Goal: Transaction & Acquisition: Complete application form

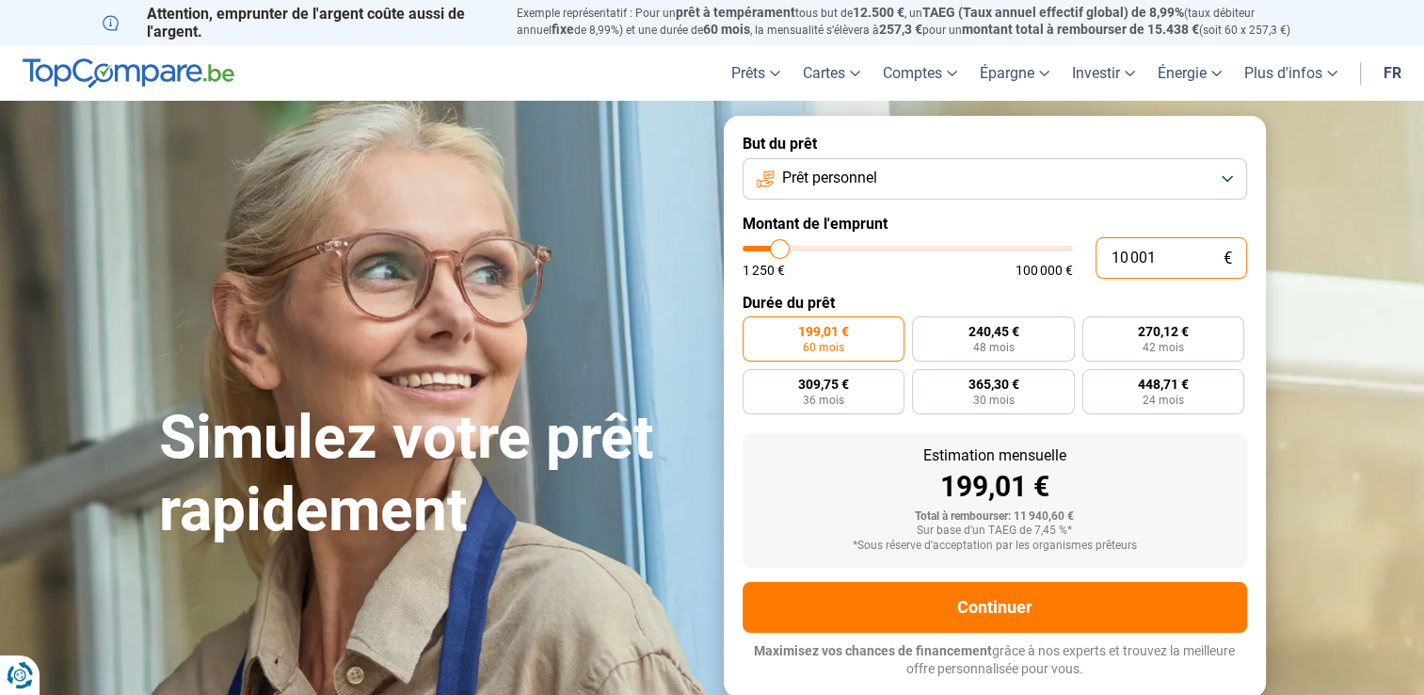
click at [1126, 254] on input "10 001" at bounding box center [1171, 257] width 152 height 41
type input "1 001"
type input "1250"
type input "15 001"
type input "15000"
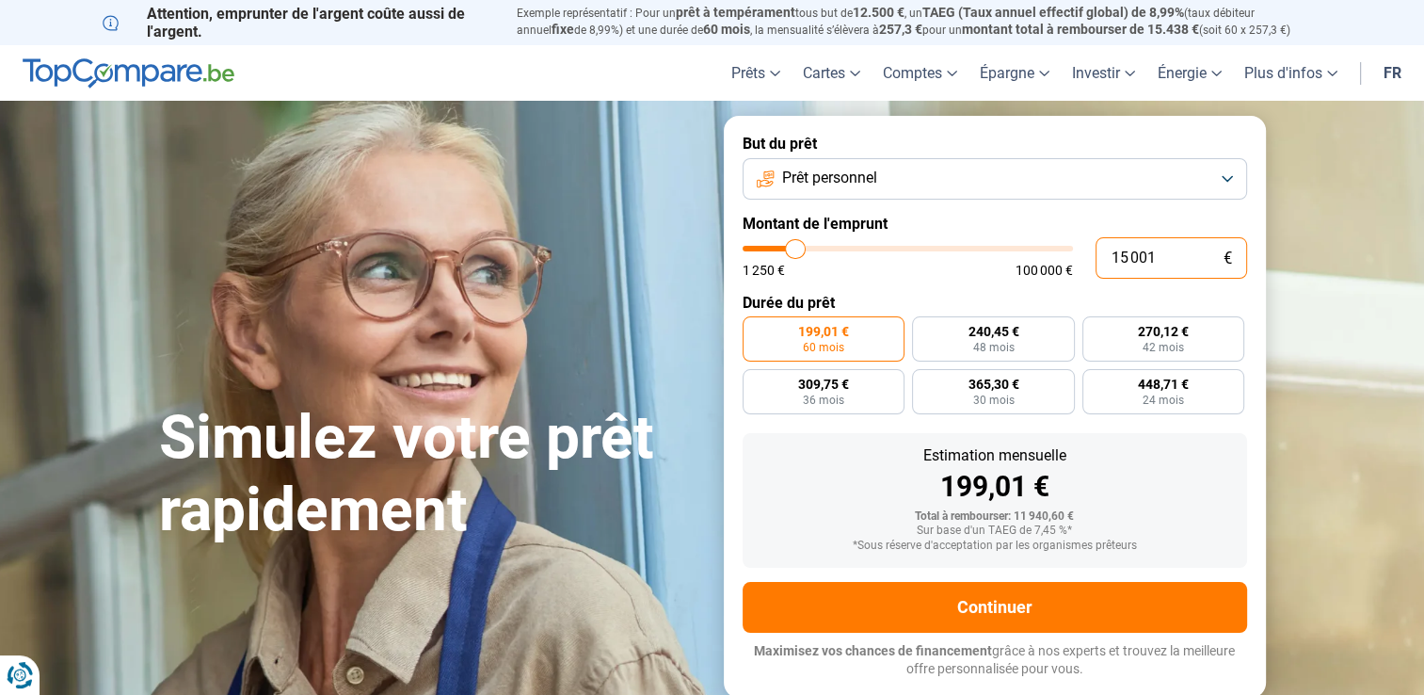
radio input "false"
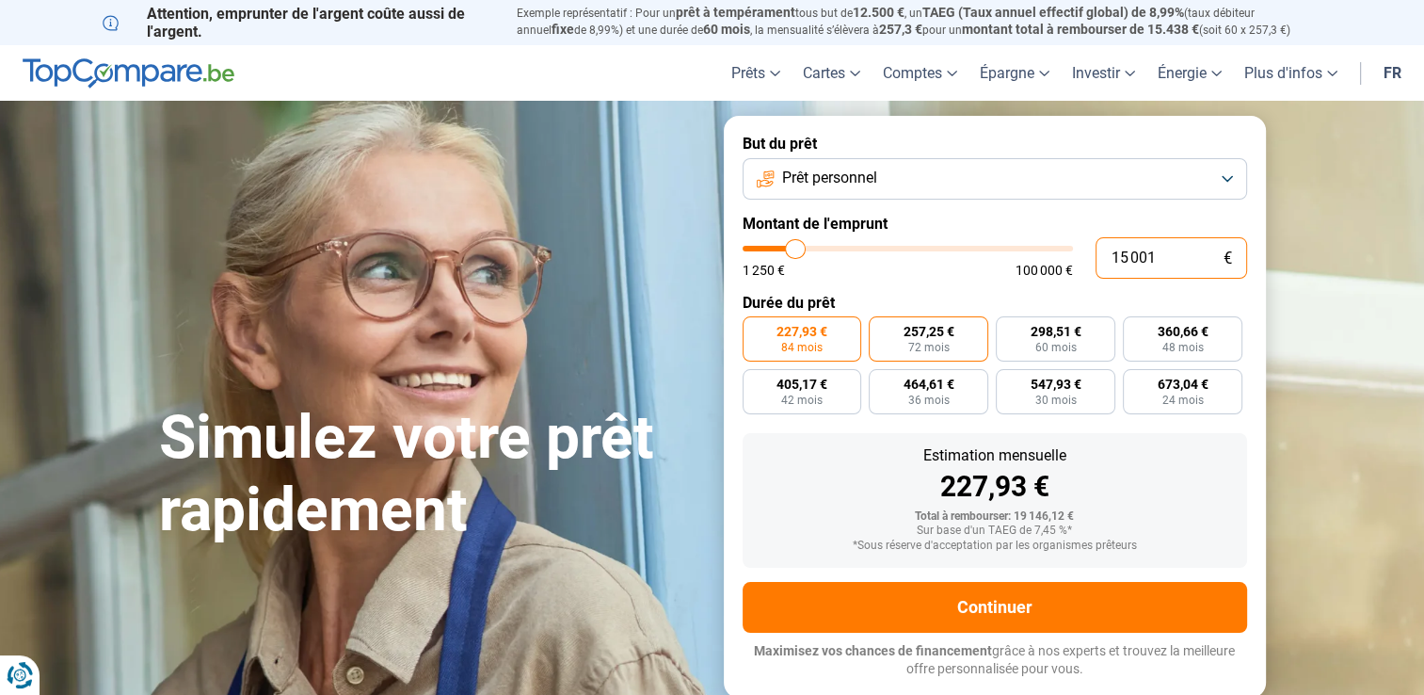
type input "15 001"
click at [919, 331] on span "257,25 €" at bounding box center [928, 331] width 51 height 13
click at [881, 328] on input "257,25 € 72 mois" at bounding box center [875, 322] width 12 height 12
radio input "true"
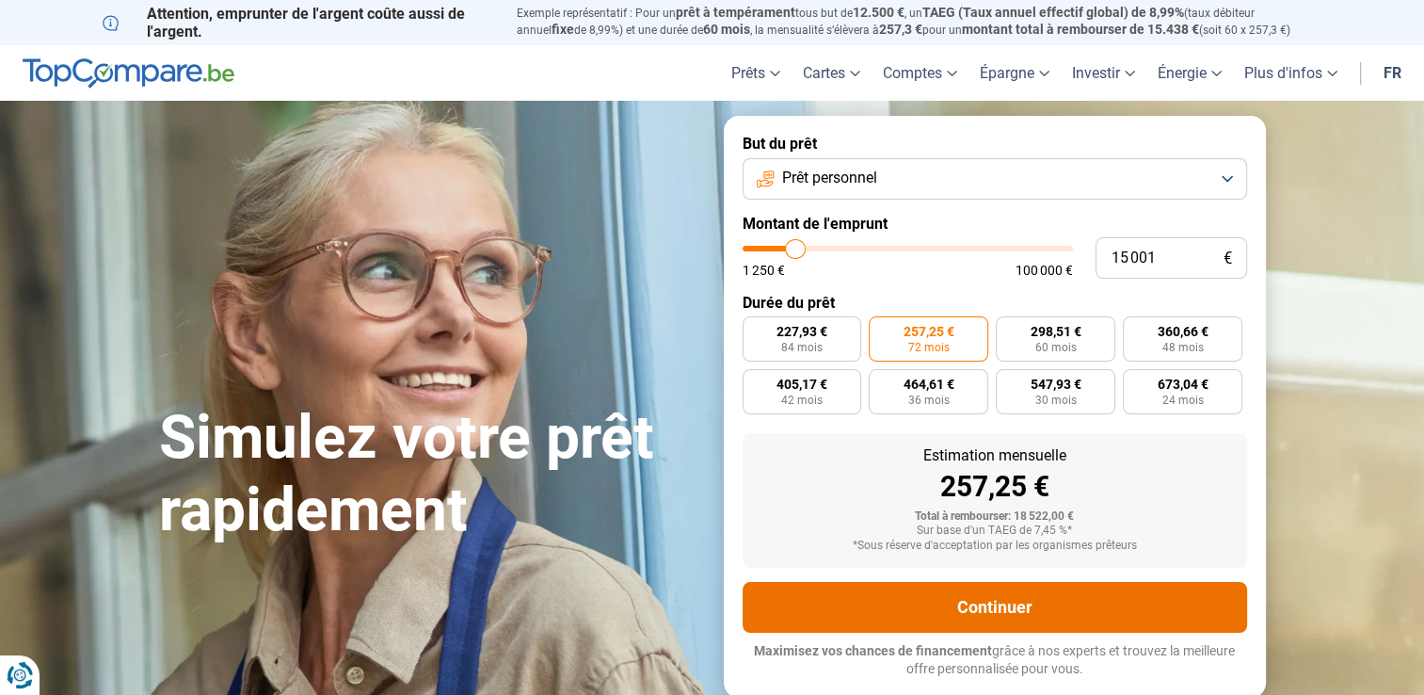
click at [984, 608] on button "Continuer" at bounding box center [995, 607] width 504 height 51
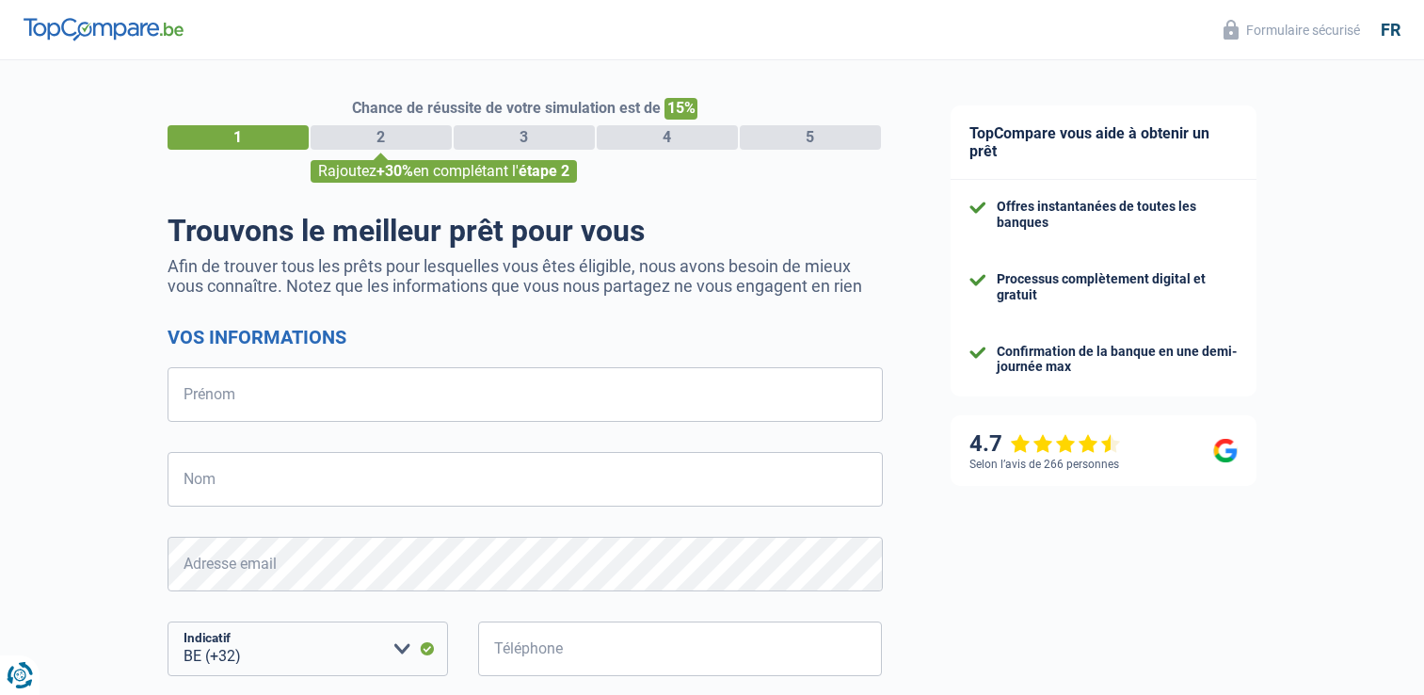
select select "32"
click at [285, 395] on input "Prénom" at bounding box center [525, 394] width 715 height 55
type input "[PERSON_NAME]"
type input "Bodi Wola"
type input "492427590"
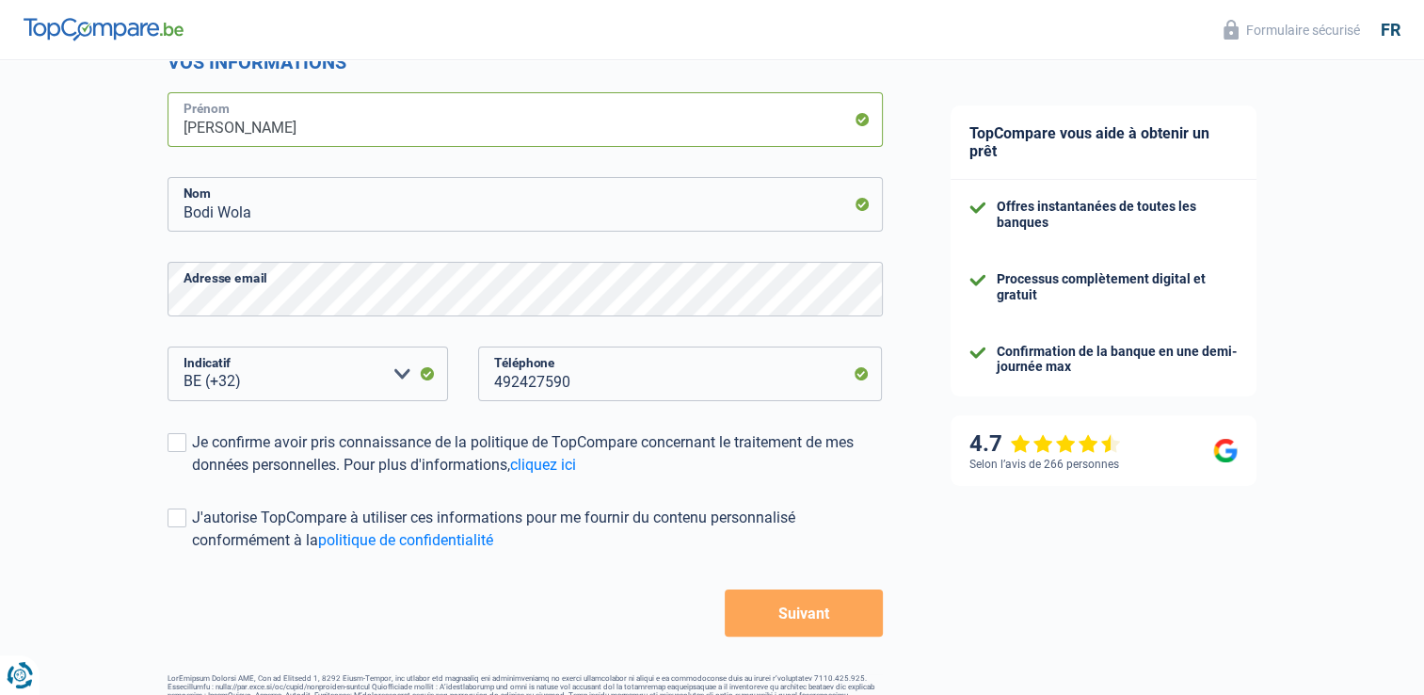
scroll to position [276, 0]
click at [181, 444] on span at bounding box center [177, 441] width 19 height 19
click at [192, 475] on input "Je confirme avoir pris connaissance de la politique de TopCompare concernant le…" at bounding box center [192, 475] width 0 height 0
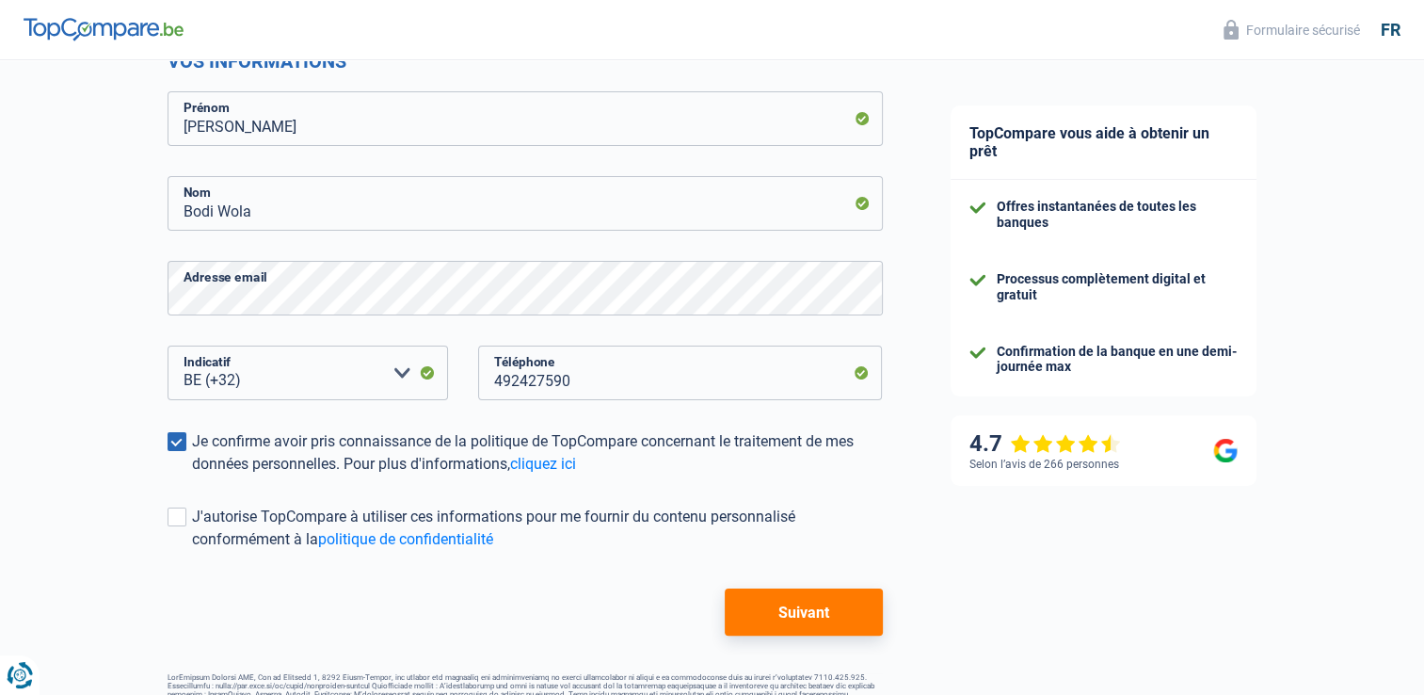
click at [791, 611] on button "Suivant" at bounding box center [803, 611] width 157 height 47
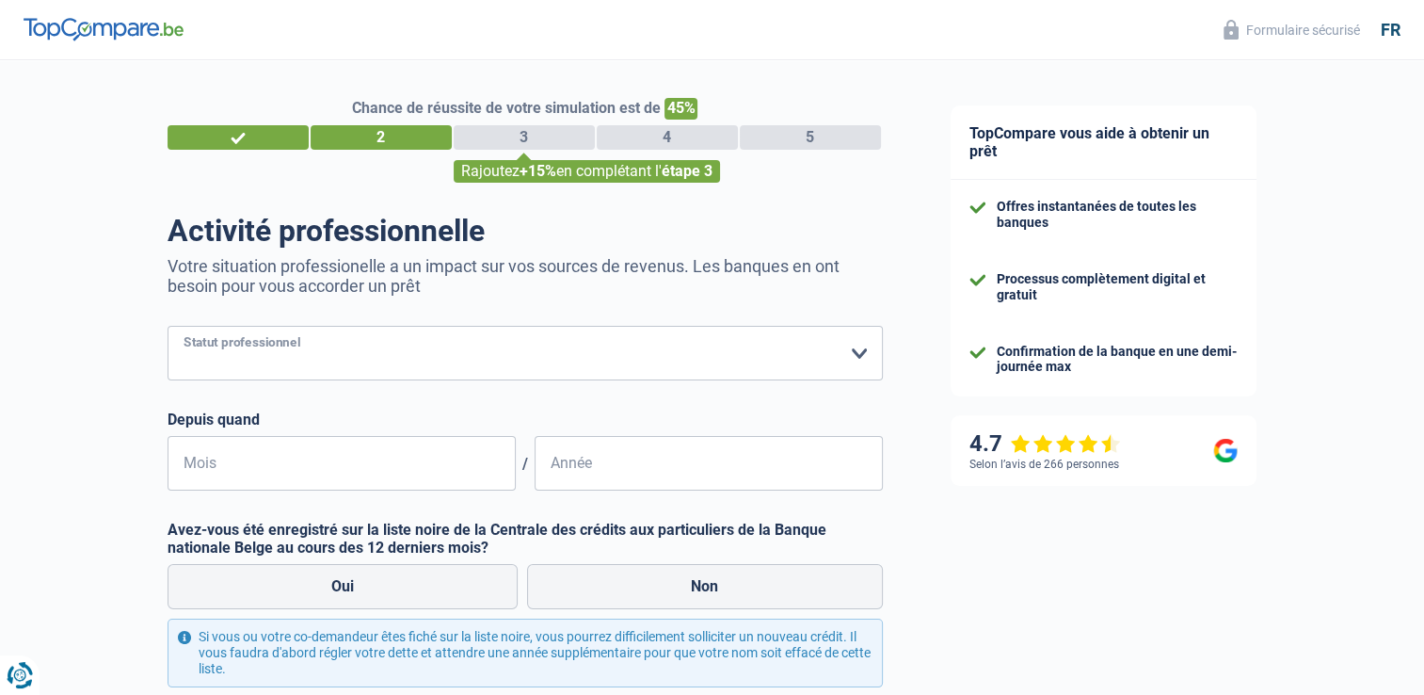
click at [855, 355] on select "Ouvrier Employé privé Employé public Invalide Indépendant Pensionné Chômeur Mut…" at bounding box center [525, 353] width 715 height 55
select select "publicEmployee"
click at [168, 327] on select "Ouvrier Employé privé Employé public Invalide Indépendant Pensionné Chômeur Mut…" at bounding box center [525, 353] width 715 height 55
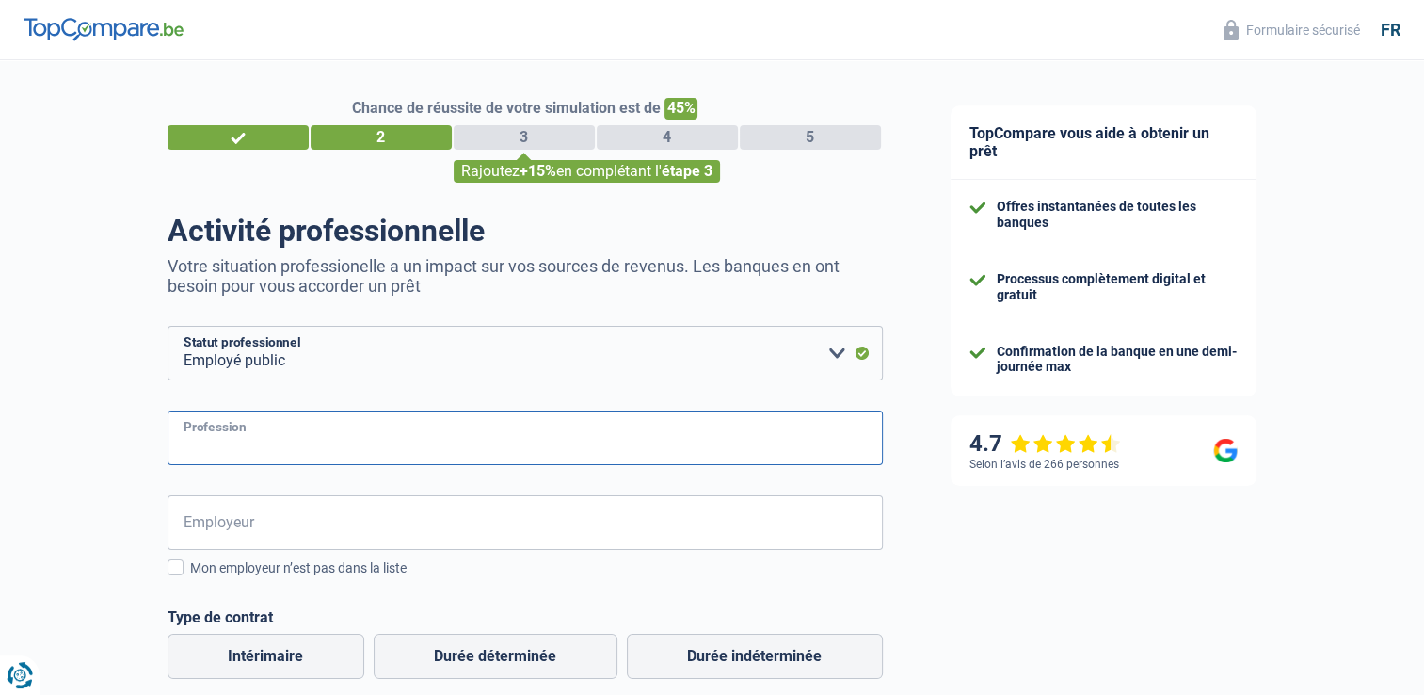
click at [730, 432] on input "Profession" at bounding box center [525, 437] width 715 height 55
type input "Project Manager"
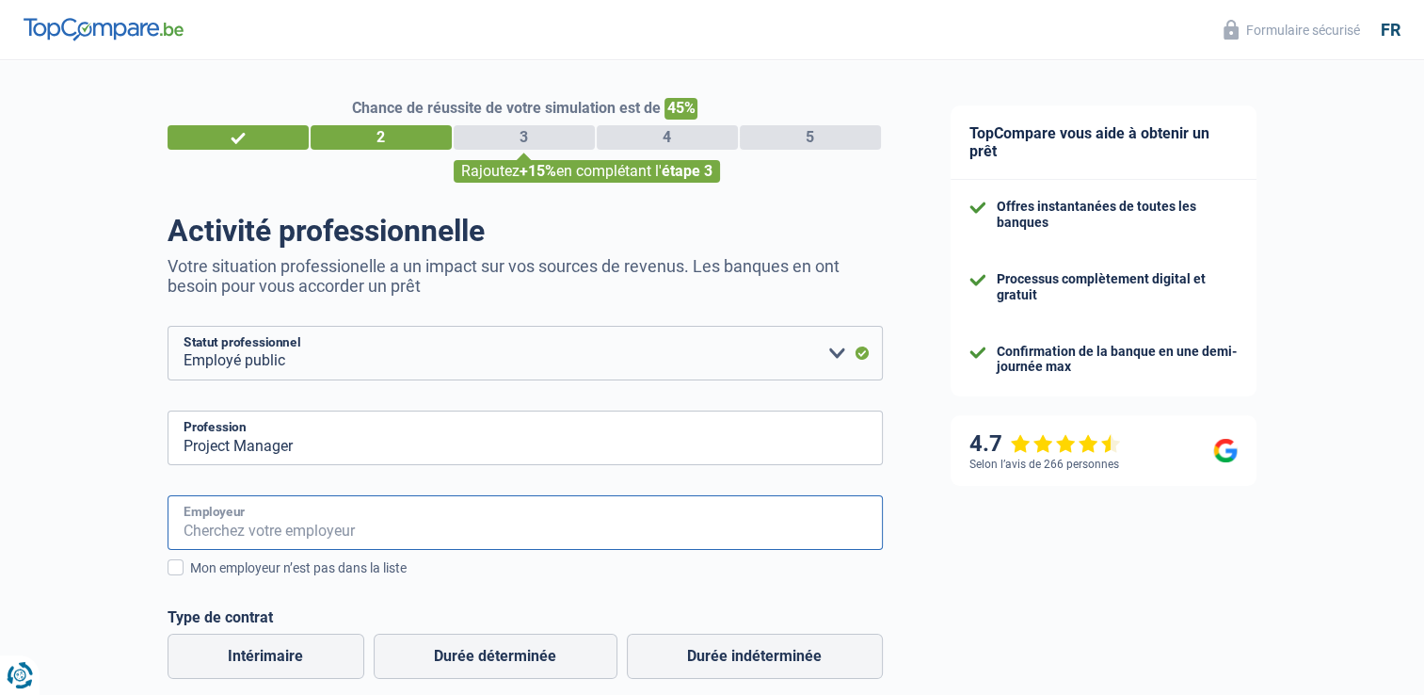
click at [286, 508] on input "Employeur" at bounding box center [525, 522] width 715 height 55
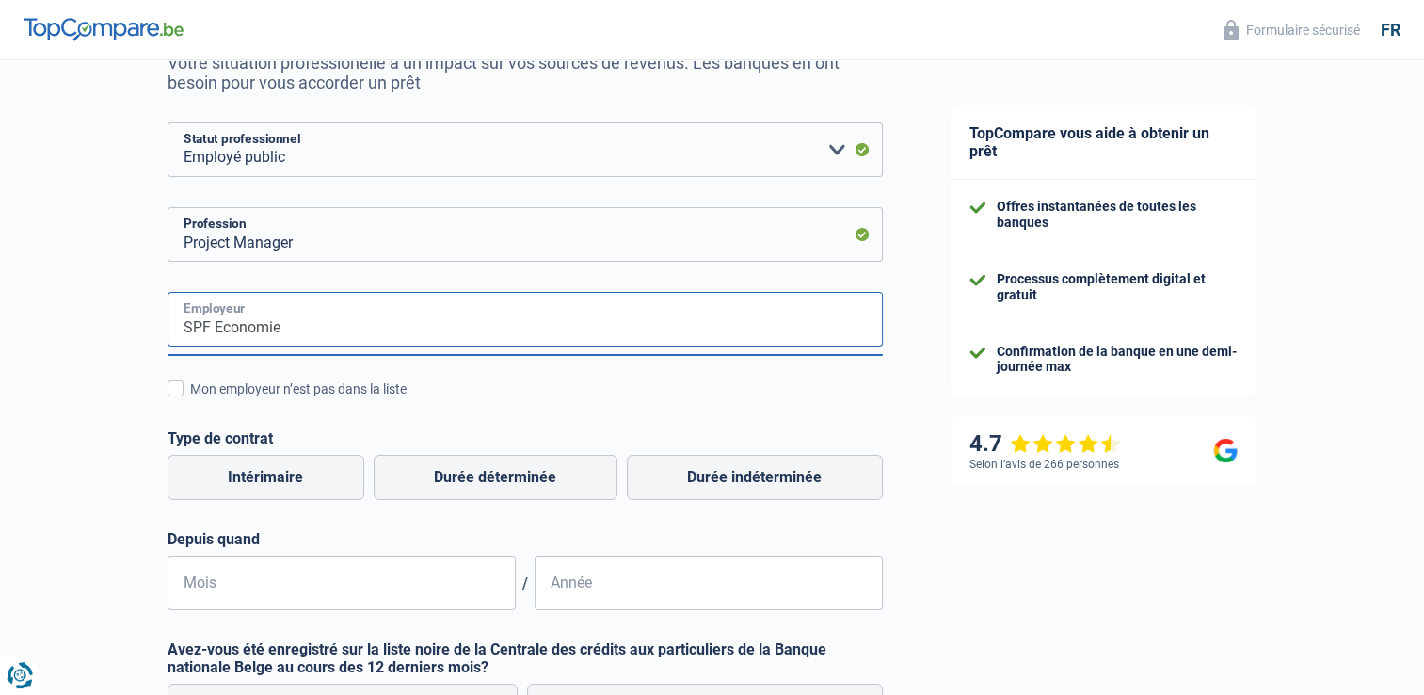
scroll to position [231, 0]
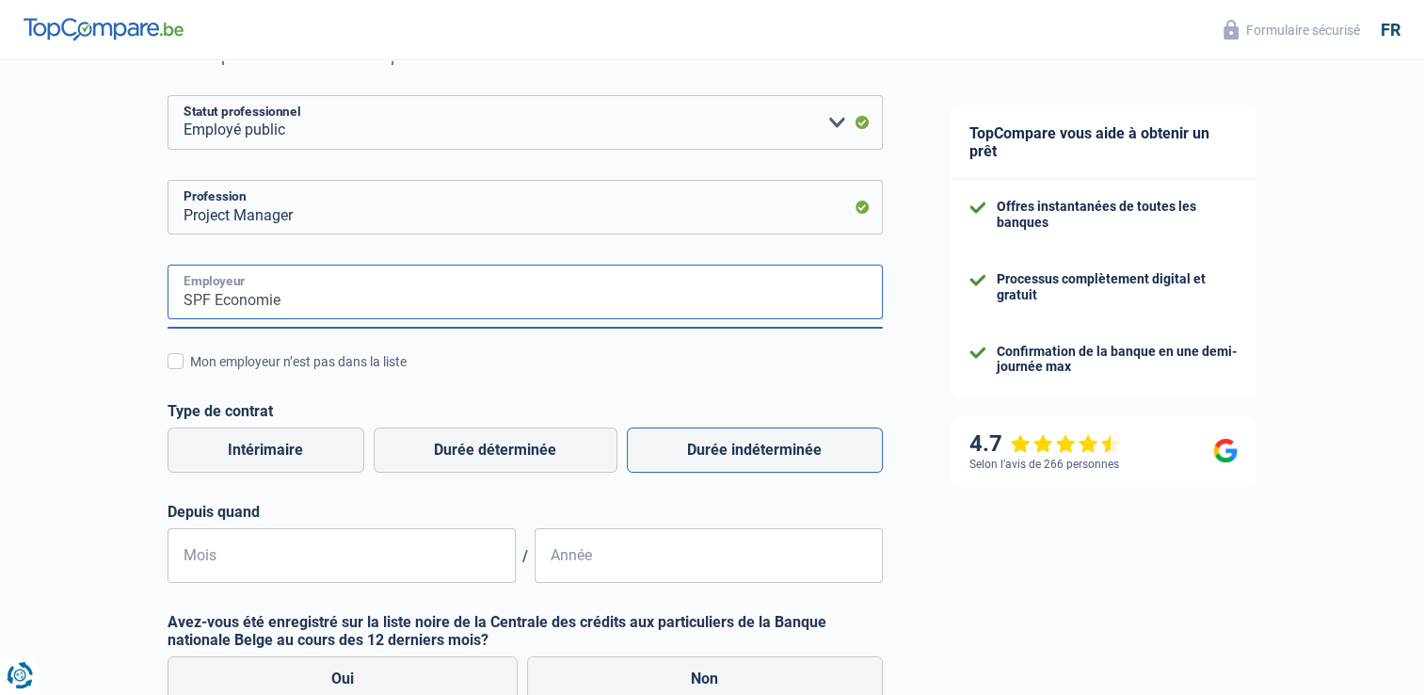
type input "SPF Economie"
click at [759, 454] on label "Durée indéterminée" at bounding box center [755, 449] width 256 height 45
click at [759, 454] on input "Durée indéterminée" at bounding box center [755, 449] width 256 height 45
radio input "true"
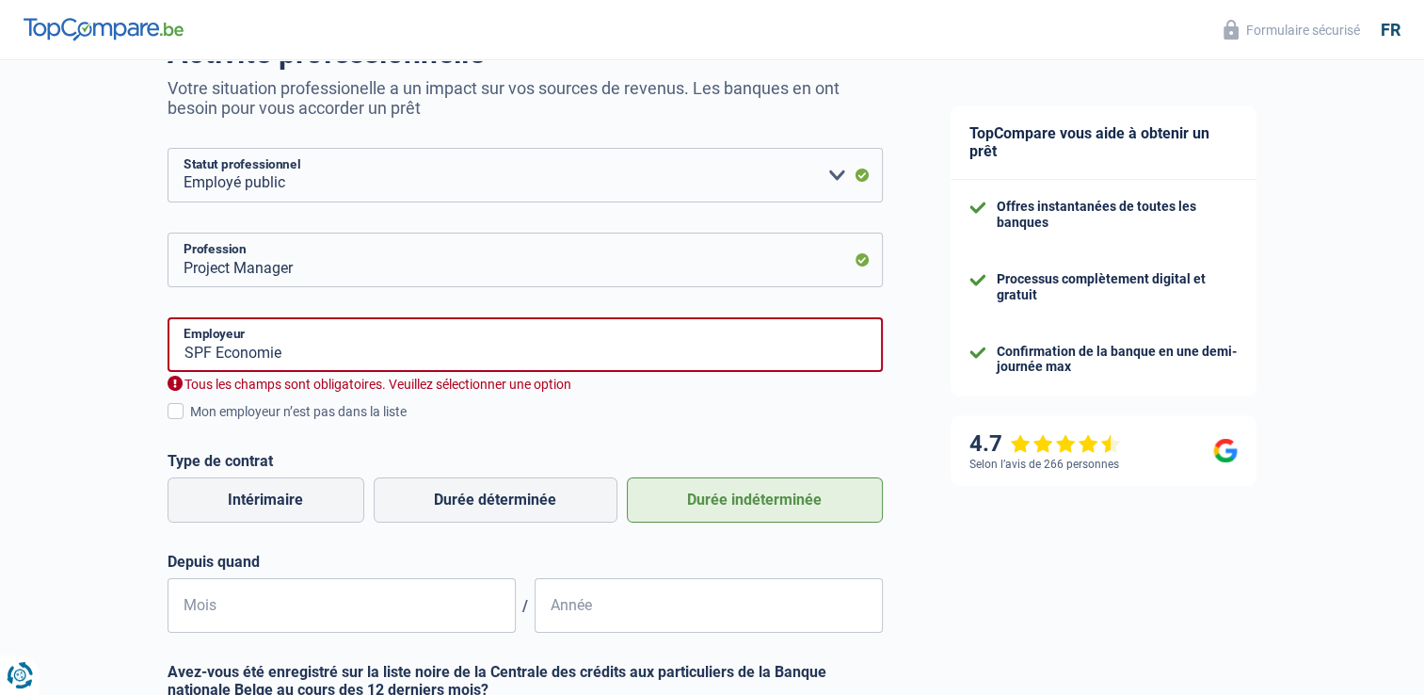
scroll to position [198, 0]
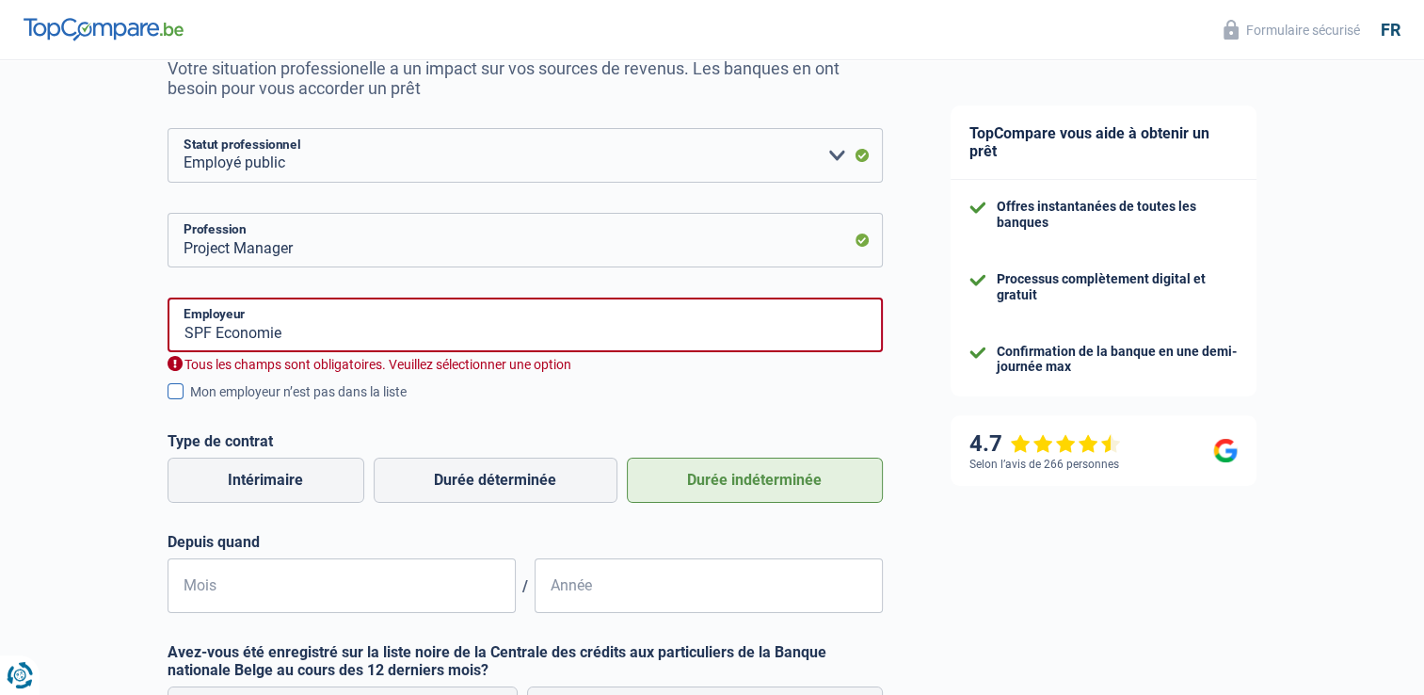
click at [173, 390] on span at bounding box center [176, 391] width 16 height 16
click at [190, 402] on input "Mon employeur n’est pas dans la liste" at bounding box center [190, 402] width 0 height 0
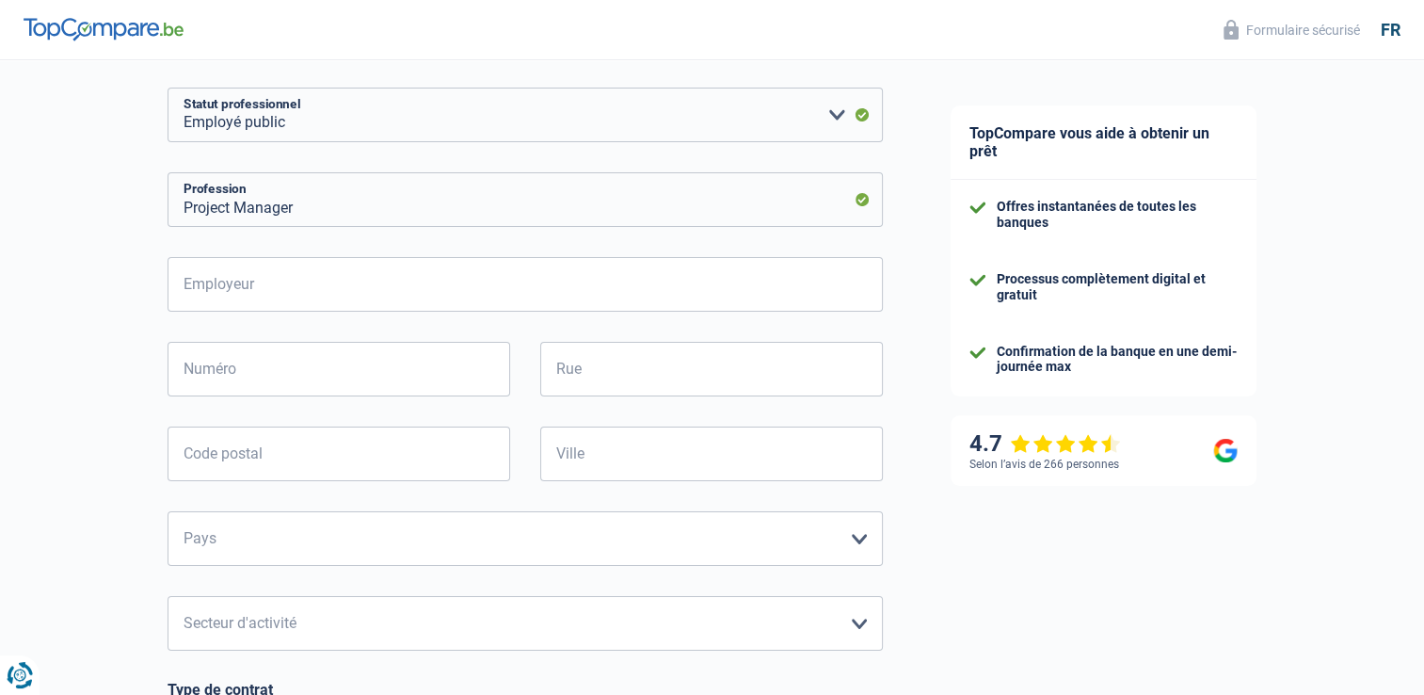
scroll to position [235, 0]
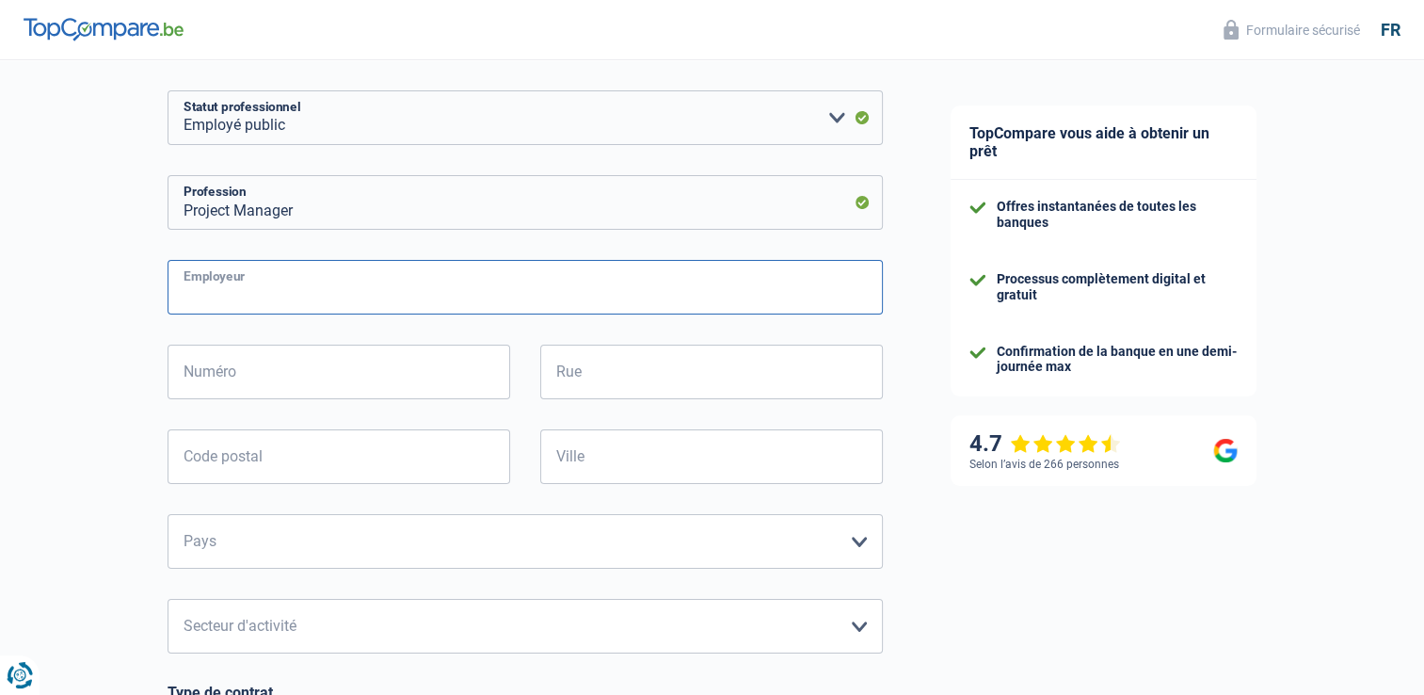
click at [266, 294] on input "Employeur" at bounding box center [525, 287] width 715 height 55
type input "SPF Economie"
click at [249, 371] on input "Numéro" at bounding box center [339, 371] width 343 height 55
type input "50"
click at [588, 374] on input "Rue" at bounding box center [711, 371] width 343 height 55
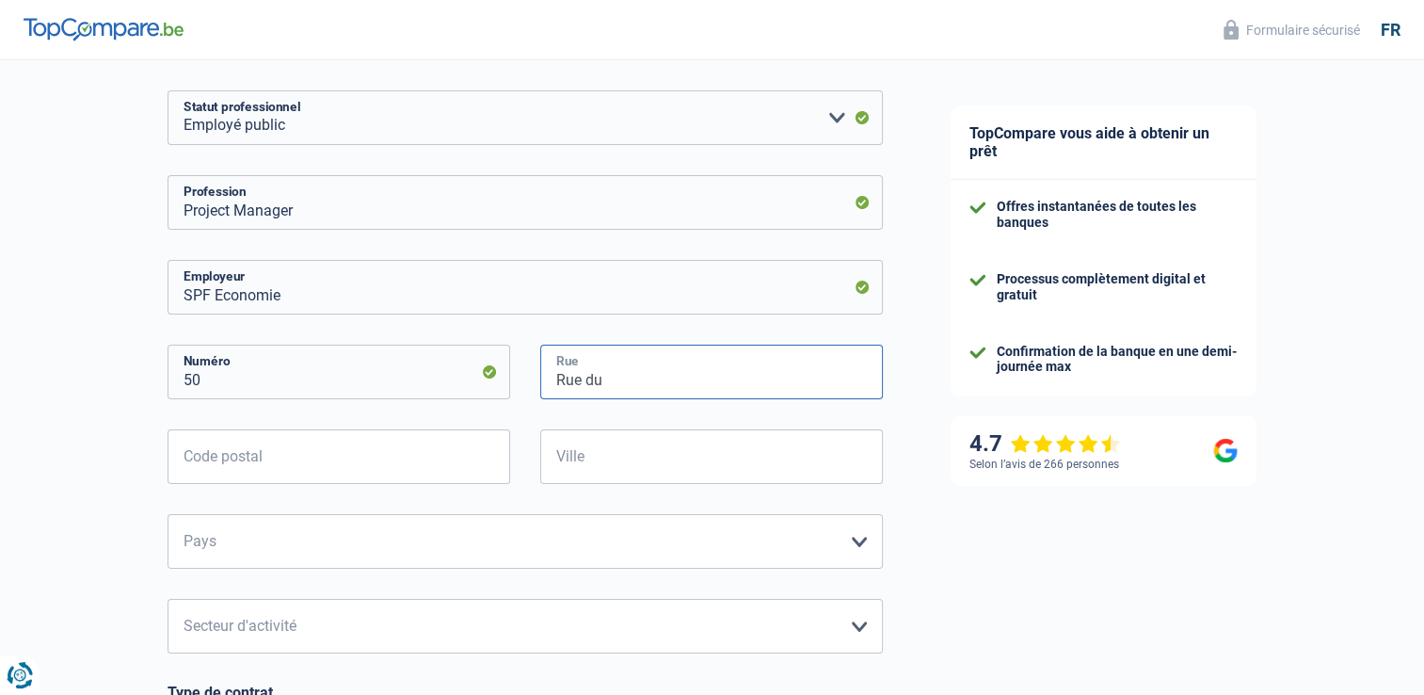
type input "Rue du Progrès"
type input "1210"
type input "[GEOGRAPHIC_DATA]"
click at [864, 541] on select "[GEOGRAPHIC_DATA] [GEOGRAPHIC_DATA] [GEOGRAPHIC_DATA] [GEOGRAPHIC_DATA] [GEOGRA…" at bounding box center [525, 541] width 715 height 55
select select "BE"
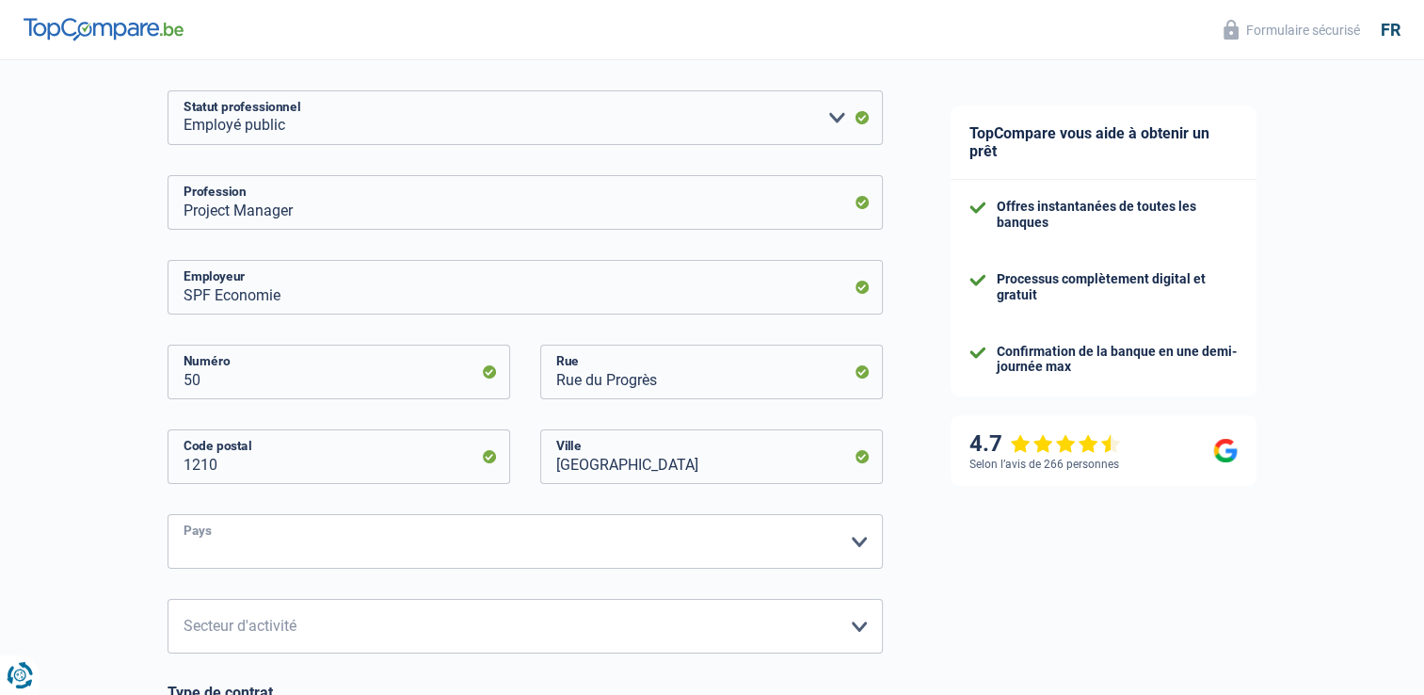
click at [168, 515] on select "[GEOGRAPHIC_DATA] [GEOGRAPHIC_DATA] [GEOGRAPHIC_DATA] [GEOGRAPHIC_DATA] [GEOGRA…" at bounding box center [525, 541] width 715 height 55
click at [862, 628] on select "Agriculture/Pêche Industrie Horeca Courier/Fitness/Taxi Construction Banques/As…" at bounding box center [525, 626] width 715 height 55
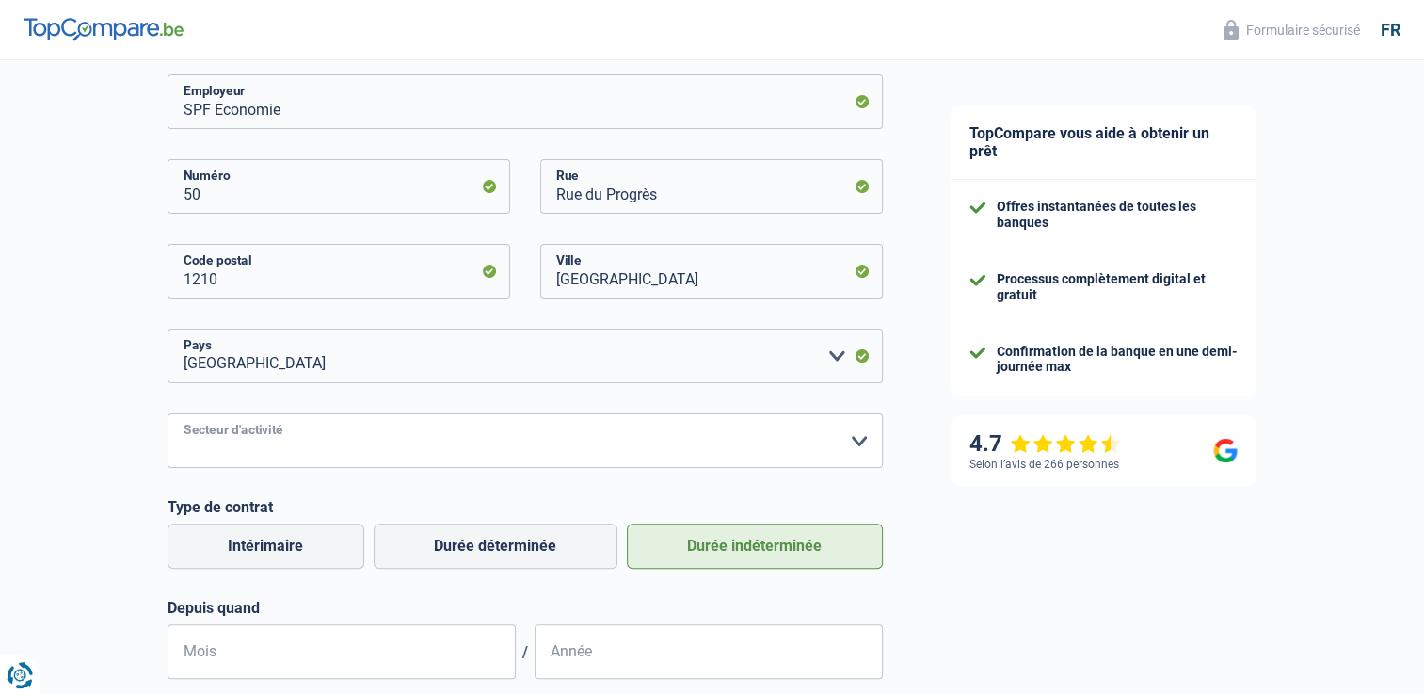
scroll to position [435, 0]
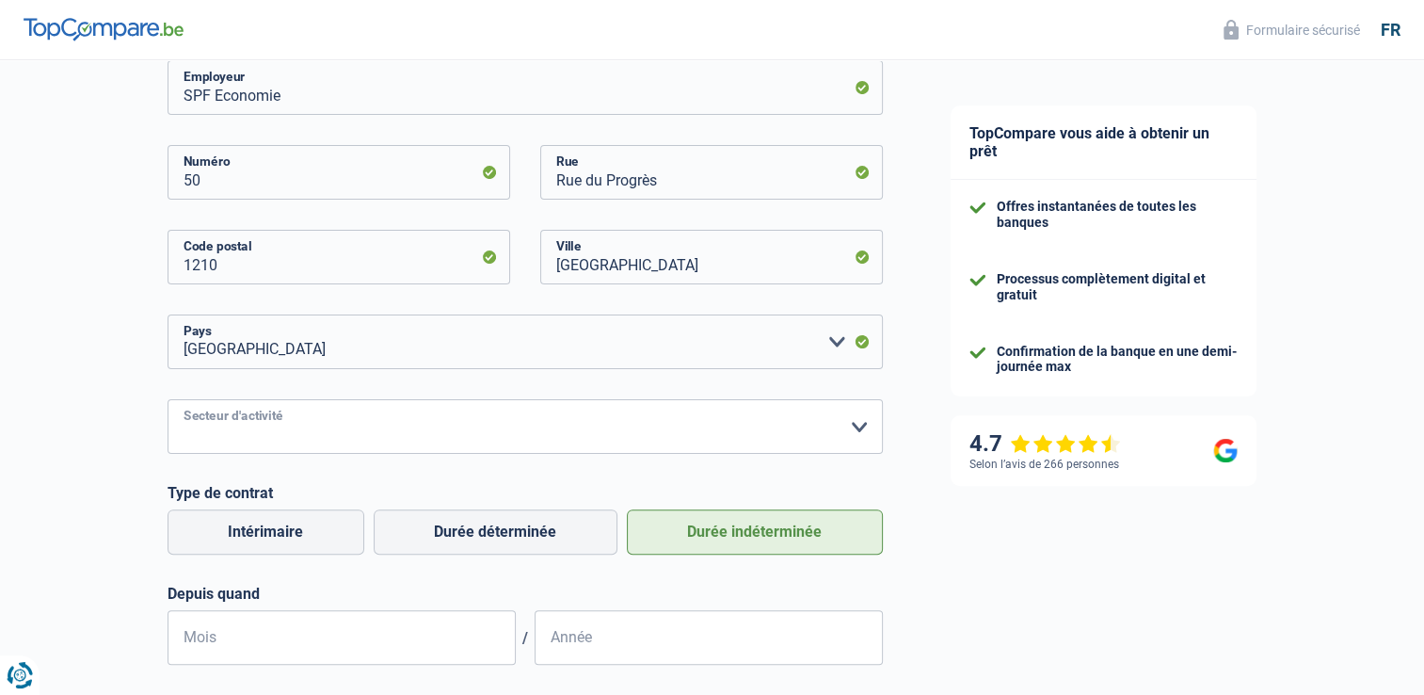
click at [857, 427] on select "Agriculture/Pêche Industrie Horeca Courier/Fitness/Taxi Construction Banques/As…" at bounding box center [525, 426] width 715 height 55
select select "stateUniversityEu"
click at [168, 400] on select "Agriculture/Pêche Industrie Horeca Courier/Fitness/Taxi Construction Banques/As…" at bounding box center [525, 426] width 715 height 55
click at [375, 634] on input "Mois" at bounding box center [342, 637] width 348 height 55
type input "03"
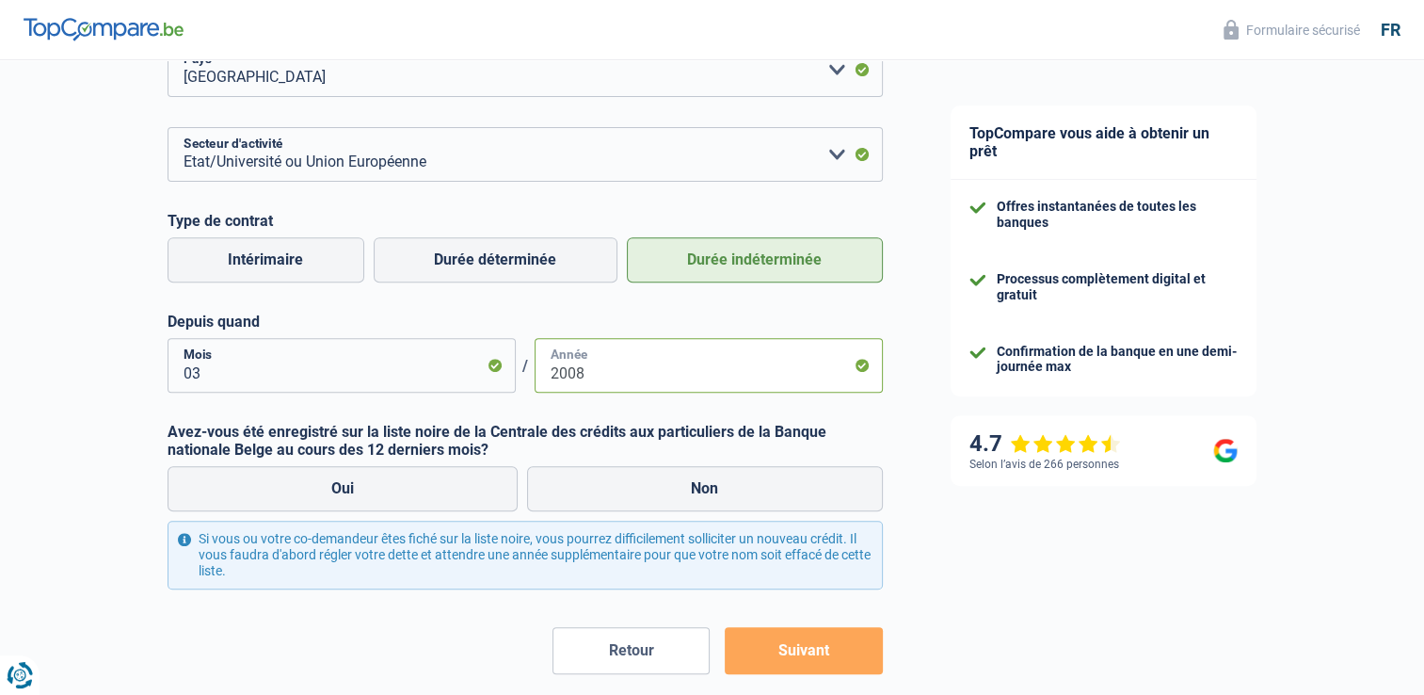
scroll to position [726, 0]
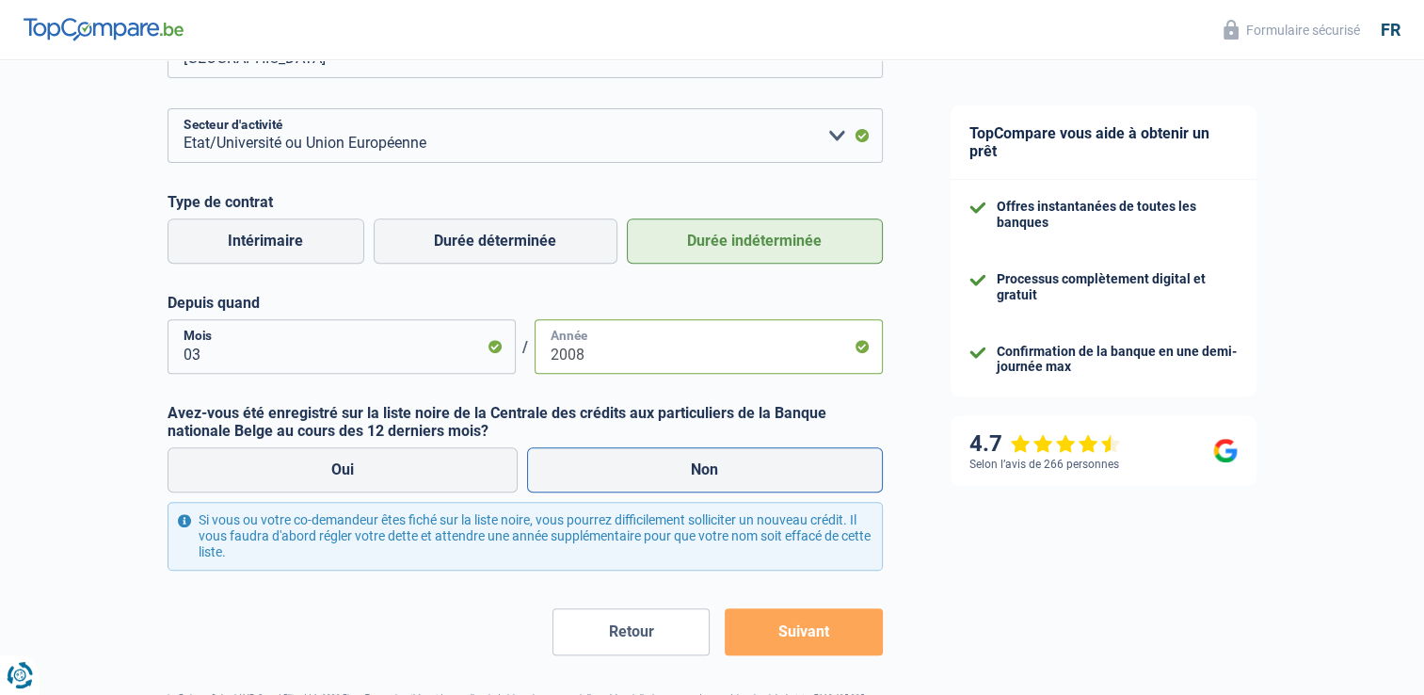
type input "2008"
click at [704, 470] on label "Non" at bounding box center [705, 469] width 356 height 45
click at [704, 470] on input "Non" at bounding box center [705, 469] width 356 height 45
radio input "true"
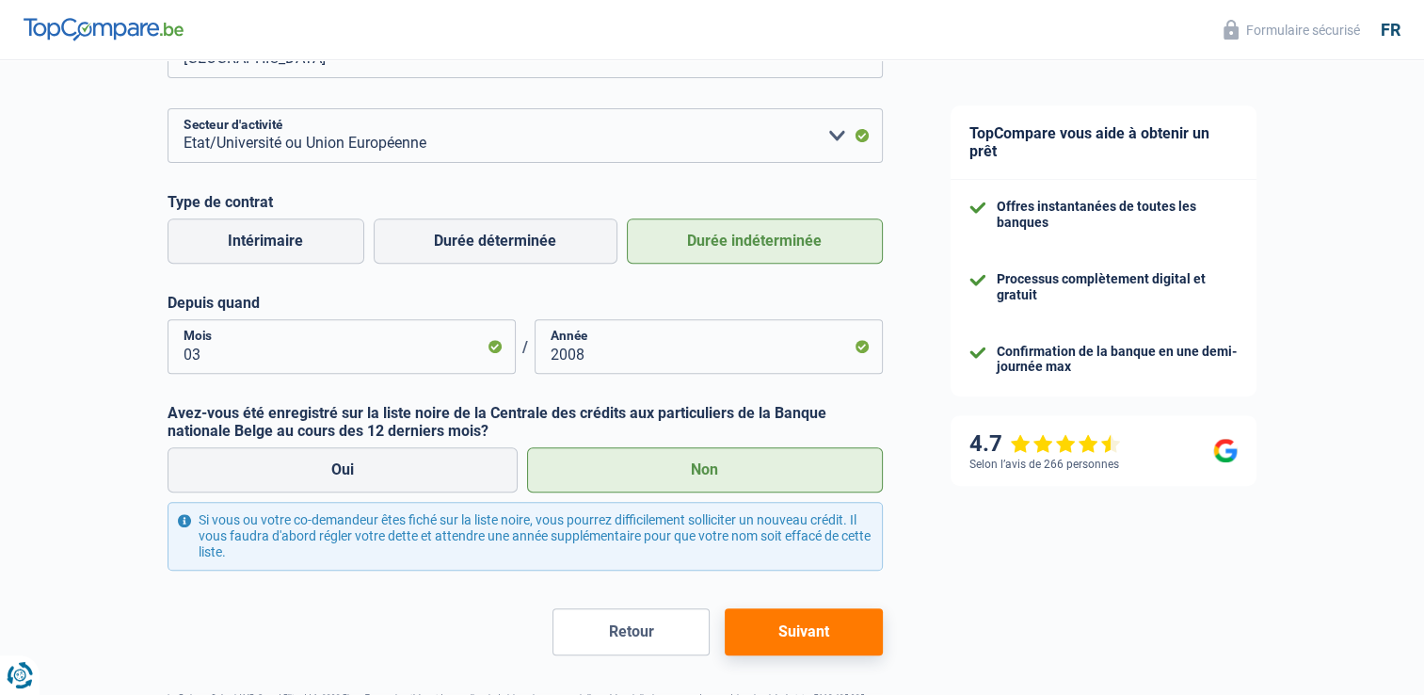
click at [778, 632] on button "Suivant" at bounding box center [803, 631] width 157 height 47
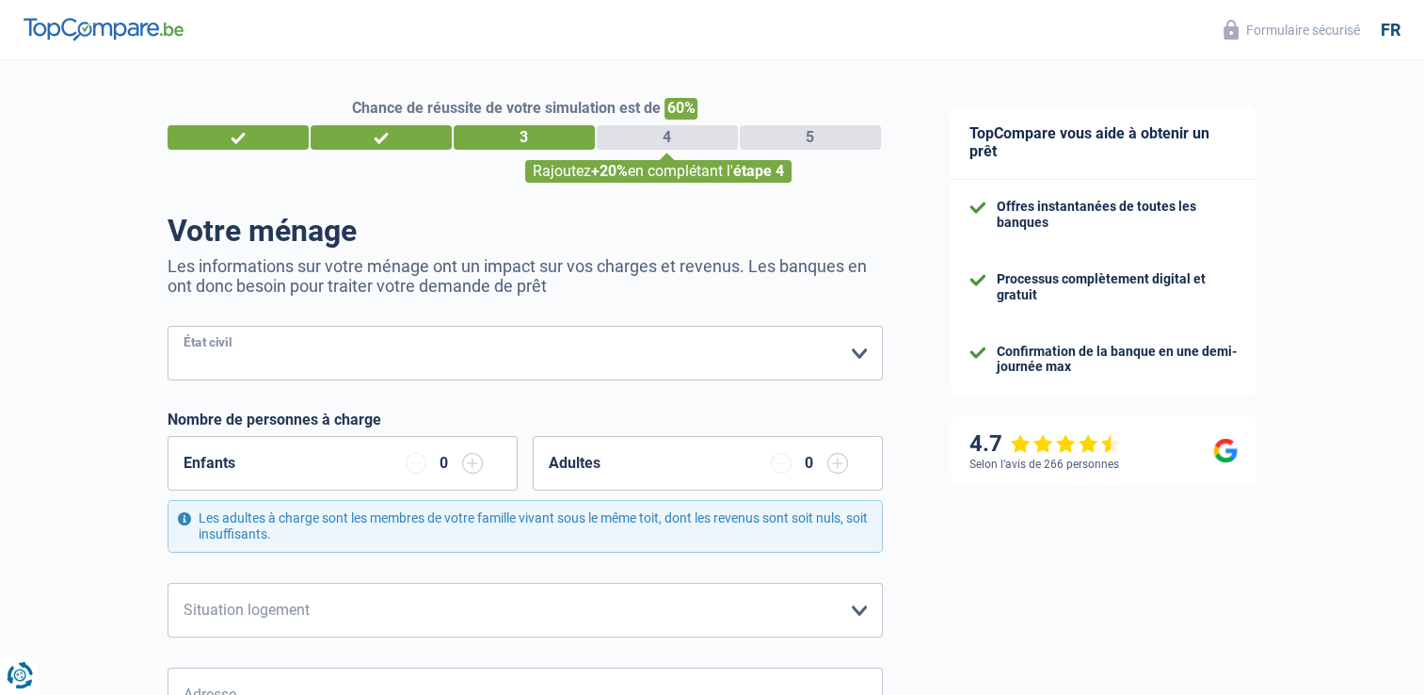
click at [855, 351] on select "[PERSON_NAME](e) Cohabitant(e) légal(e) Divorcé(e) Veuf(ve) Séparé (de fait) Ve…" at bounding box center [525, 353] width 715 height 55
select select "single"
click at [168, 327] on select "[PERSON_NAME](e) Cohabitant(e) légal(e) Divorcé(e) Veuf(ve) Séparé (de fait) Ve…" at bounding box center [525, 353] width 715 height 55
click at [451, 466] on div "0" at bounding box center [444, 463] width 17 height 15
click at [469, 465] on input "button" at bounding box center [472, 463] width 21 height 21
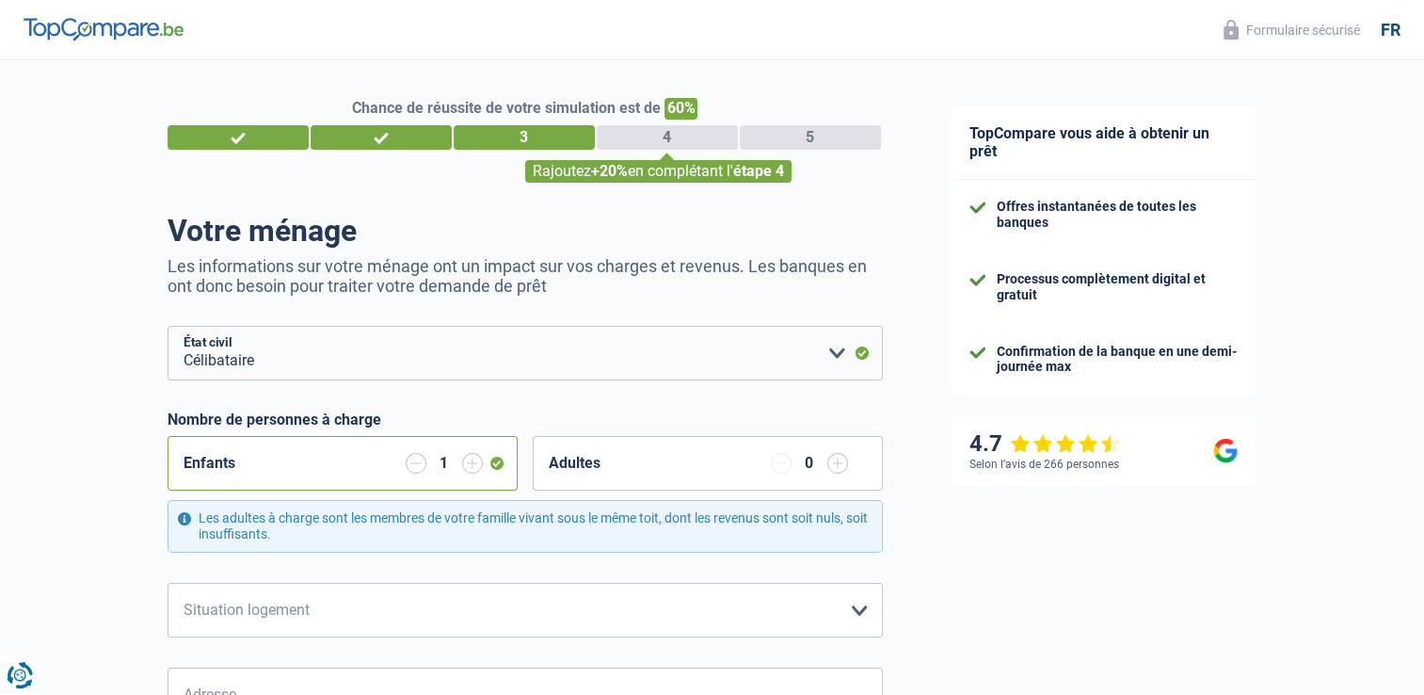
click at [469, 465] on input "button" at bounding box center [472, 463] width 21 height 21
click at [856, 604] on select "Locataire Propriétaire avec prêt hypothécaire Propriétaire sans prêt hypothécai…" at bounding box center [525, 610] width 715 height 55
select select "rents"
click at [168, 583] on select "Locataire Propriétaire avec prêt hypothécaire Propriétaire sans prêt hypothécai…" at bounding box center [525, 610] width 715 height 55
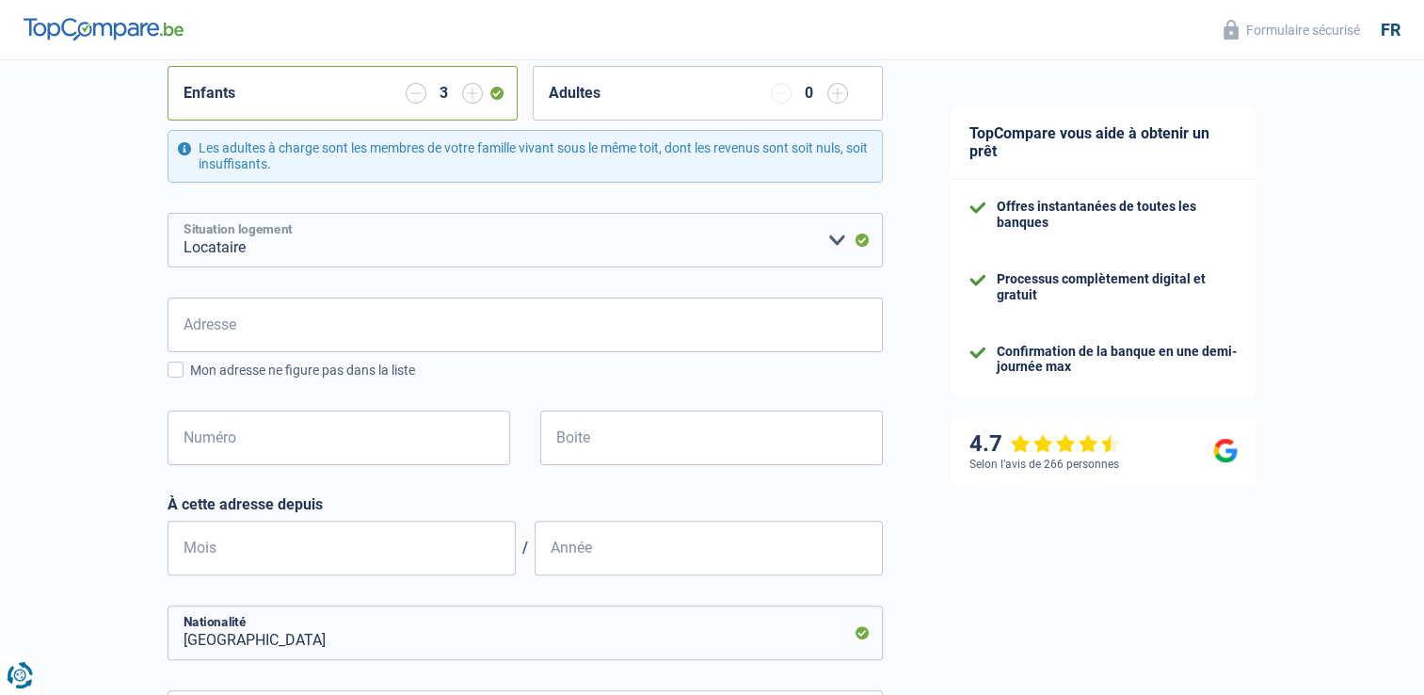
scroll to position [372, 0]
click at [244, 318] on input "Adresse" at bounding box center [525, 323] width 715 height 55
type input "[STREET_ADDRESS]"
type input "[GEOGRAPHIC_DATA]"
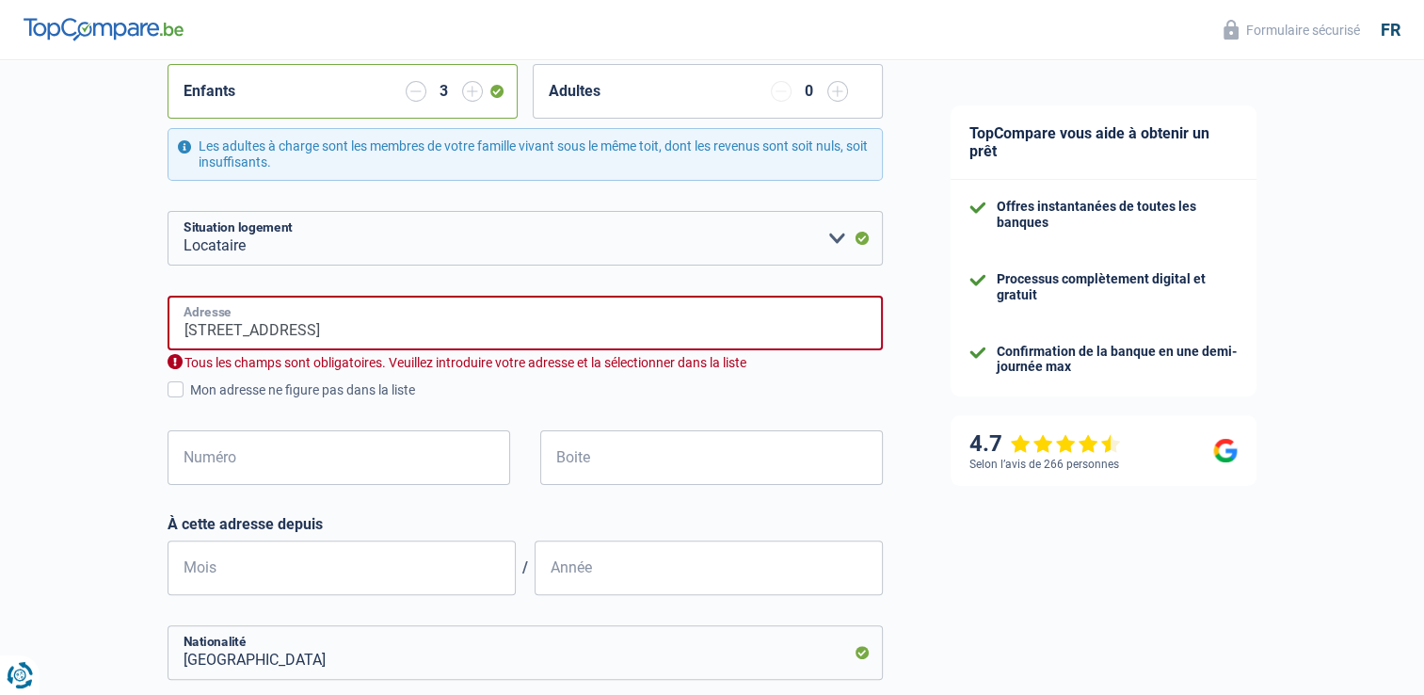
type input "Rue du Progrès"
type input "[GEOGRAPHIC_DATA]"
click at [175, 384] on span at bounding box center [176, 389] width 16 height 16
click at [190, 400] on input "Mon adresse ne figure pas dans la liste" at bounding box center [190, 400] width 0 height 0
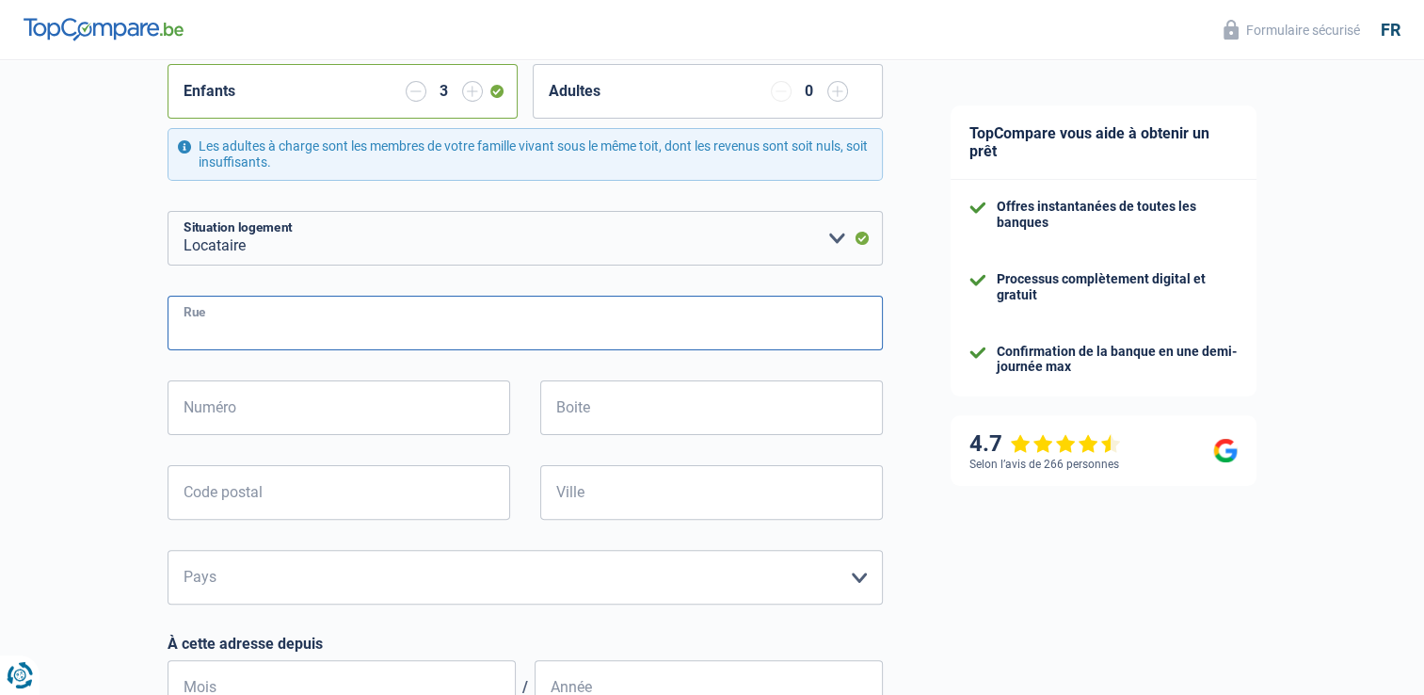
click at [440, 323] on input "Rue" at bounding box center [525, 323] width 715 height 55
type input "[STREET_ADDRESS]"
type input "7080"
type input "7080 - FRAMERIES"
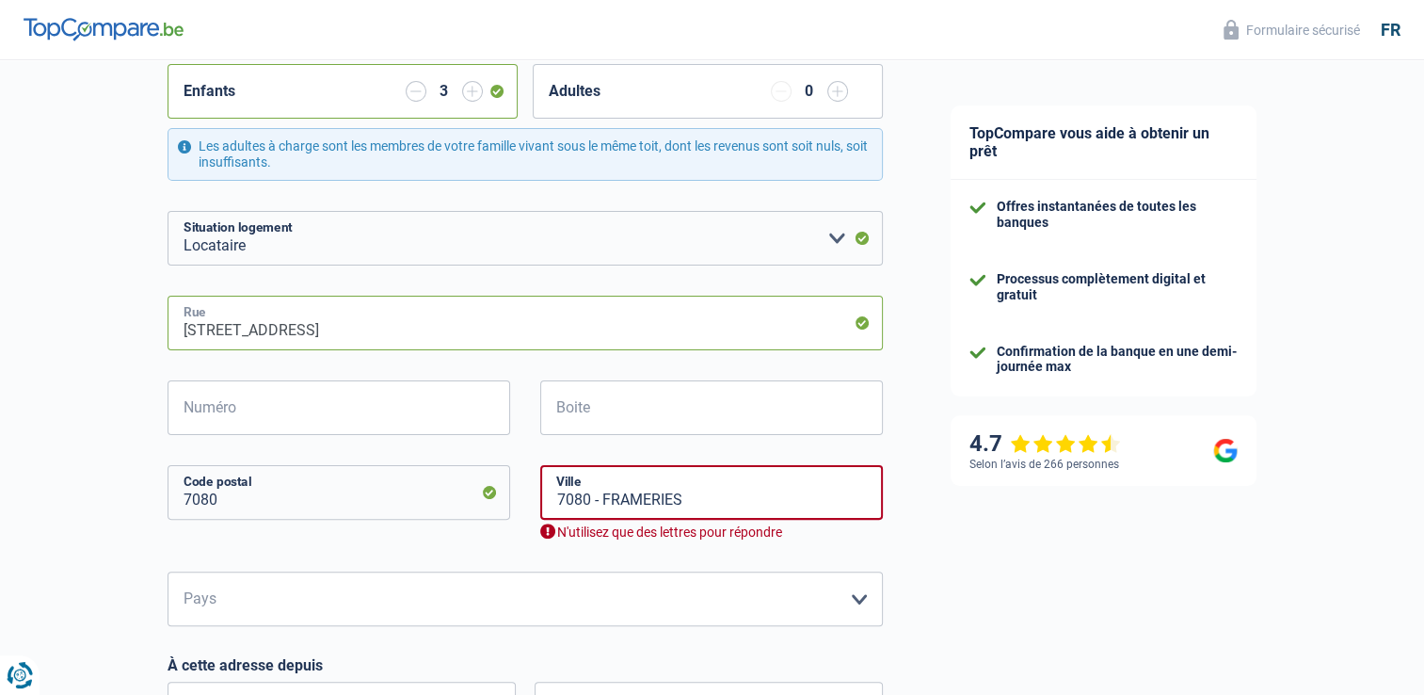
type input "Rue du Progrès"
click at [205, 424] on input "50" at bounding box center [339, 407] width 343 height 55
type input "5"
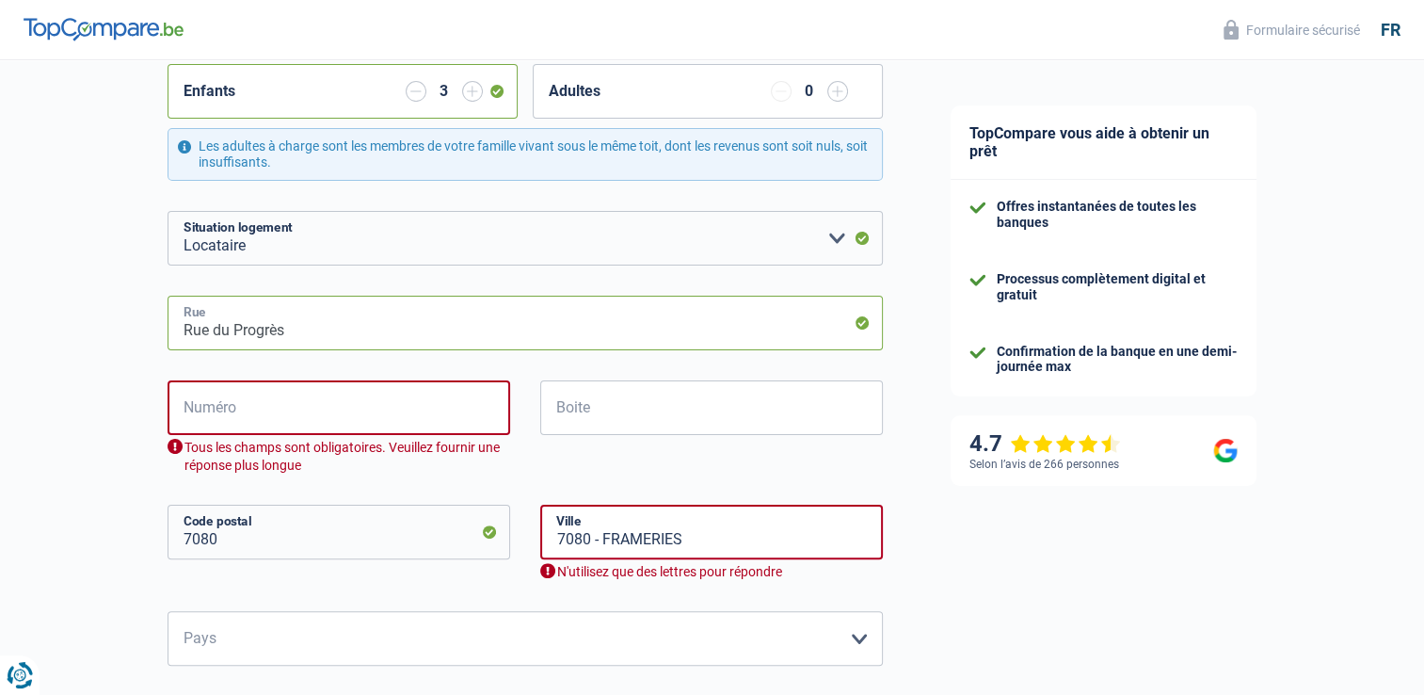
click at [463, 329] on input "Rue du Progrès" at bounding box center [525, 323] width 715 height 55
type input "Rue du Progrès"
type input "50"
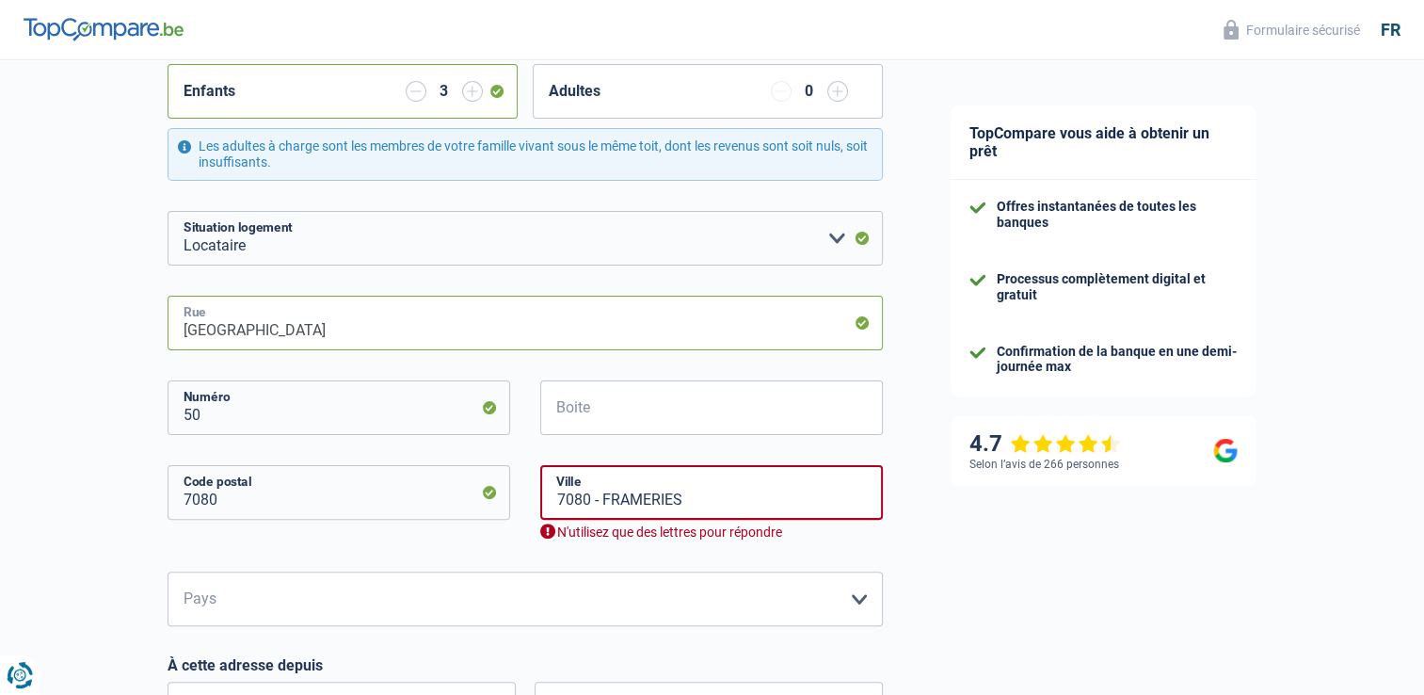
type input "[GEOGRAPHIC_DATA]"
click at [202, 422] on input "50" at bounding box center [339, 407] width 343 height 55
type input "5"
type input "49"
click at [681, 502] on input "7080 - FRAMERIES" at bounding box center [711, 492] width 343 height 55
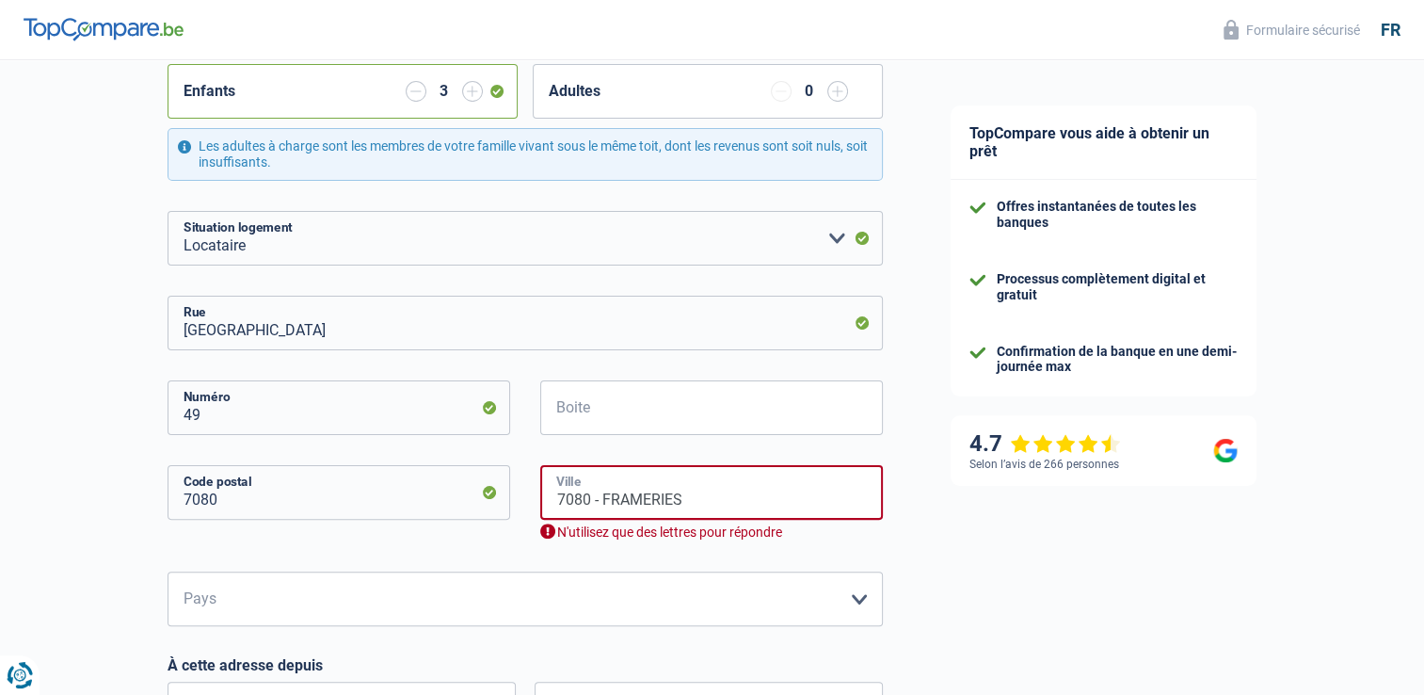
click at [596, 504] on input "7080 - FRAMERIES" at bounding box center [711, 492] width 343 height 55
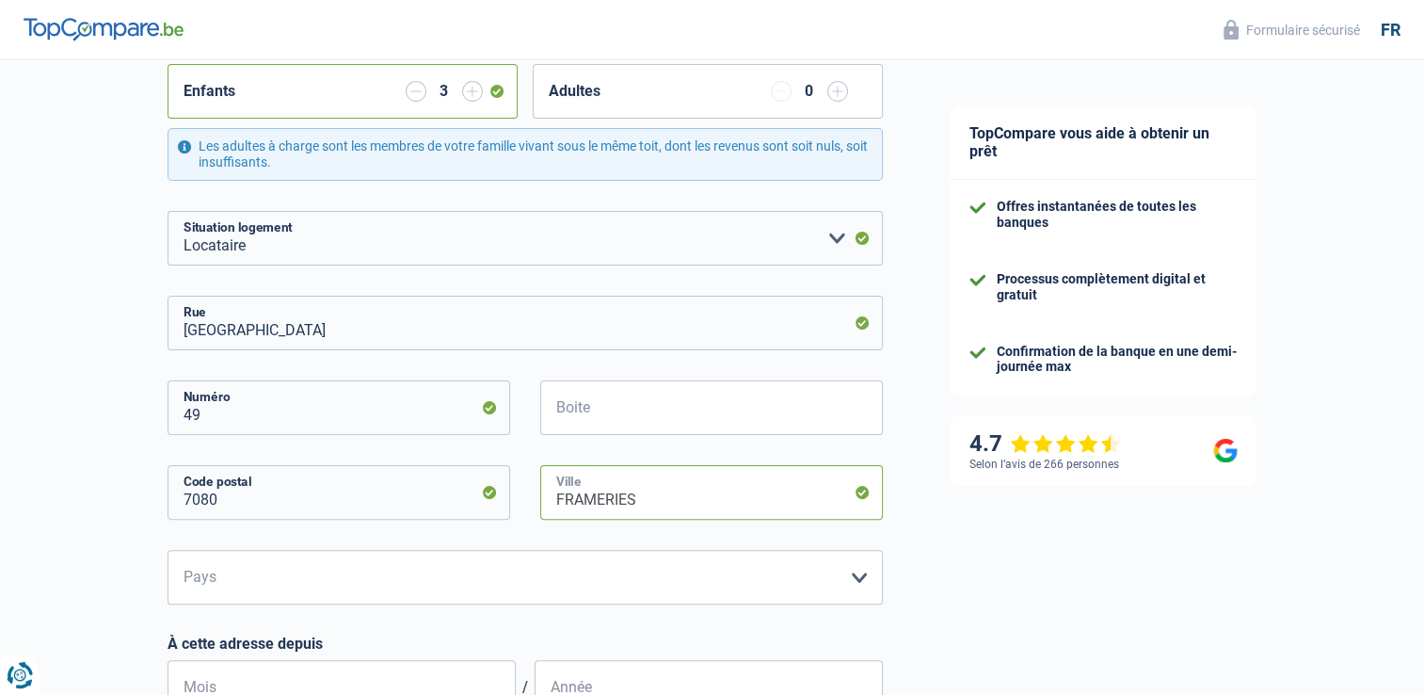
type input "Frameries"
click at [861, 582] on select "Belgique Luxembourg Veuillez sélectionner une option" at bounding box center [525, 577] width 715 height 55
select select "BE"
click at [168, 550] on select "Belgique Luxembourg Veuillez sélectionner une option" at bounding box center [525, 577] width 715 height 55
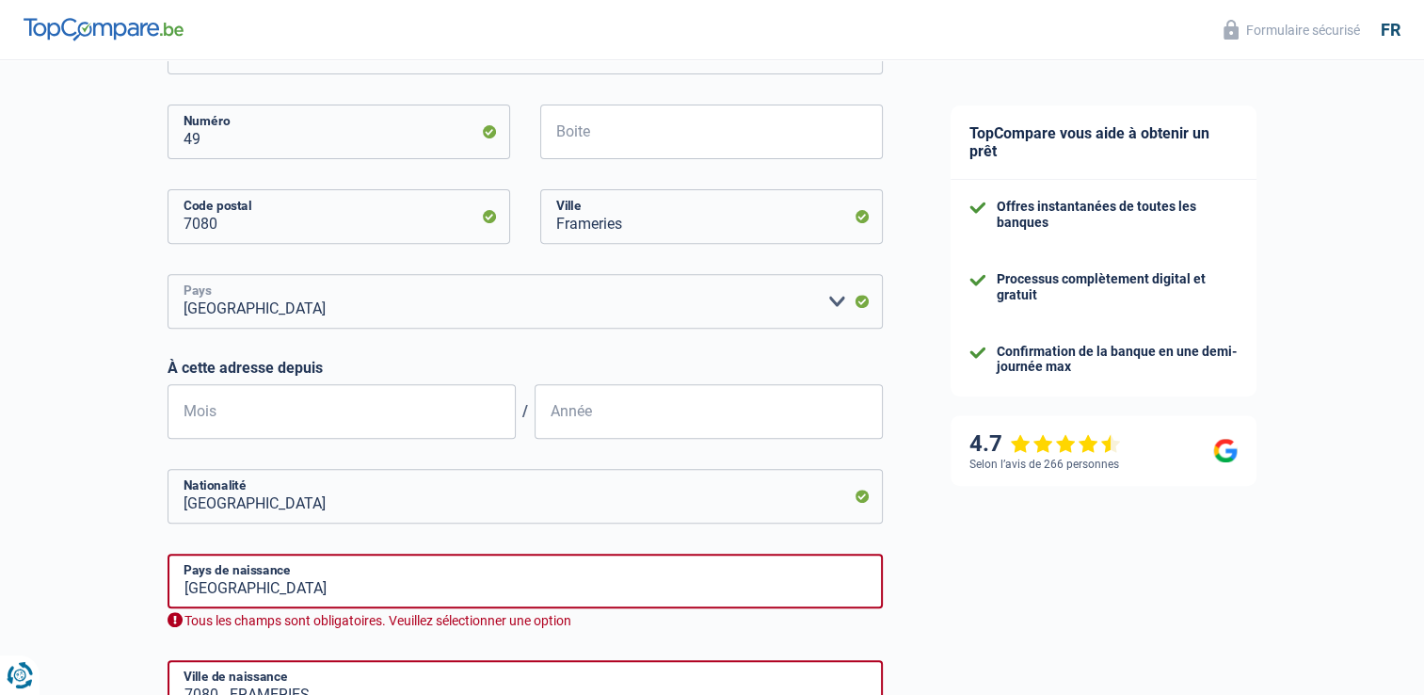
scroll to position [654, 0]
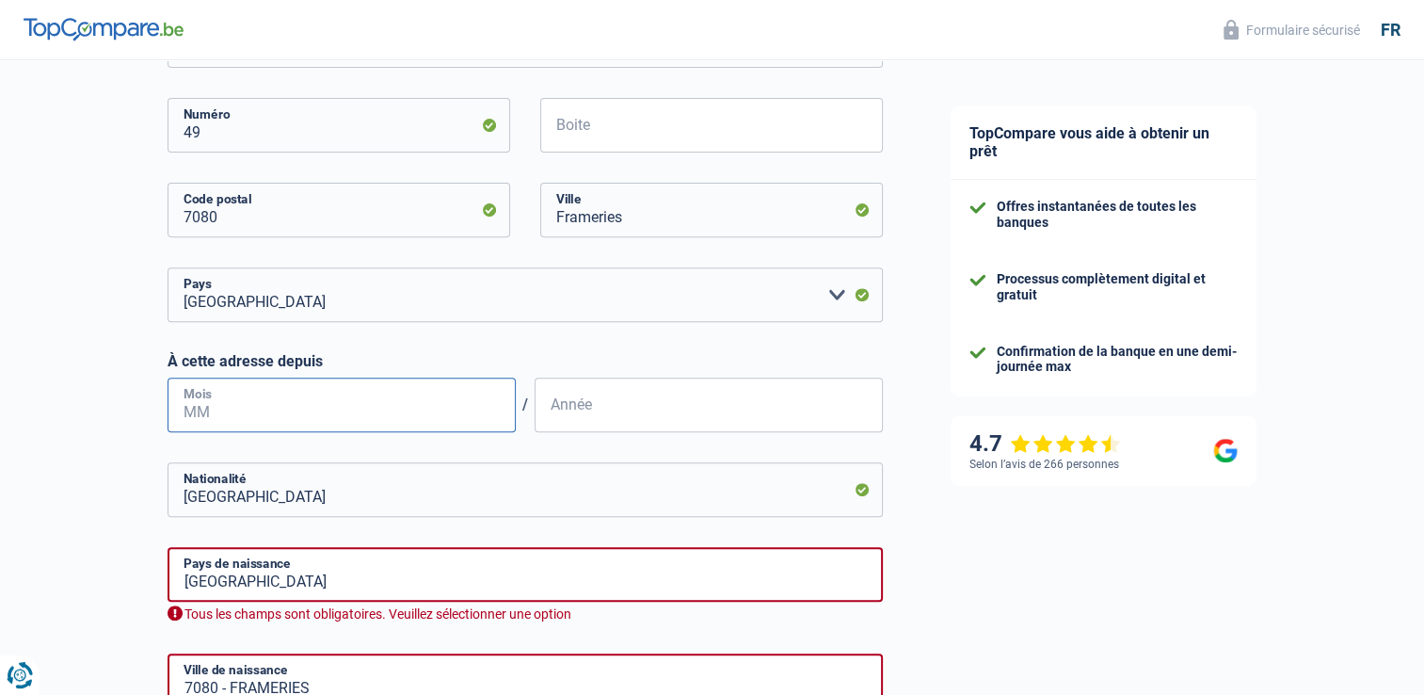
click at [306, 398] on input "Mois" at bounding box center [342, 404] width 348 height 55
type input "01"
type input "2020"
click at [829, 572] on input "[GEOGRAPHIC_DATA]" at bounding box center [525, 574] width 715 height 55
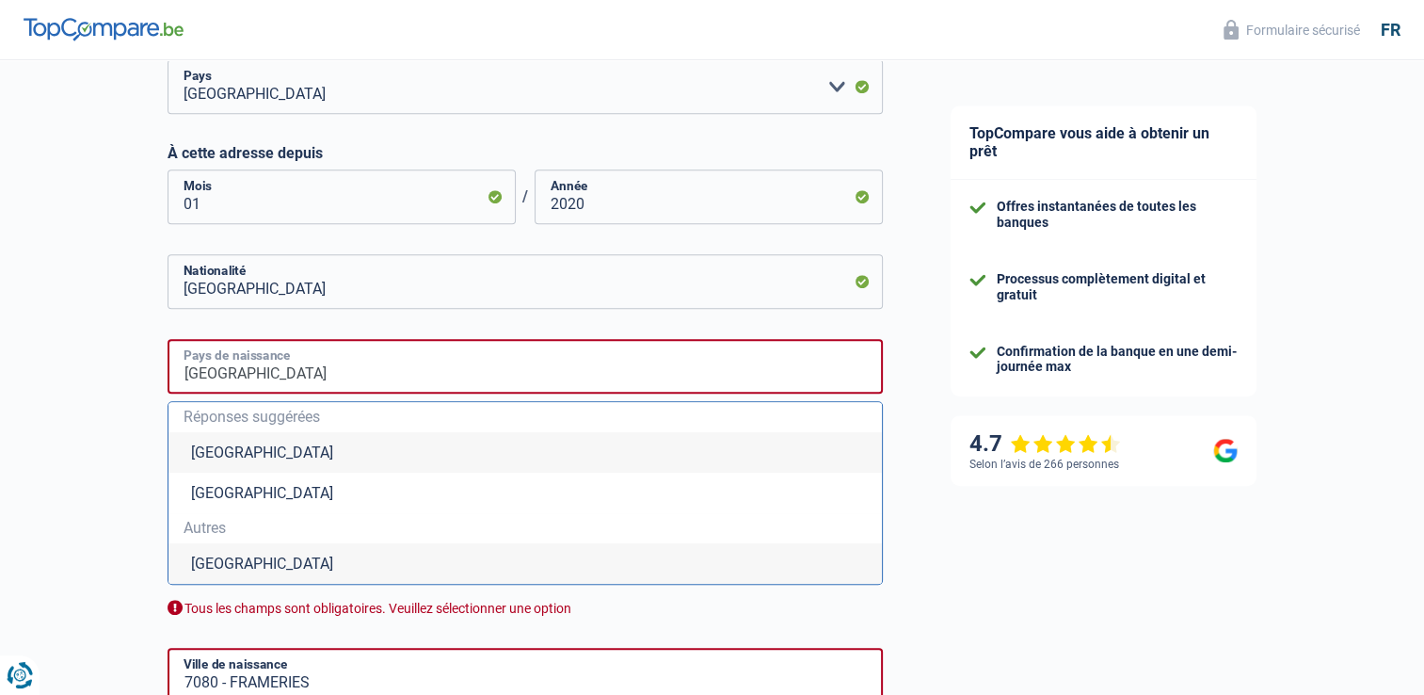
scroll to position [873, 0]
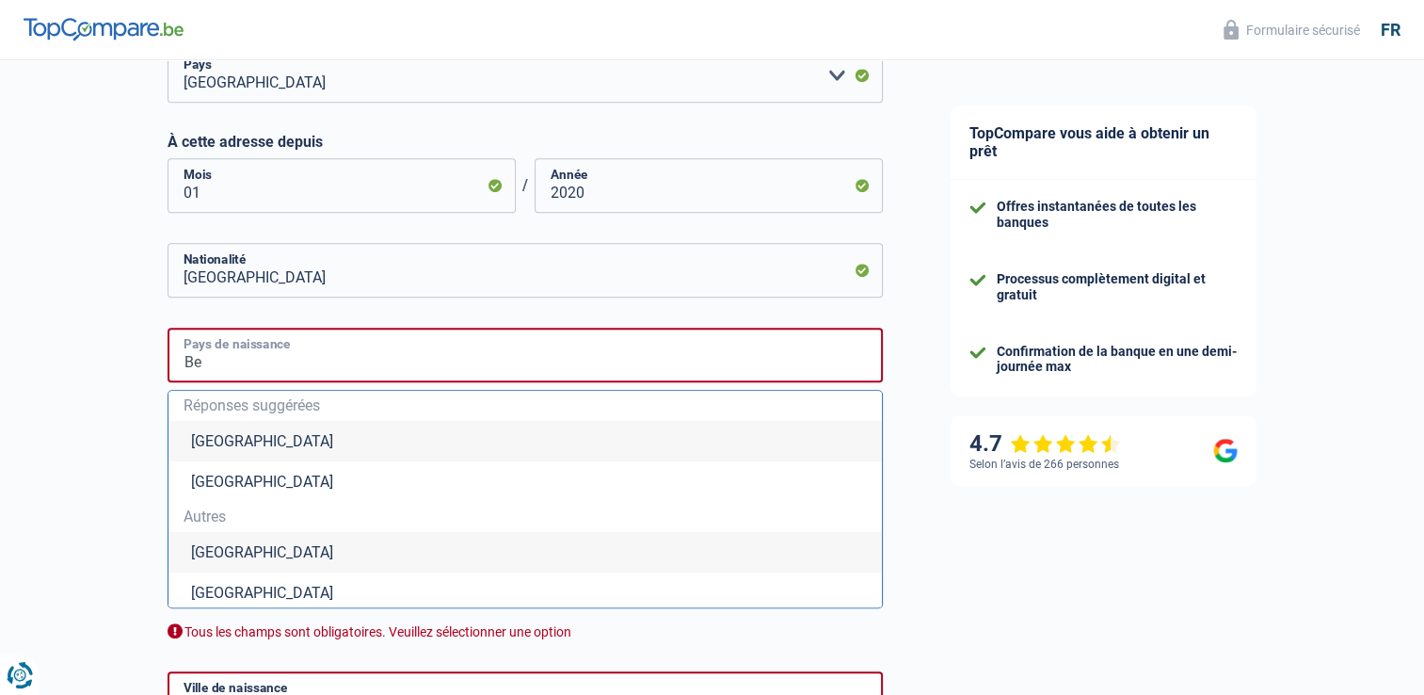
type input "B"
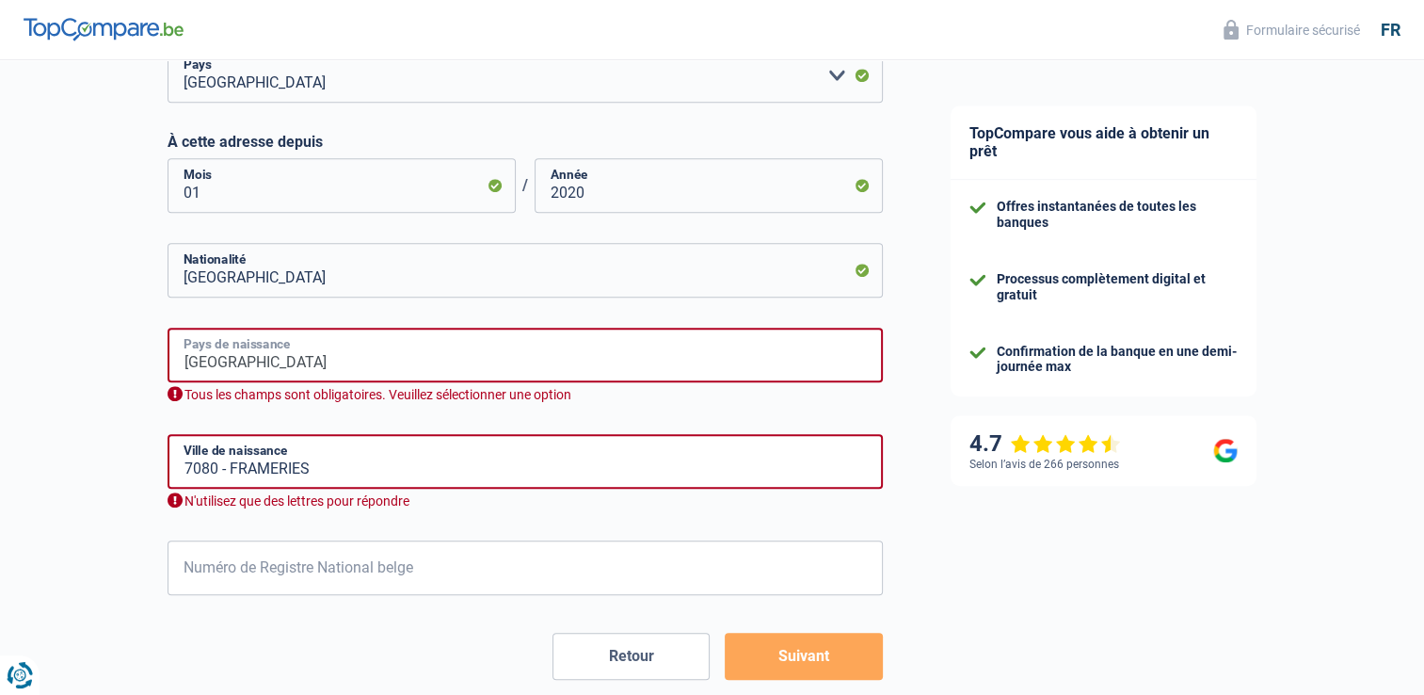
type input "[GEOGRAPHIC_DATA]"
drag, startPoint x: 184, startPoint y: 450, endPoint x: 315, endPoint y: 468, distance: 132.0
click at [315, 468] on input "7080 - FRAMERIES" at bounding box center [525, 461] width 715 height 55
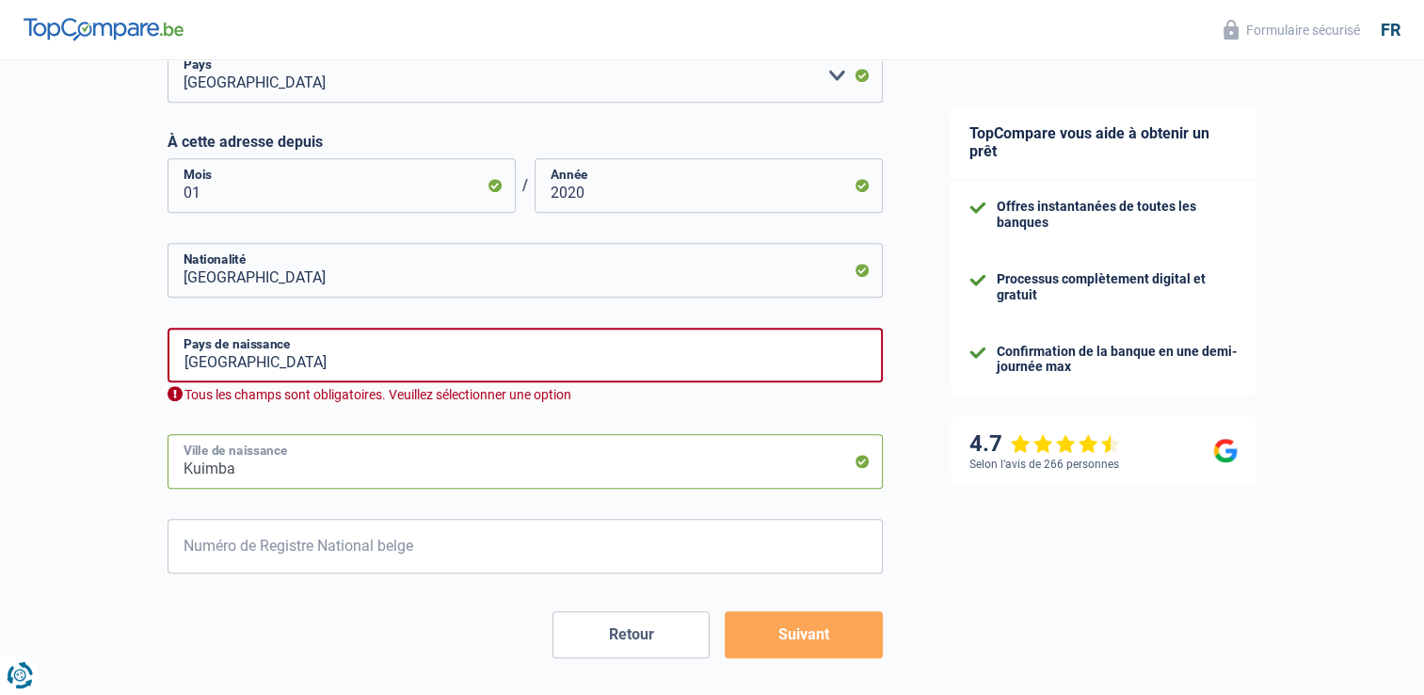
type input "Kuimba"
click at [447, 559] on input "Numéro de Registre National belge" at bounding box center [525, 546] width 715 height 55
type input "67.01.03-609.13"
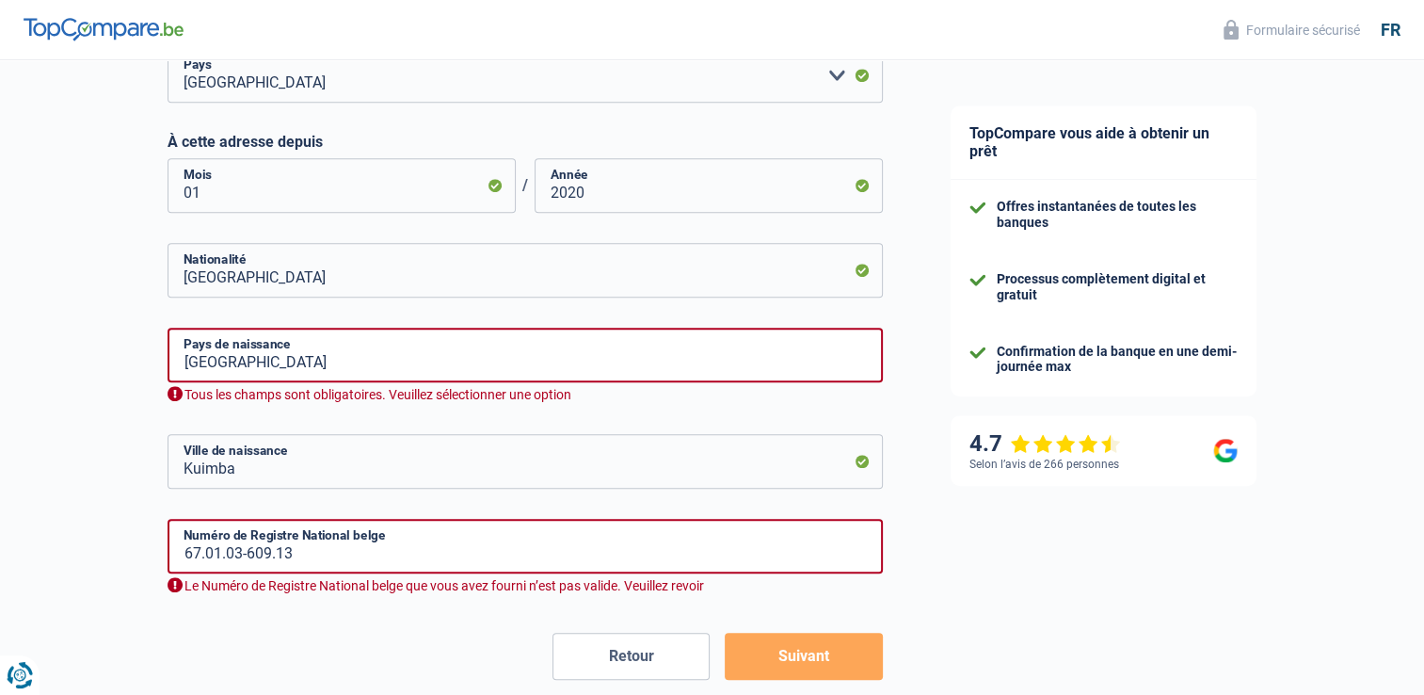
click at [778, 638] on button "Suivant" at bounding box center [803, 655] width 157 height 47
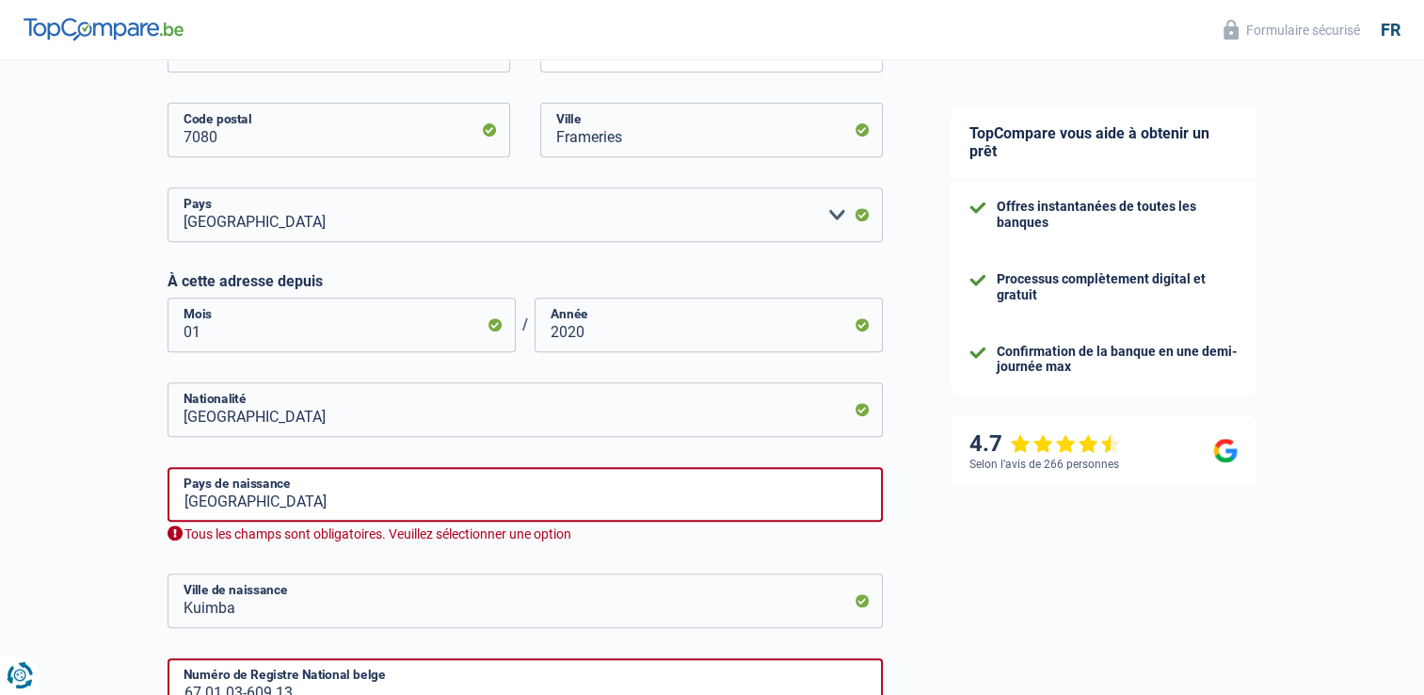
scroll to position [788, 0]
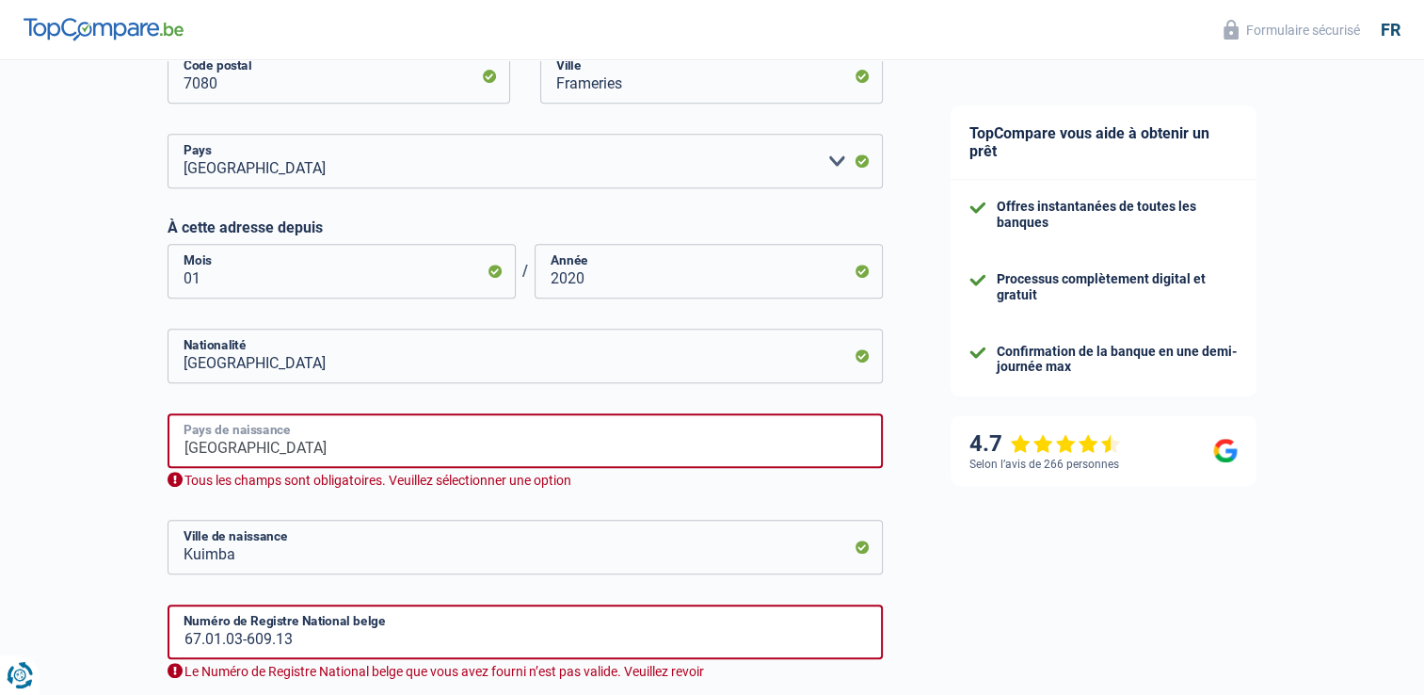
click at [866, 437] on input "[GEOGRAPHIC_DATA]" at bounding box center [525, 440] width 715 height 55
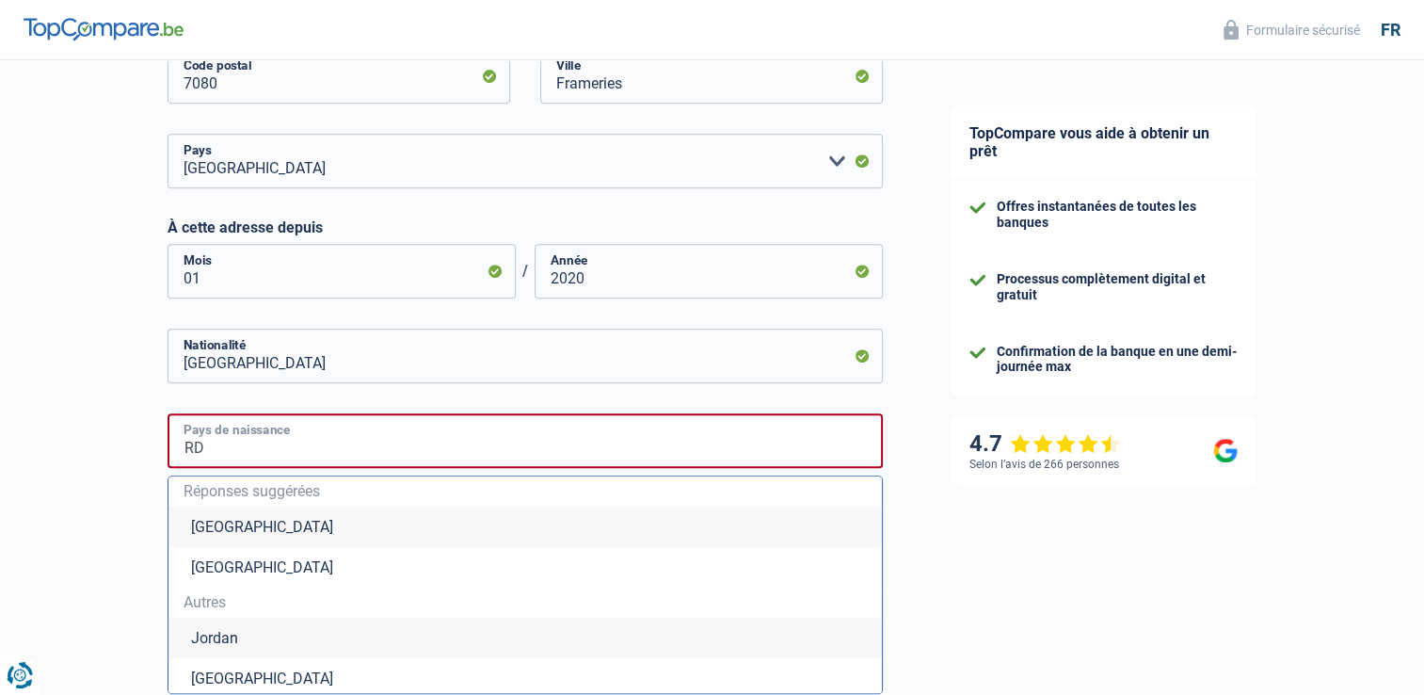
type input "R"
click at [866, 440] on input "Pays de naissance" at bounding box center [525, 440] width 715 height 55
click at [990, 520] on div "TopCompare vous aide à obtenir un prêt Offres instantanées de toutes les banque…" at bounding box center [1171, 194] width 508 height 1842
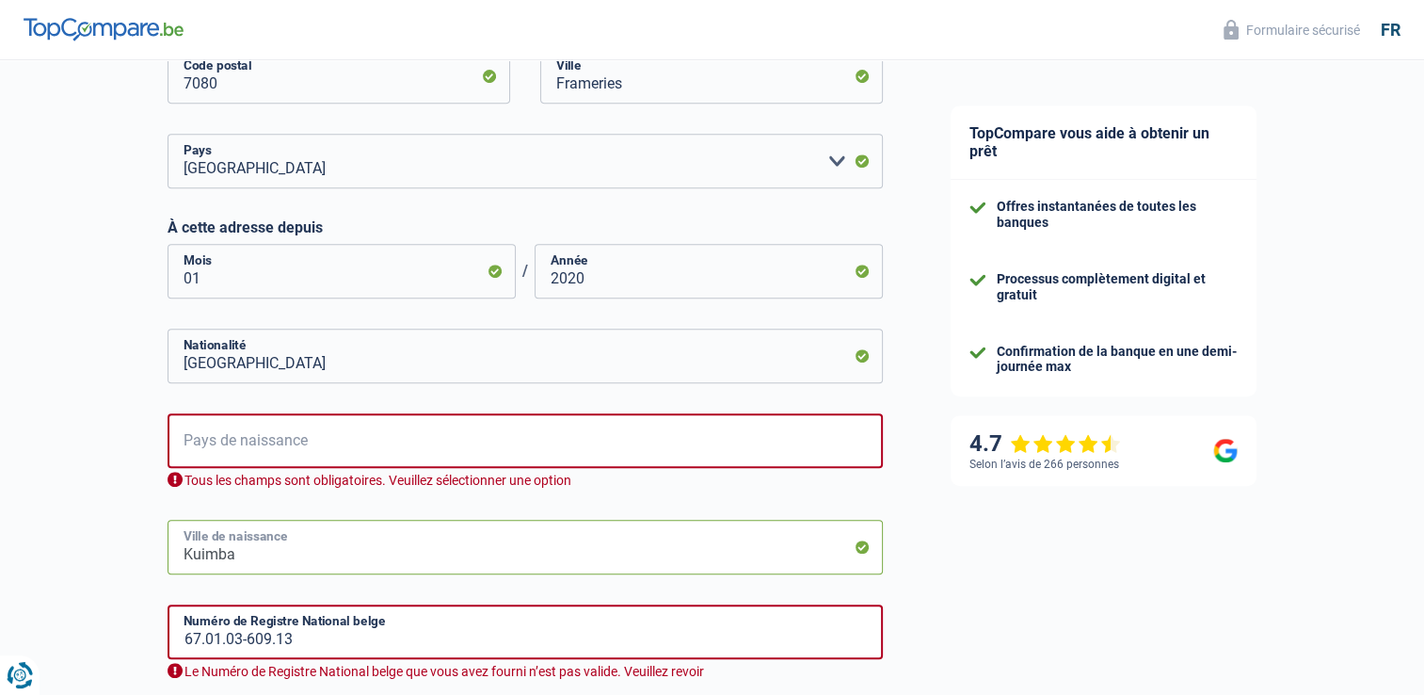
click at [241, 557] on input "Kuimba" at bounding box center [525, 547] width 715 height 55
type input "K"
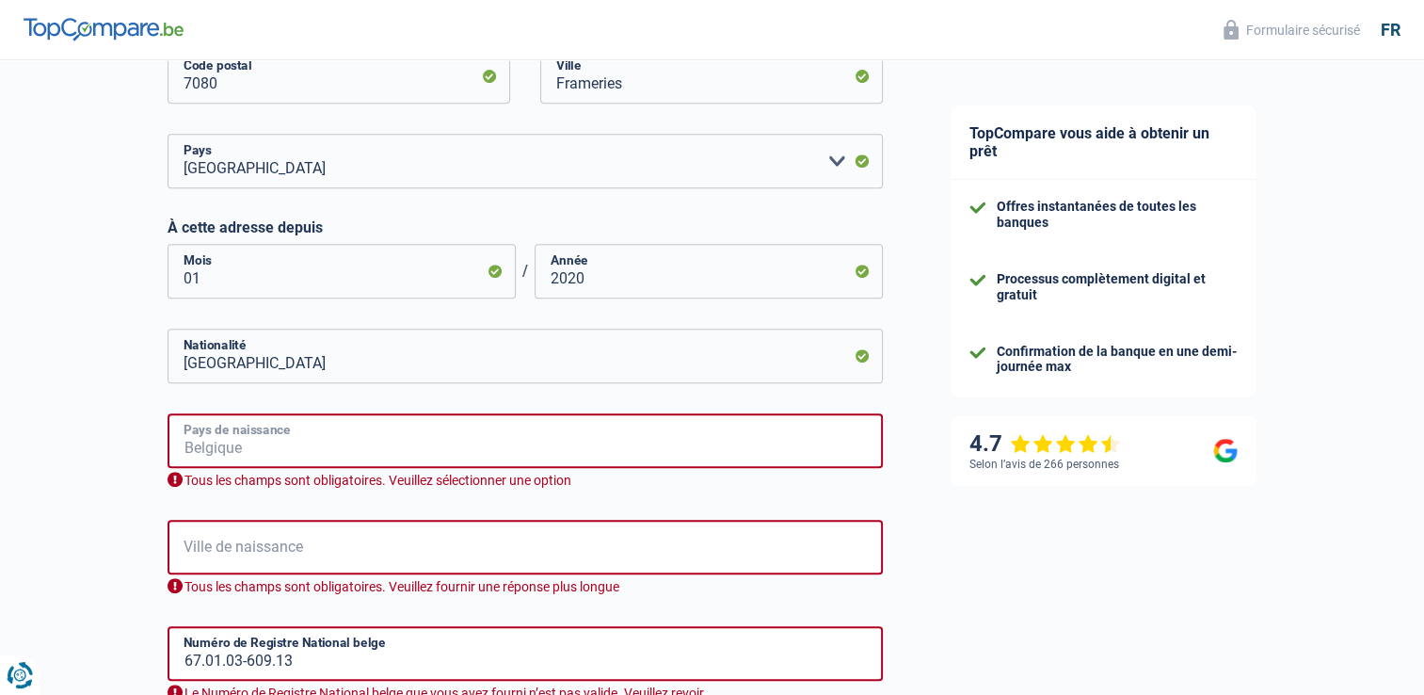
click at [559, 440] on input "Pays de naissance" at bounding box center [525, 440] width 715 height 55
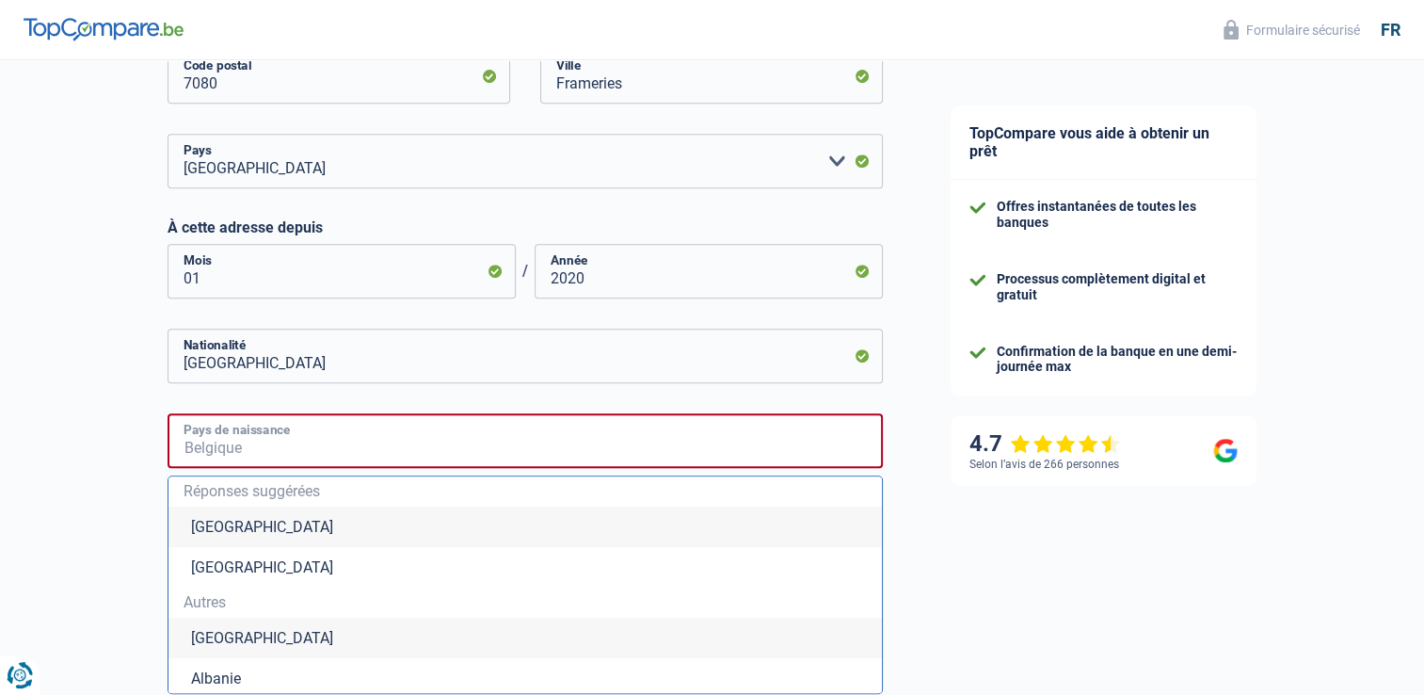
click at [431, 430] on input "Pays de naissance" at bounding box center [525, 440] width 715 height 55
click at [1002, 562] on div "TopCompare vous aide à obtenir un prêt Offres instantanées de toutes les banque…" at bounding box center [1171, 204] width 508 height 1863
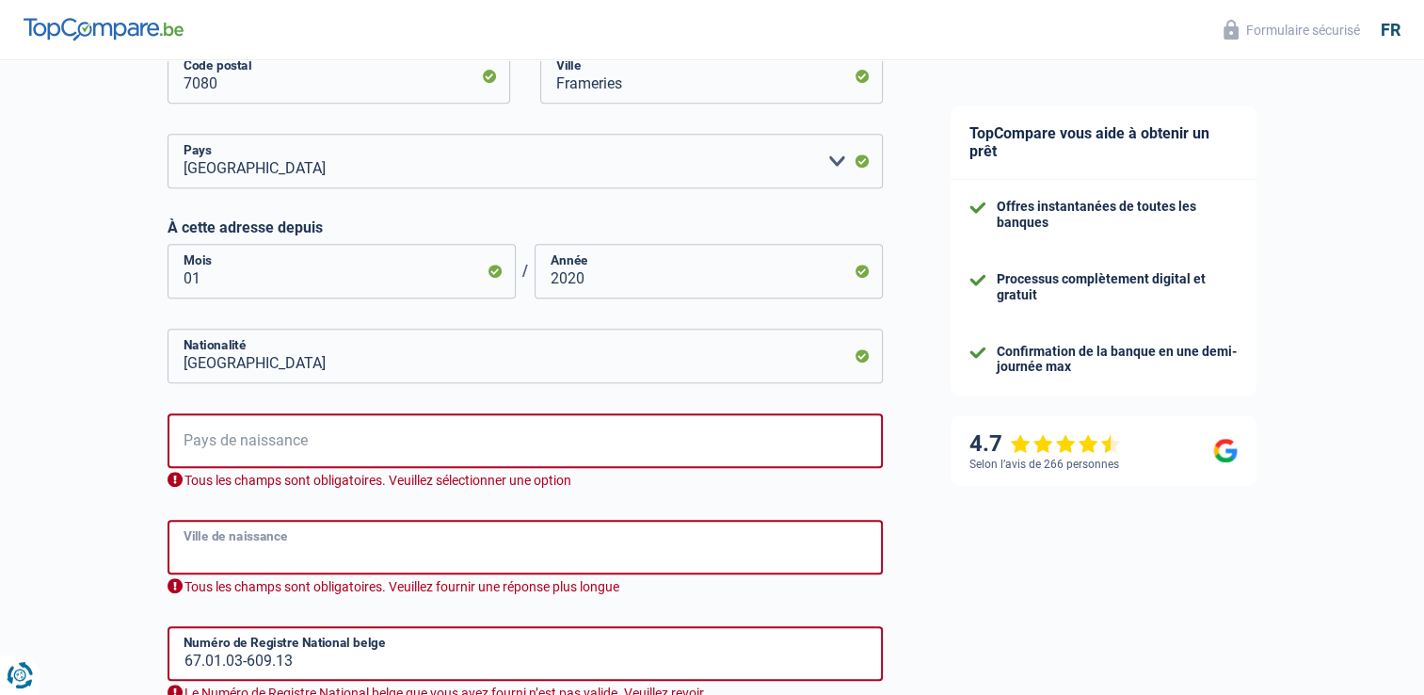
click at [754, 556] on input "Ville de naissance" at bounding box center [525, 547] width 715 height 55
click at [1025, 559] on div "TopCompare vous aide à obtenir un prêt Offres instantanées de toutes les banque…" at bounding box center [1171, 86] width 508 height 1626
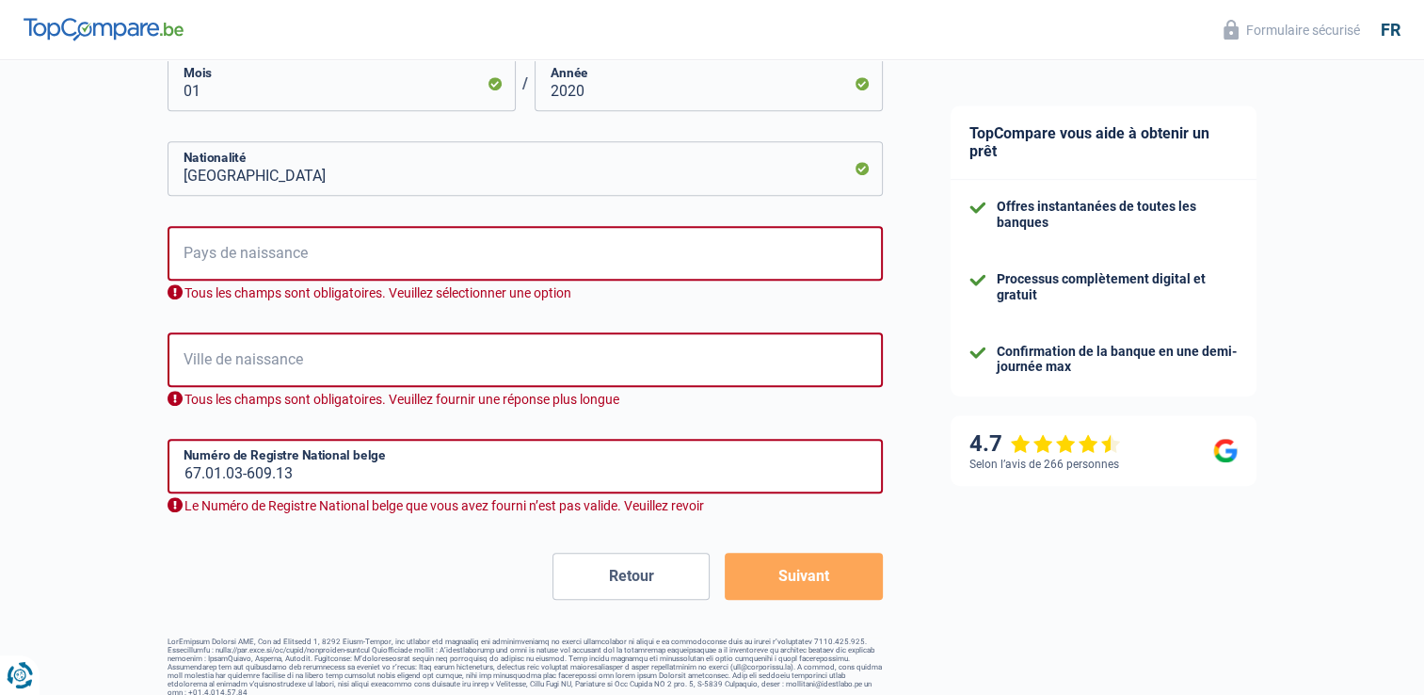
scroll to position [991, 0]
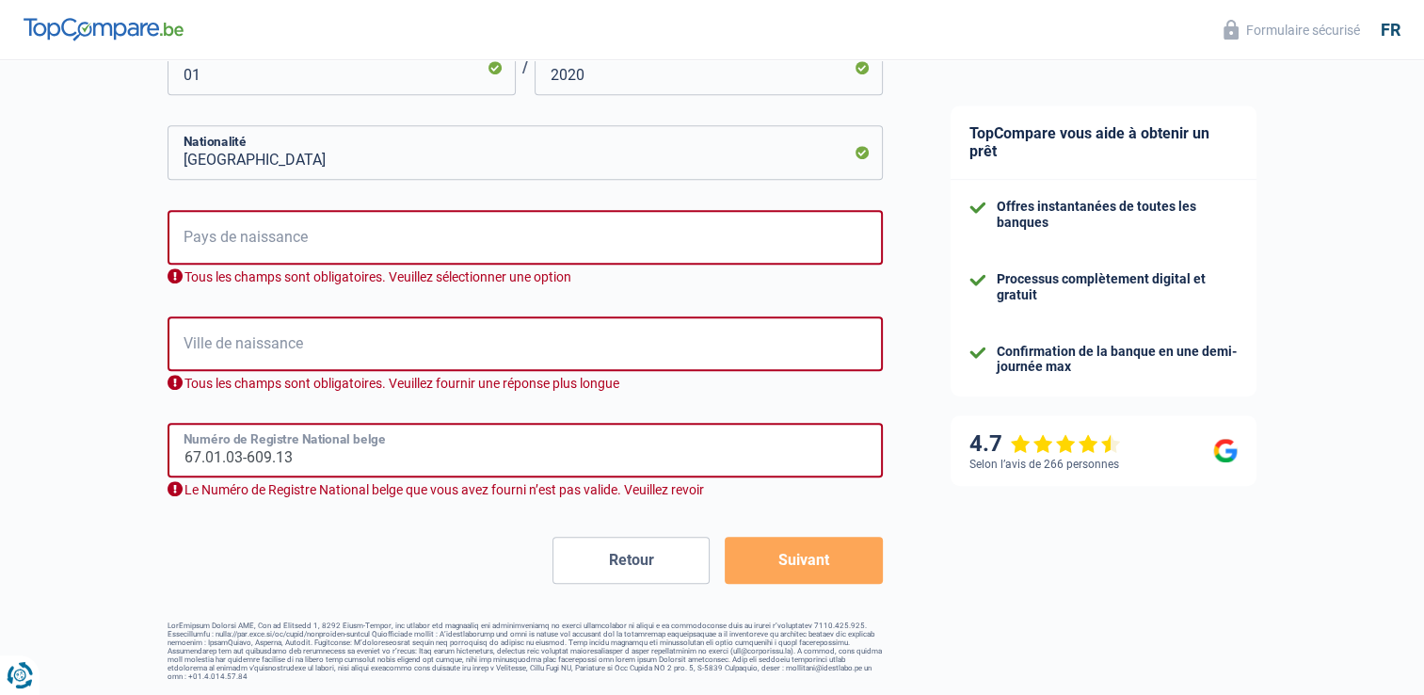
click at [724, 457] on input "67.01.03-609.13" at bounding box center [525, 450] width 715 height 55
click at [181, 277] on div "Tous les champs sont obligatoires. Veuillez sélectionner une option" at bounding box center [525, 277] width 715 height 18
click at [217, 274] on div "Tous les champs sont obligatoires. Veuillez sélectionner une option" at bounding box center [525, 277] width 715 height 18
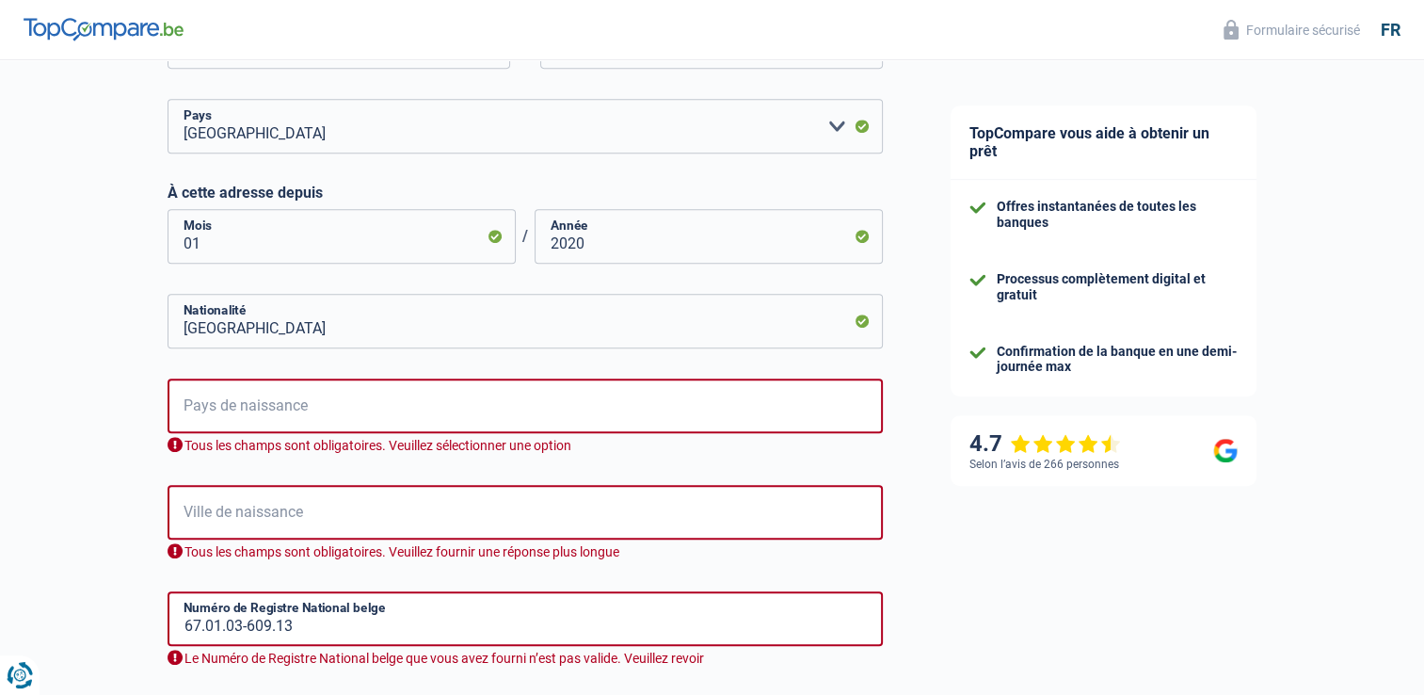
scroll to position [826, 0]
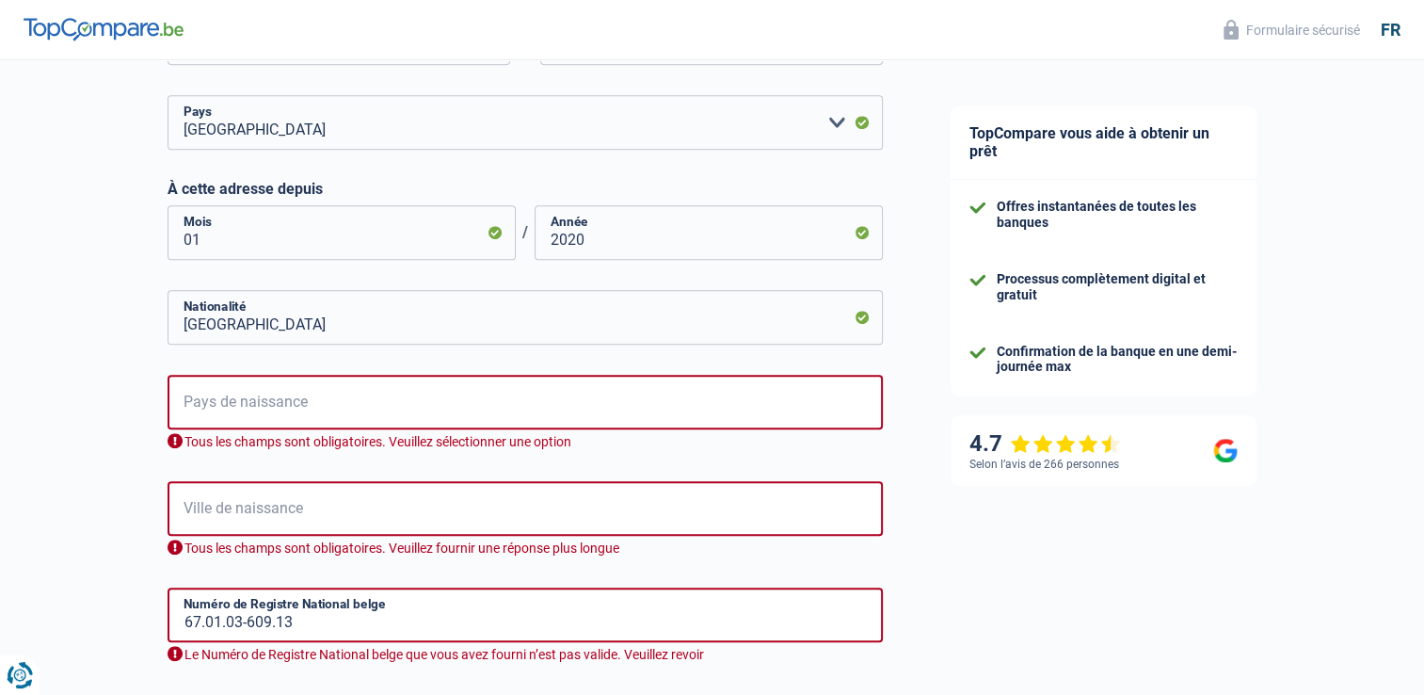
click at [844, 348] on form "[PERSON_NAME](e) Cohabitant(e) légal(e) Divorcé(e) Veuf(ve) Séparé (de fait) Ve…" at bounding box center [525, 123] width 715 height 1249
click at [306, 408] on input "Pays de naissance" at bounding box center [525, 402] width 715 height 55
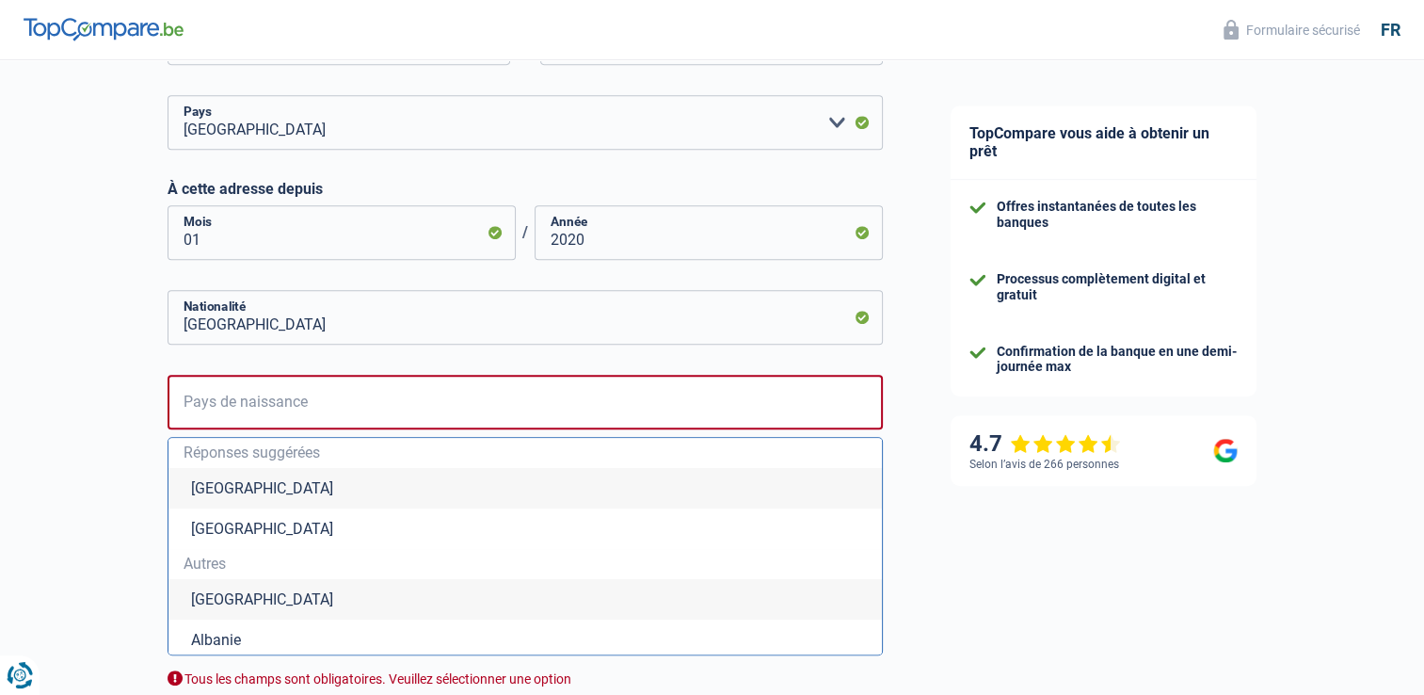
click at [184, 567] on span "Autres" at bounding box center [525, 563] width 683 height 15
click at [204, 566] on span "Autres" at bounding box center [525, 563] width 683 height 15
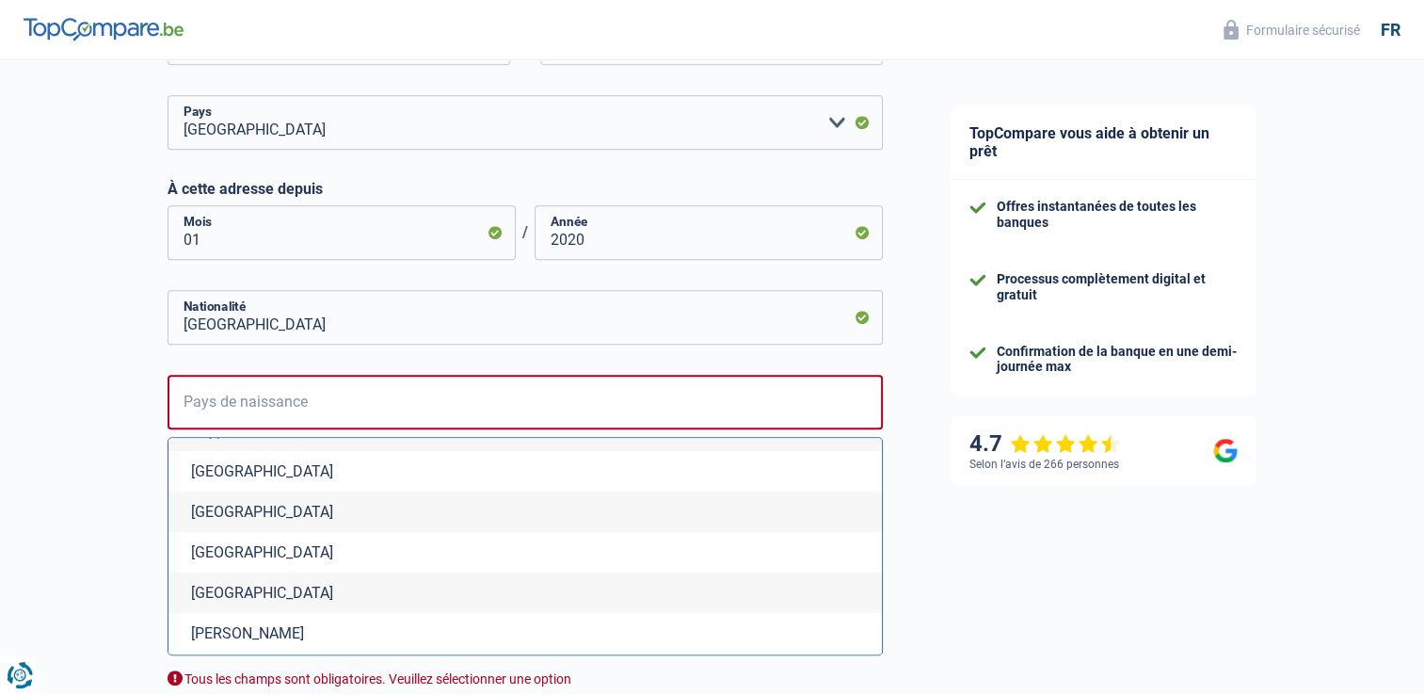
scroll to position [1931, 0]
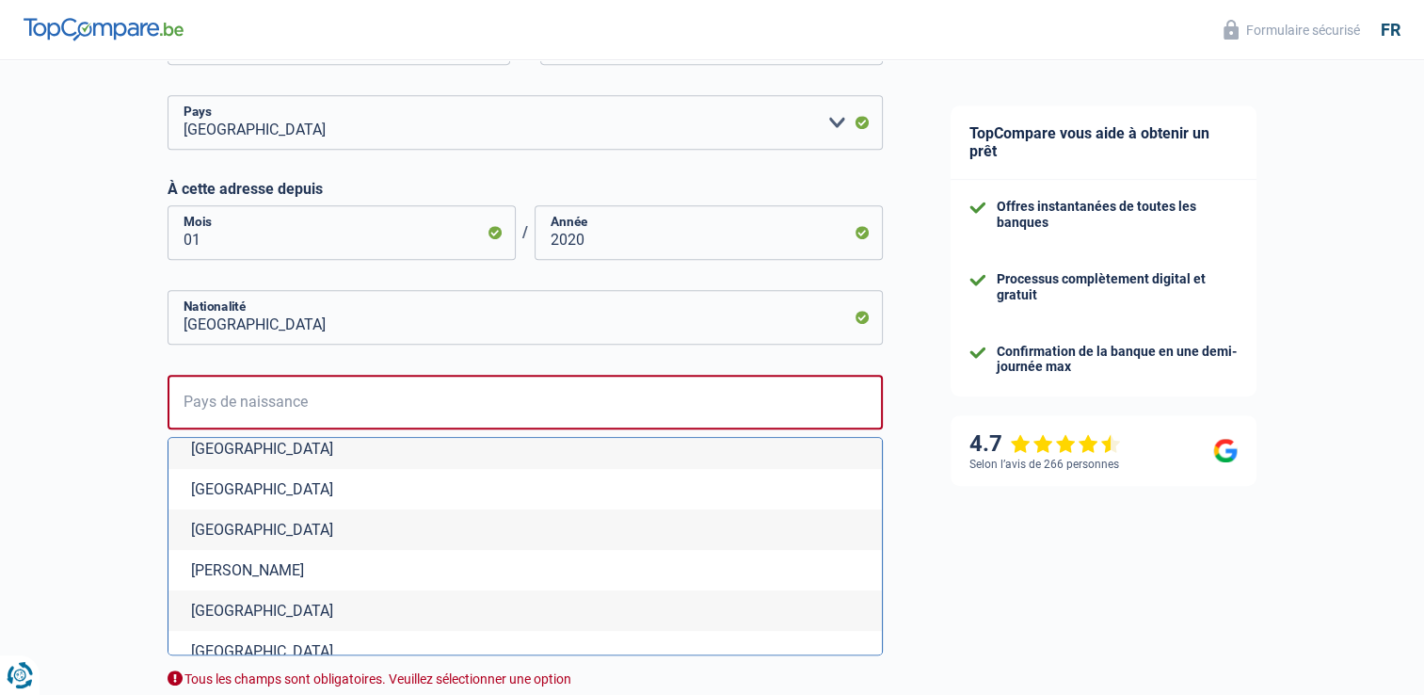
click at [376, 455] on li "[GEOGRAPHIC_DATA]" at bounding box center [524, 448] width 713 height 40
type input "[GEOGRAPHIC_DATA]"
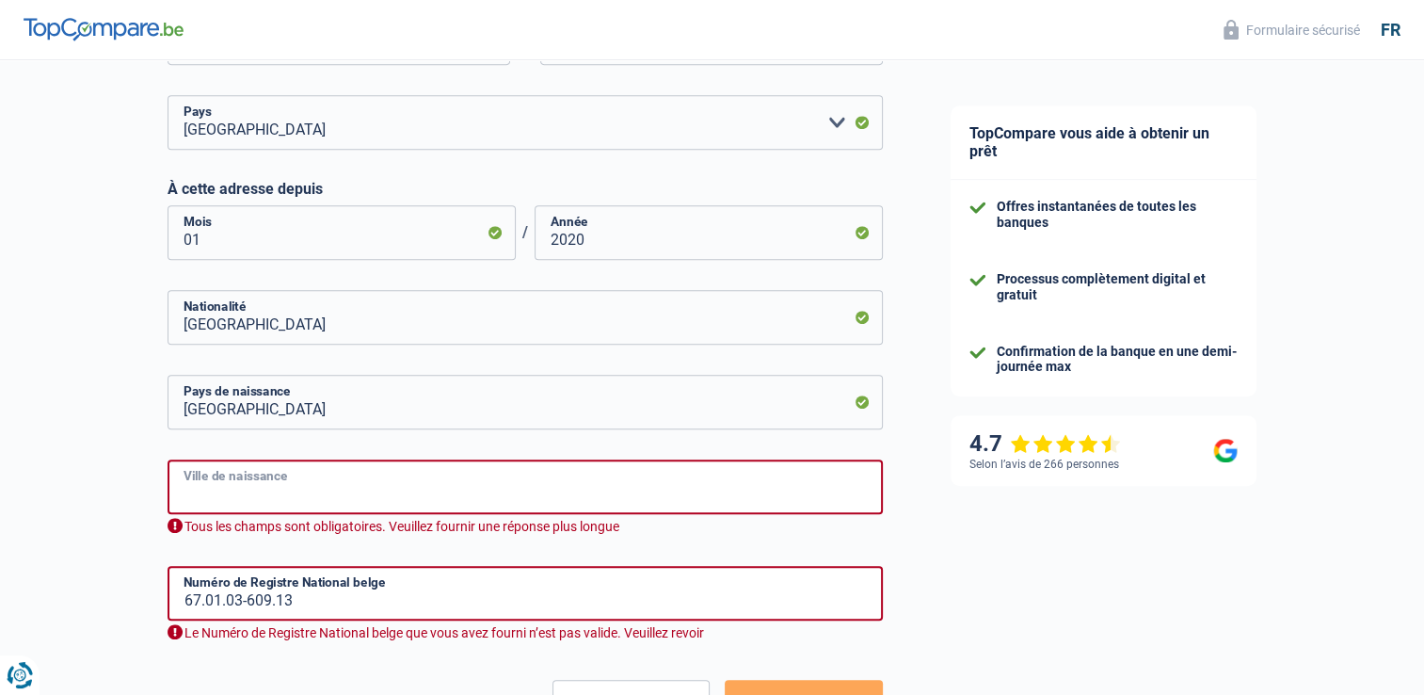
click at [343, 484] on input "Ville de naissance" at bounding box center [525, 486] width 715 height 55
click at [290, 503] on input "Ville de naissance" at bounding box center [525, 486] width 715 height 55
type input "Kuimba"
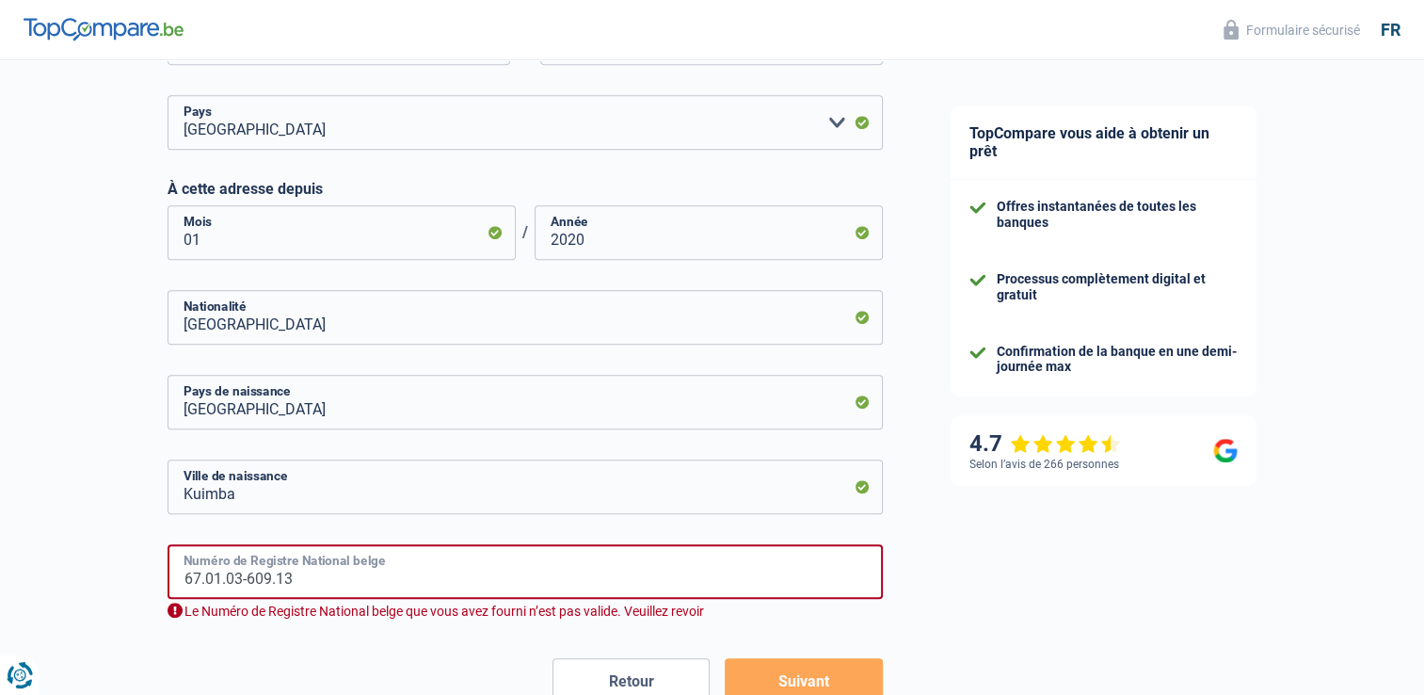
click at [507, 582] on input "67.01.03-609.13" at bounding box center [525, 571] width 715 height 55
click at [519, 582] on input "67.01.03-609.13" at bounding box center [525, 571] width 715 height 55
click at [520, 582] on input "67.01.03-609.13" at bounding box center [525, 571] width 715 height 55
click at [835, 679] on button "Suivant" at bounding box center [803, 681] width 157 height 47
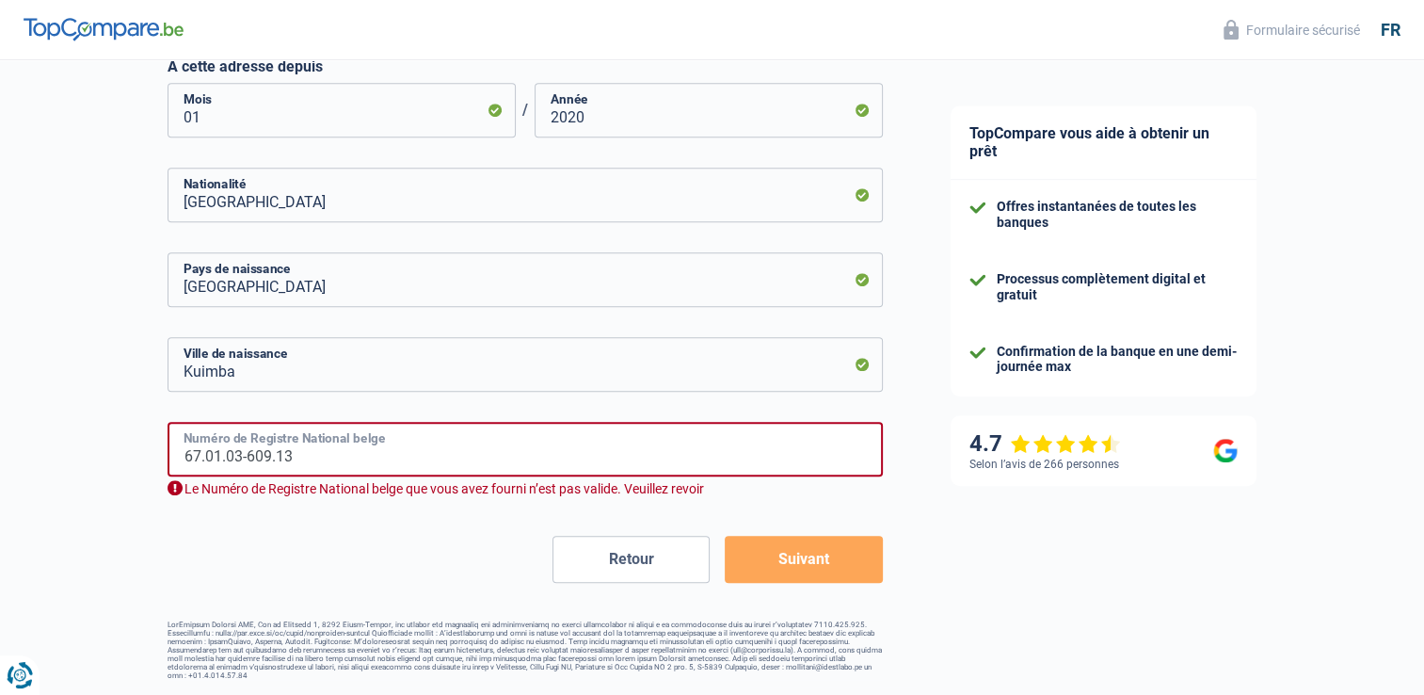
click at [219, 455] on input "67.01.03-609.13" at bounding box center [525, 449] width 715 height 55
click at [240, 457] on input "67.03.03-609.13" at bounding box center [525, 449] width 715 height 55
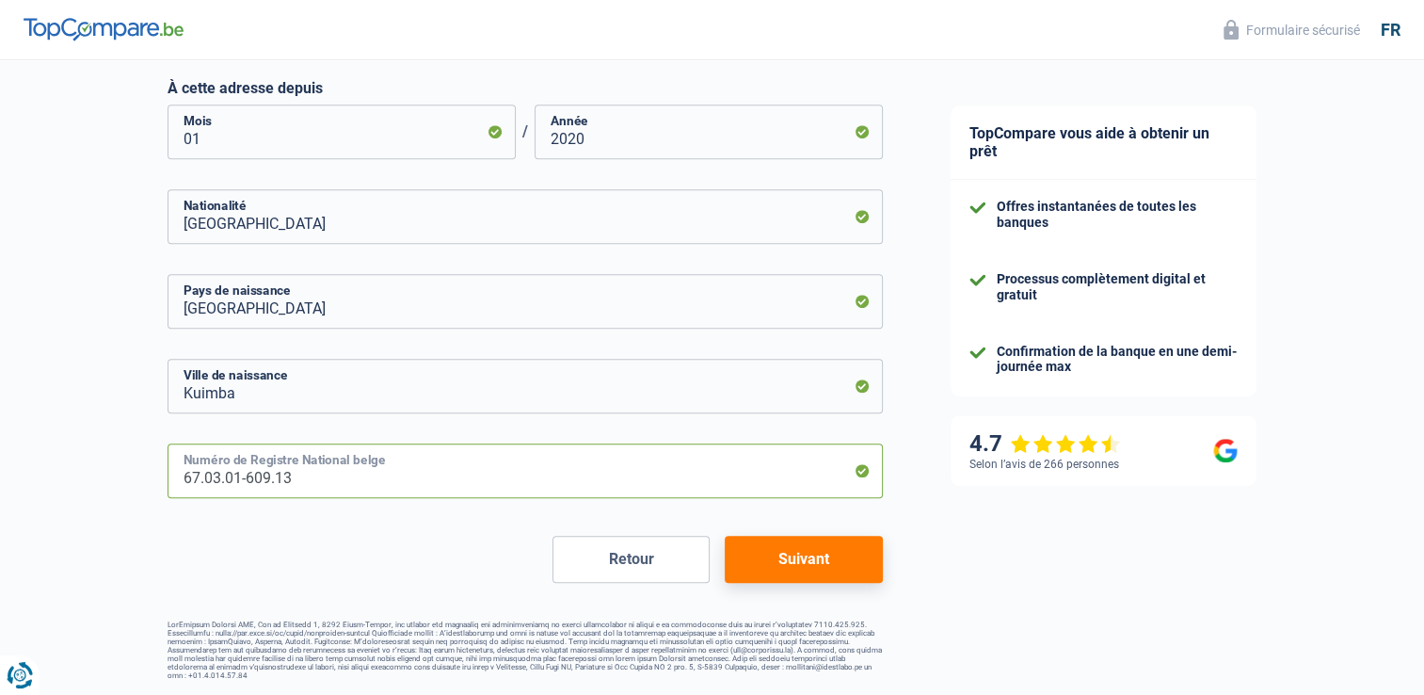
scroll to position [926, 0]
type input "67.03.01-609.13"
click at [766, 554] on button "Suivant" at bounding box center [803, 559] width 157 height 47
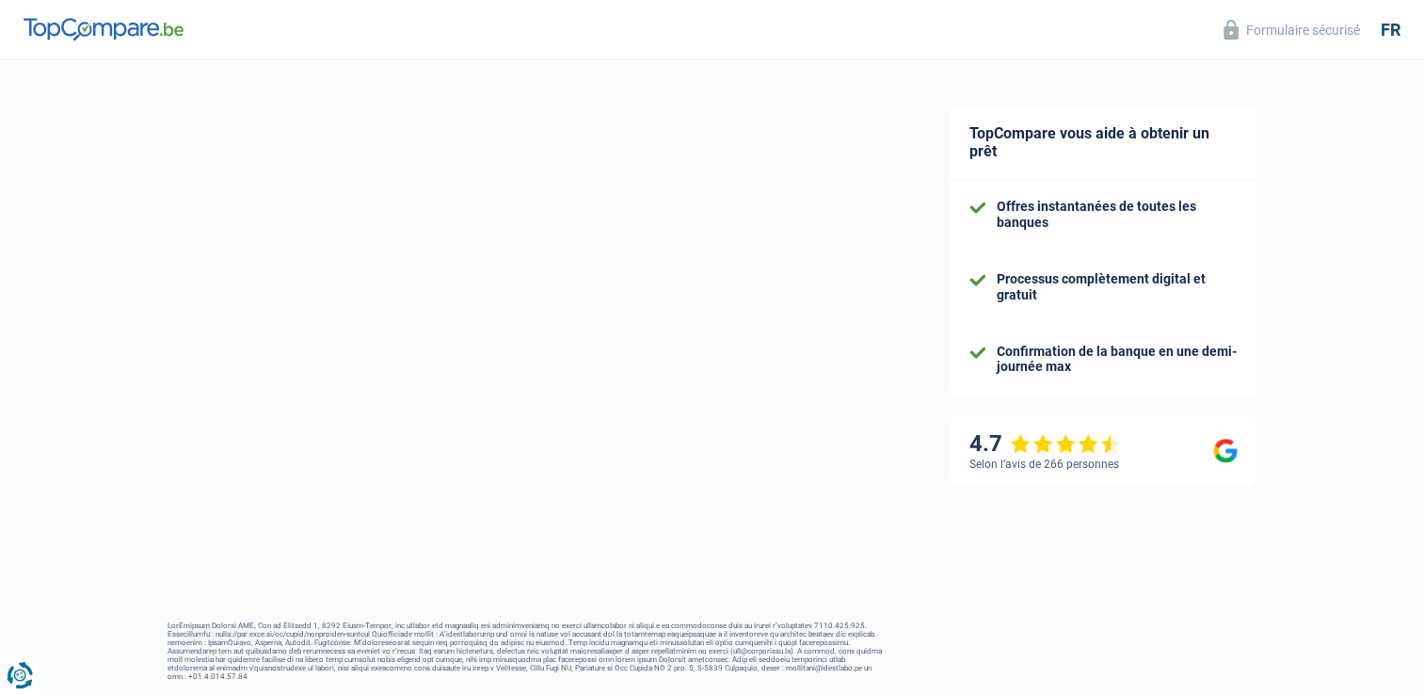
select select "familyAllowances"
select select "netSalary"
select select "mealVouchers"
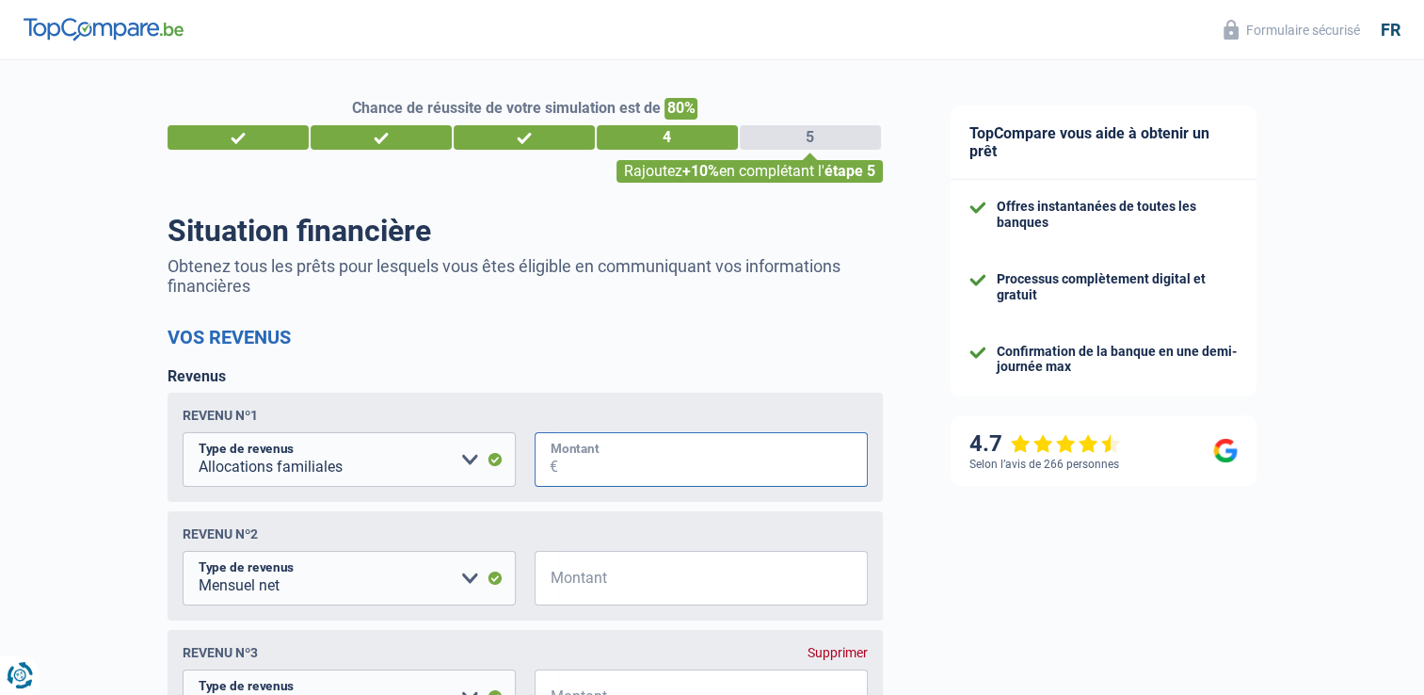
click at [648, 461] on input "Montant" at bounding box center [713, 459] width 310 height 55
type input "0"
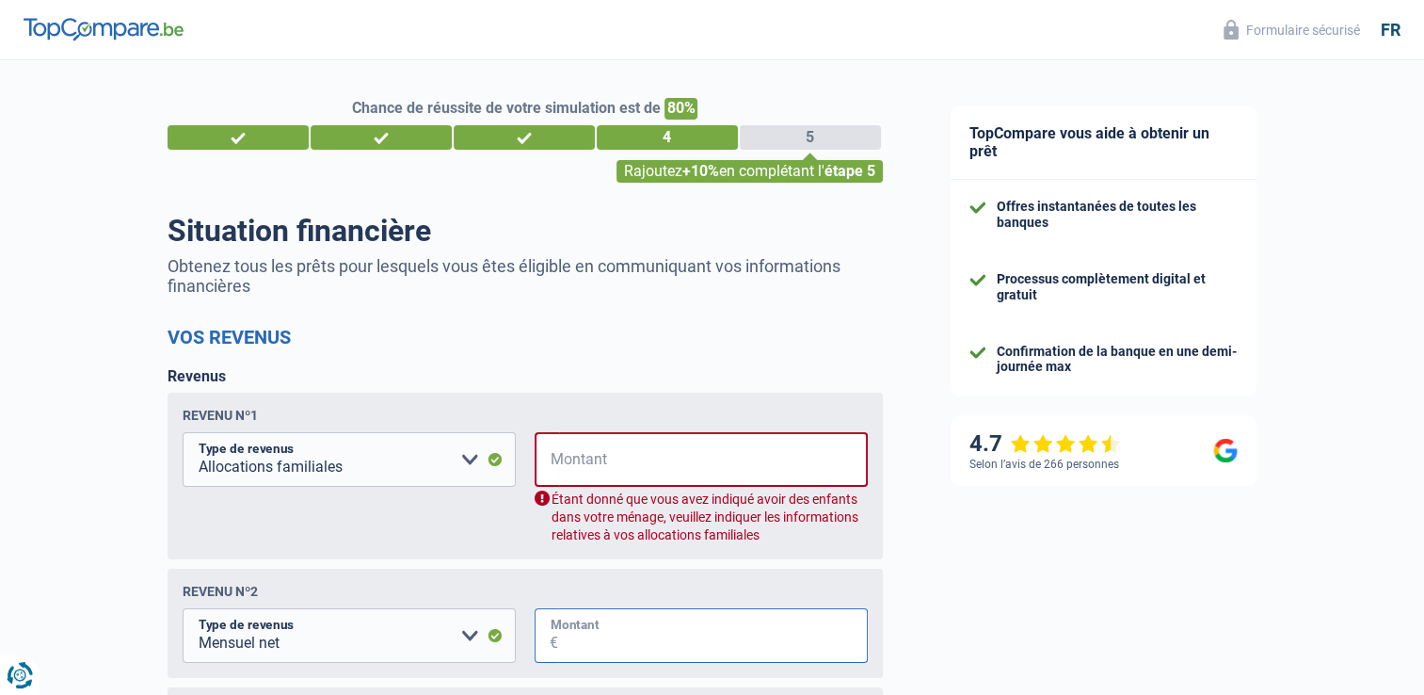
click at [641, 634] on input "Montant" at bounding box center [713, 635] width 310 height 55
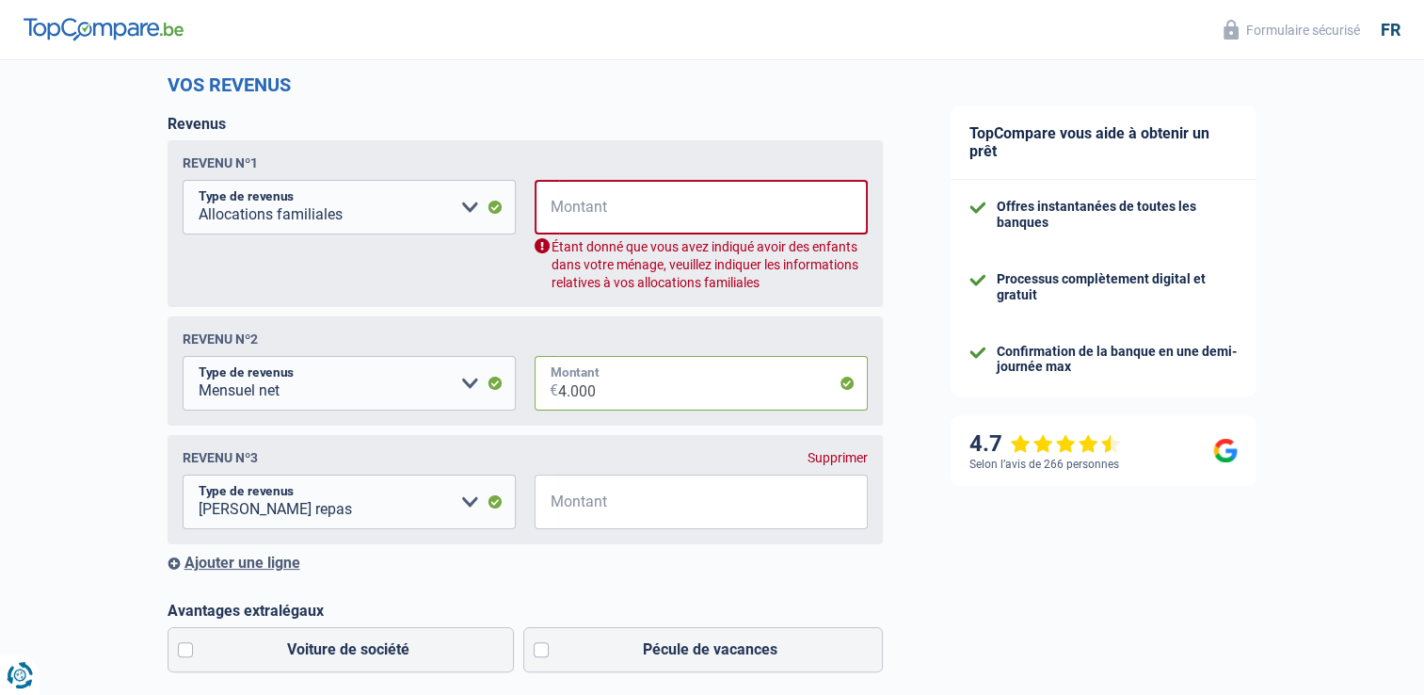
scroll to position [234, 0]
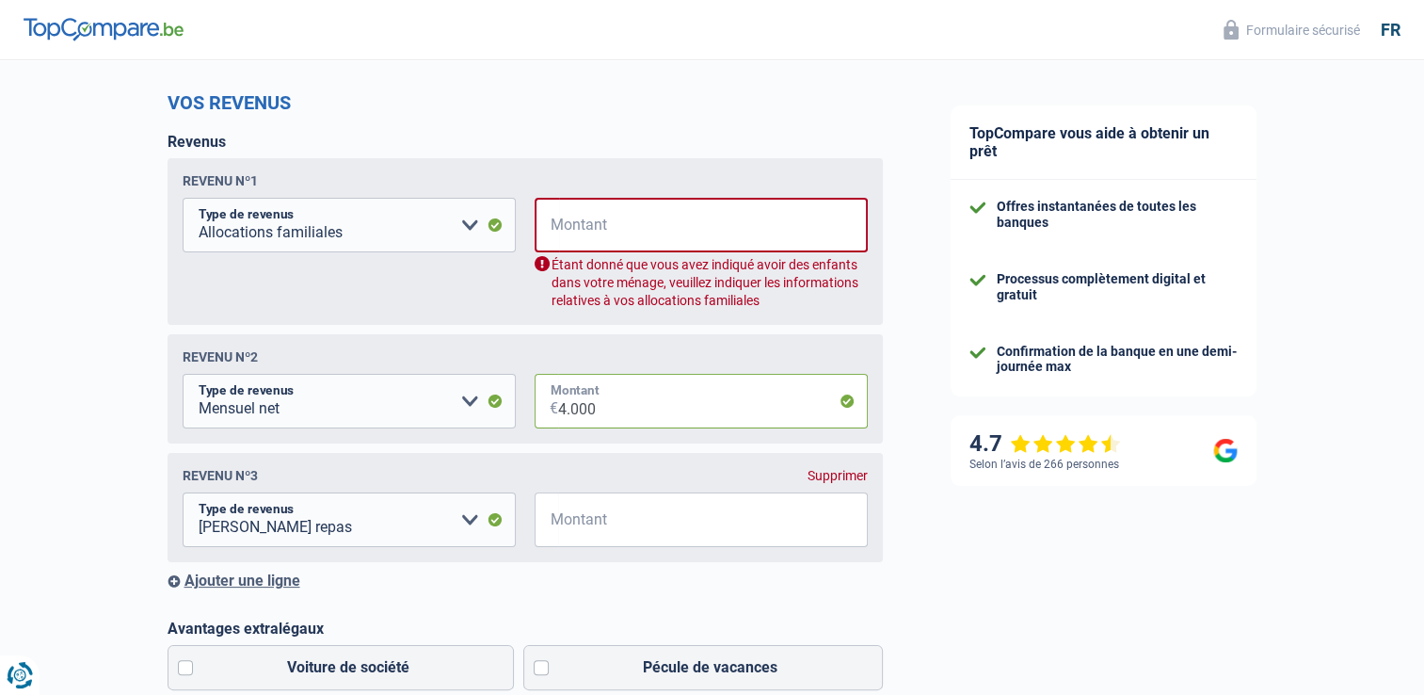
type input "4.000"
click at [469, 228] on select "Allocation d'handicap Allocations chômage Allocations familiales Chèques repas …" at bounding box center [349, 225] width 333 height 55
click at [656, 137] on div "Revenus Revenu nº1 Allocation d'handicap Allocations chômage Allocations famili…" at bounding box center [525, 361] width 715 height 456
click at [471, 406] on select "Allocation d'handicap Allocations chômage Allocations familiales Chèques repas …" at bounding box center [349, 401] width 333 height 55
click at [183, 376] on select "Allocation d'handicap Allocations chômage Allocations familiales Chèques repas …" at bounding box center [349, 401] width 333 height 55
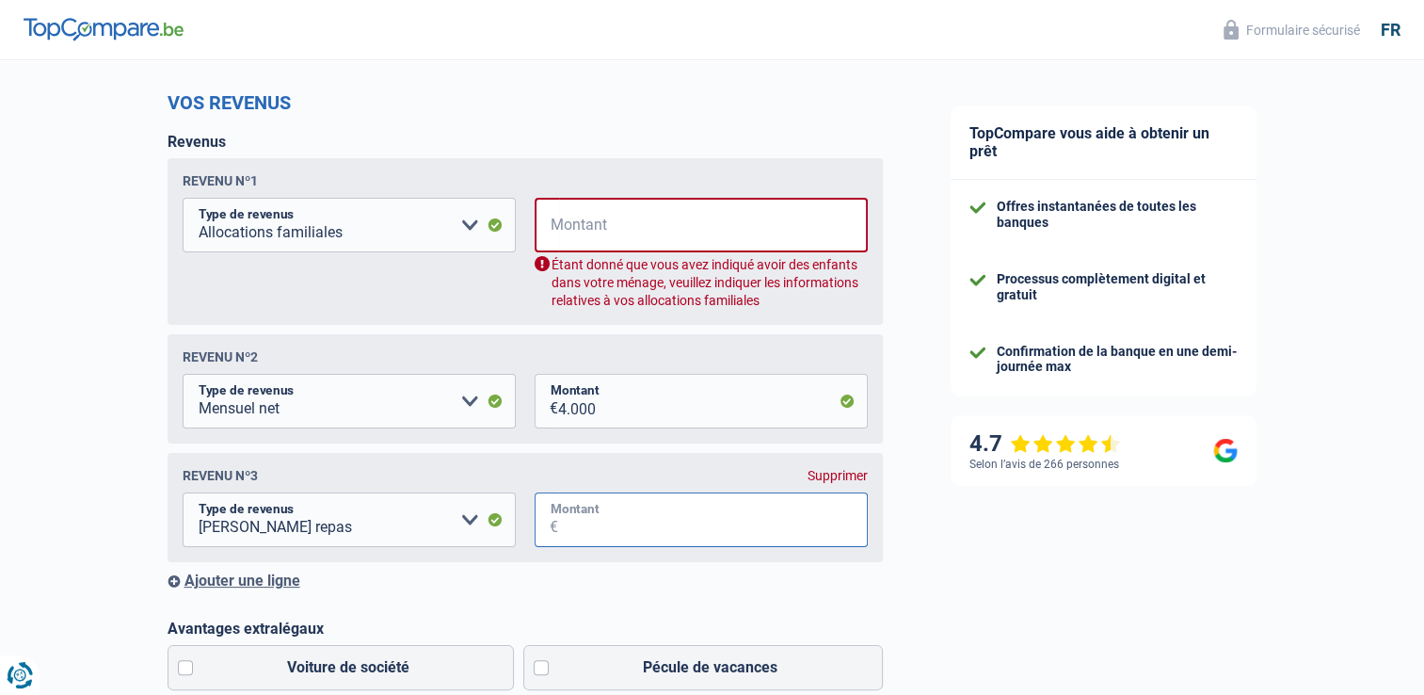
click at [632, 531] on input "Montant" at bounding box center [713, 519] width 310 height 55
type input "100"
drag, startPoint x: 179, startPoint y: 262, endPoint x: 53, endPoint y: 162, distance: 160.8
click at [53, 162] on div "Chance de réussite de votre simulation est de 80% 1 2 3 4 5 Rajoutez +10% en co…" at bounding box center [458, 664] width 917 height 1692
click at [843, 477] on div "Supprimer" at bounding box center [837, 475] width 60 height 15
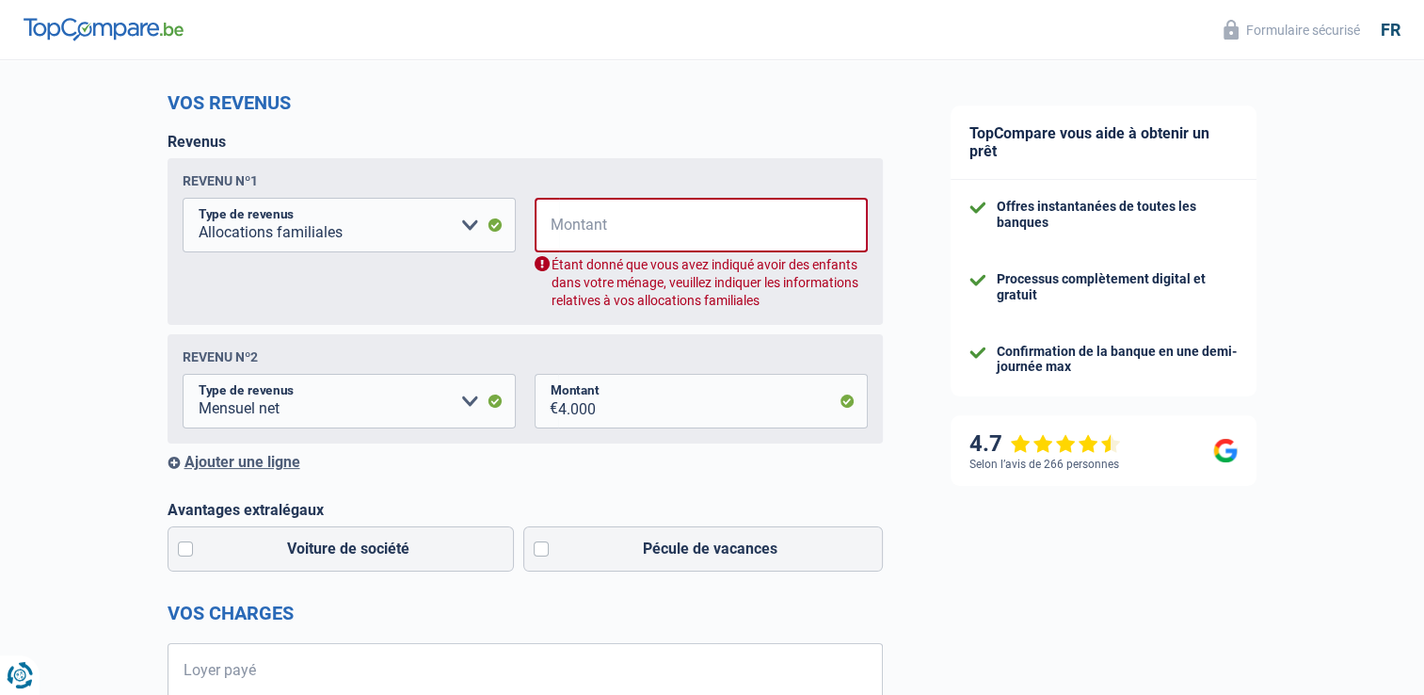
click at [173, 461] on div "Ajouter une ligne" at bounding box center [525, 462] width 715 height 18
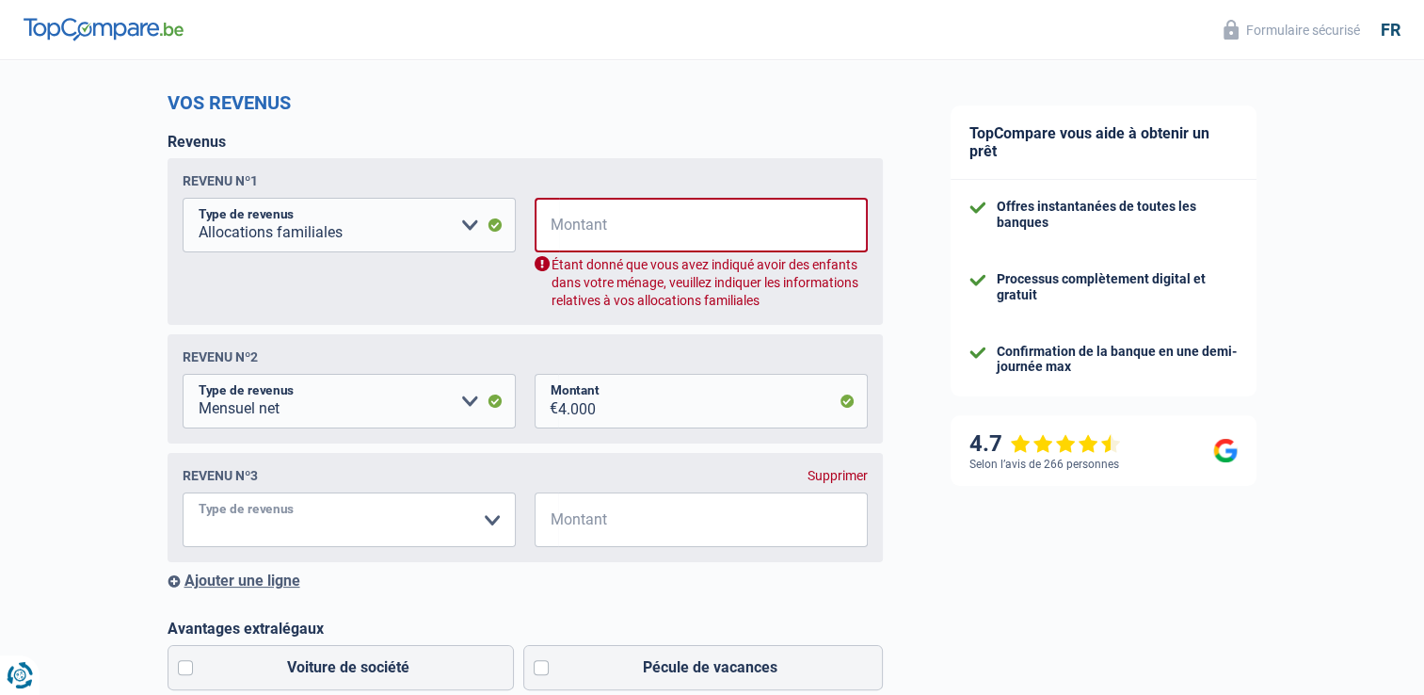
click at [492, 524] on select "Allocation d'handicap Allocations chômage Allocations familiales Chèques repas …" at bounding box center [349, 519] width 333 height 55
select select "mealVouchers"
click at [183, 495] on select "Allocation d'handicap Allocations chômage Allocations familiales Chèques repas …" at bounding box center [349, 519] width 333 height 55
click at [685, 533] on input "Montant" at bounding box center [713, 519] width 310 height 55
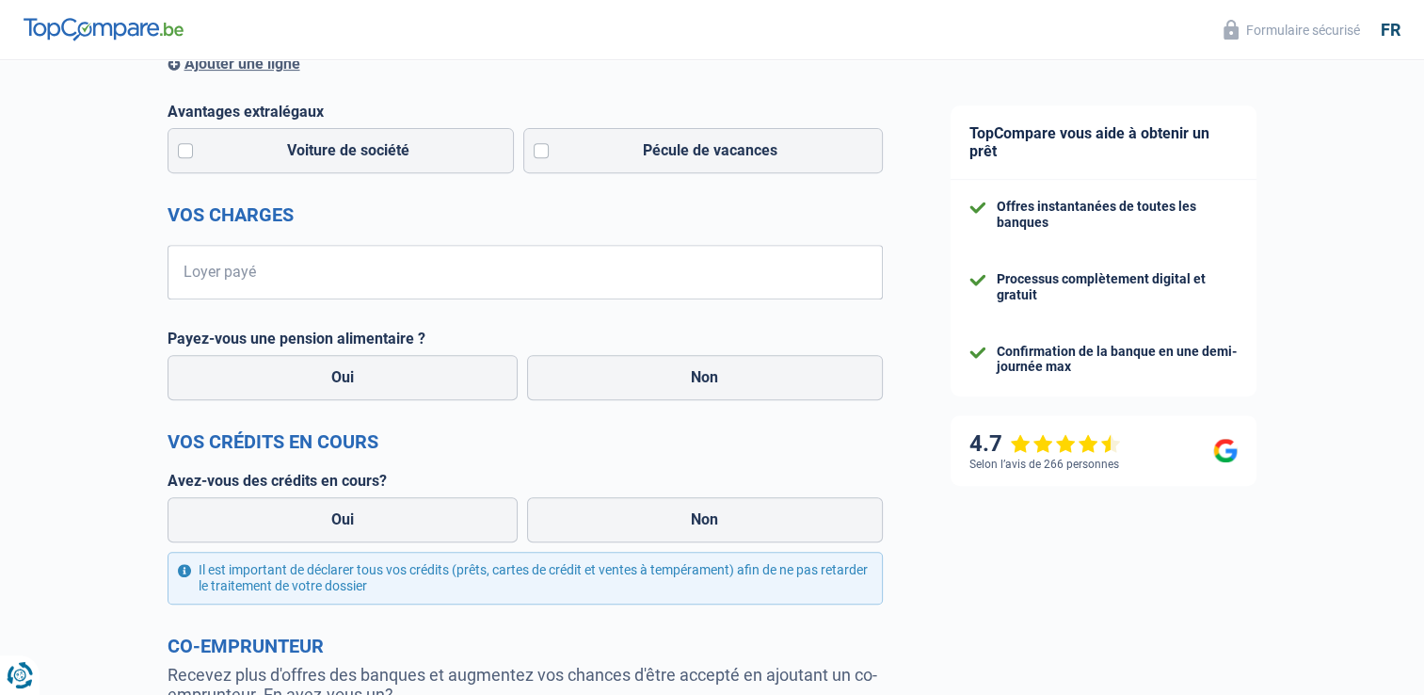
scroll to position [747, 0]
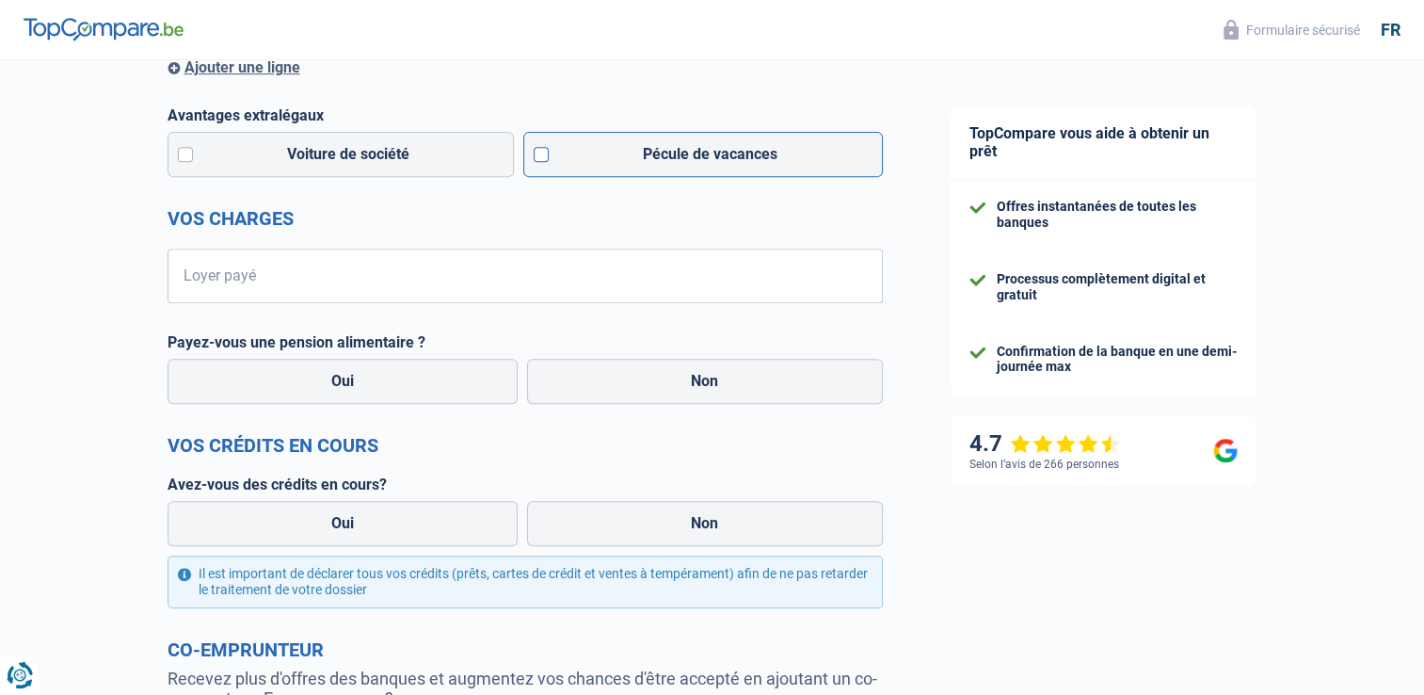
type input "100"
click at [536, 156] on label "Pécule de vacances" at bounding box center [703, 154] width 360 height 45
click at [536, 156] on input "Pécule de vacances" at bounding box center [703, 154] width 360 height 45
checkbox input "true"
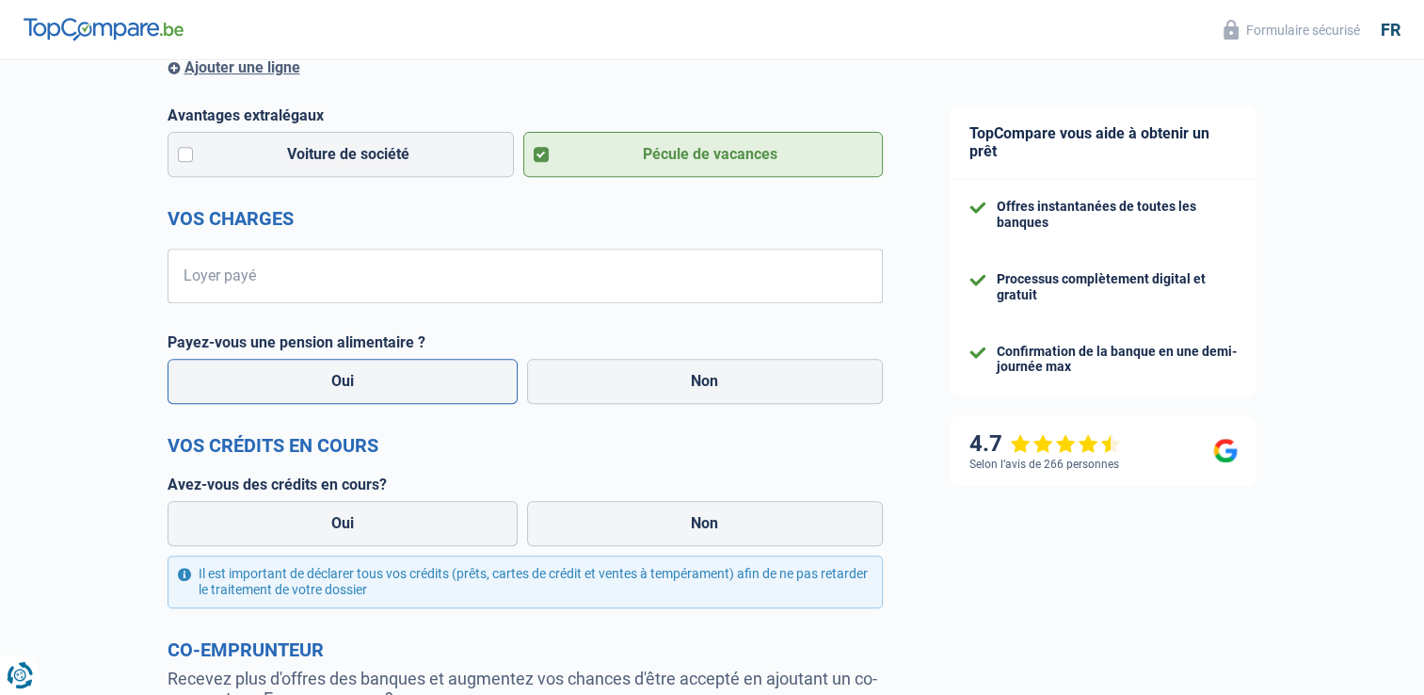
click at [328, 382] on label "Oui" at bounding box center [343, 381] width 351 height 45
click at [328, 382] on input "Oui" at bounding box center [343, 381] width 351 height 45
radio input "true"
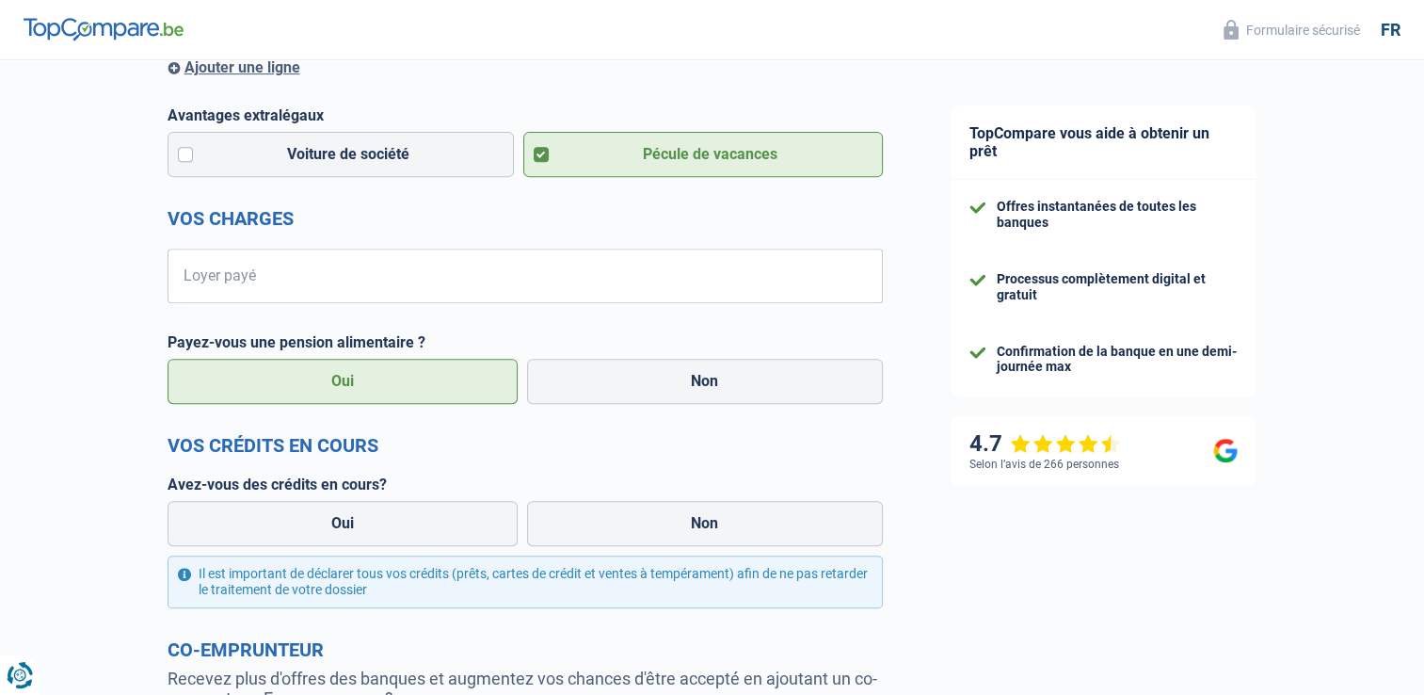
scroll to position [806, 0]
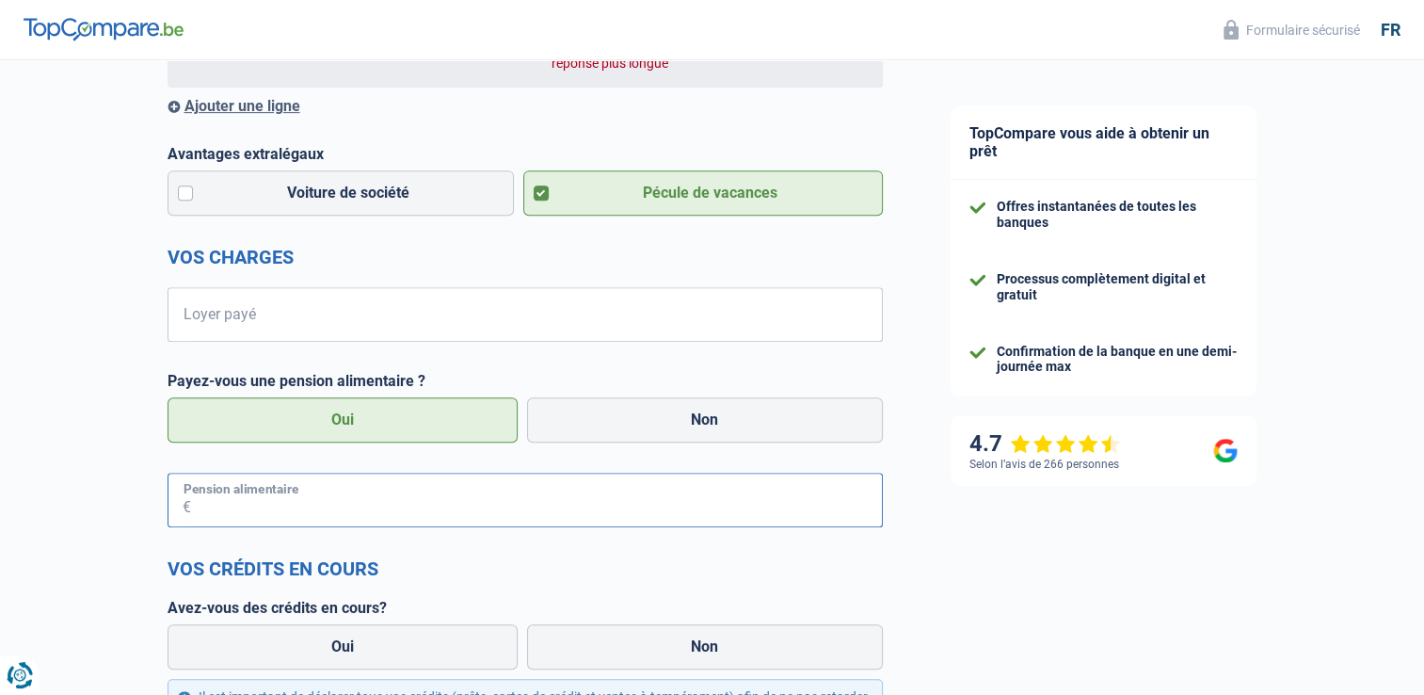
click at [335, 512] on input "Pension alimentaire" at bounding box center [537, 499] width 692 height 55
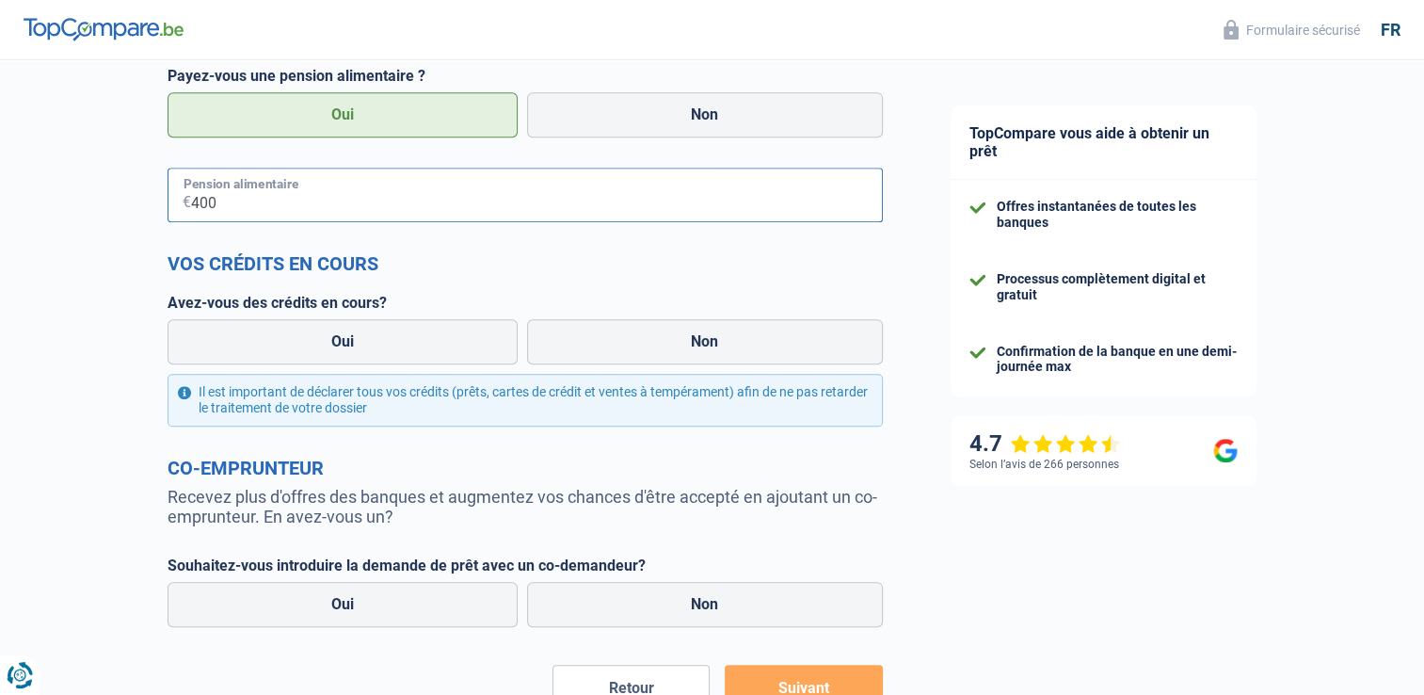
scroll to position [1118, 0]
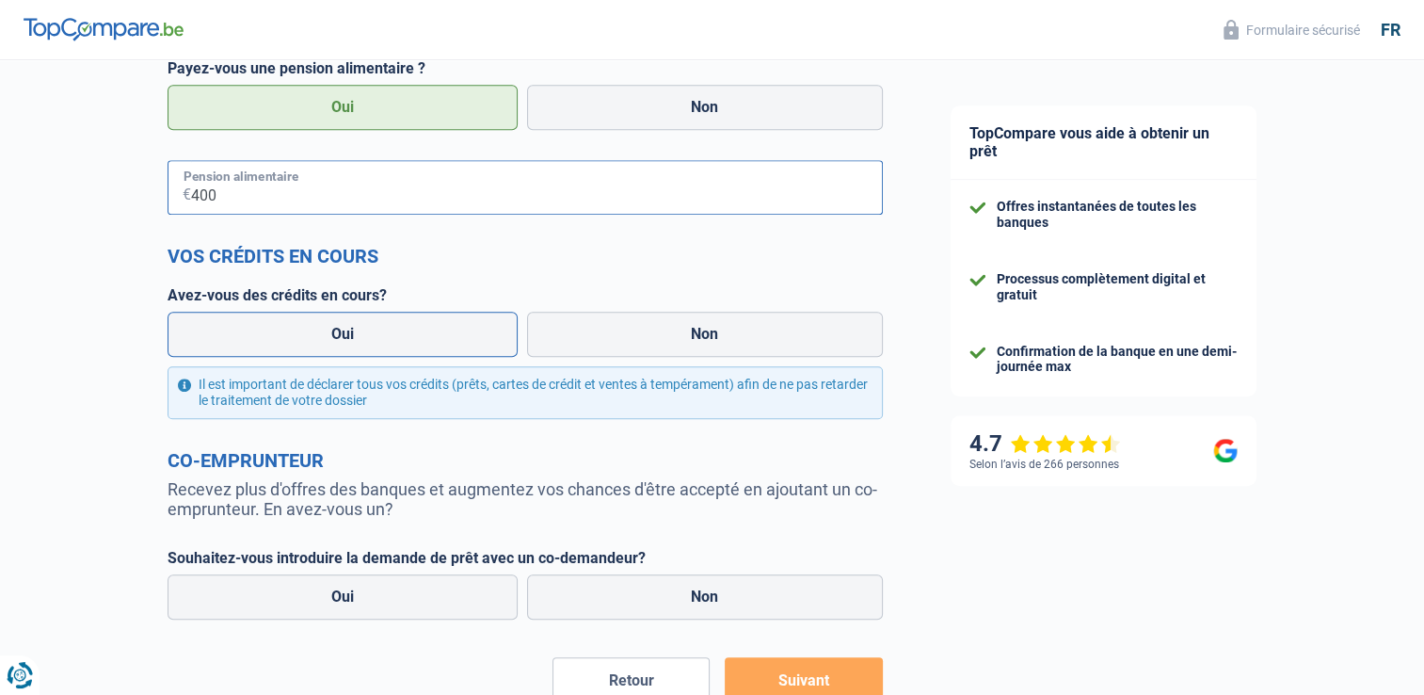
type input "400"
click at [392, 334] on label "Oui" at bounding box center [343, 334] width 351 height 45
click at [392, 334] on input "Oui" at bounding box center [343, 334] width 351 height 45
radio input "true"
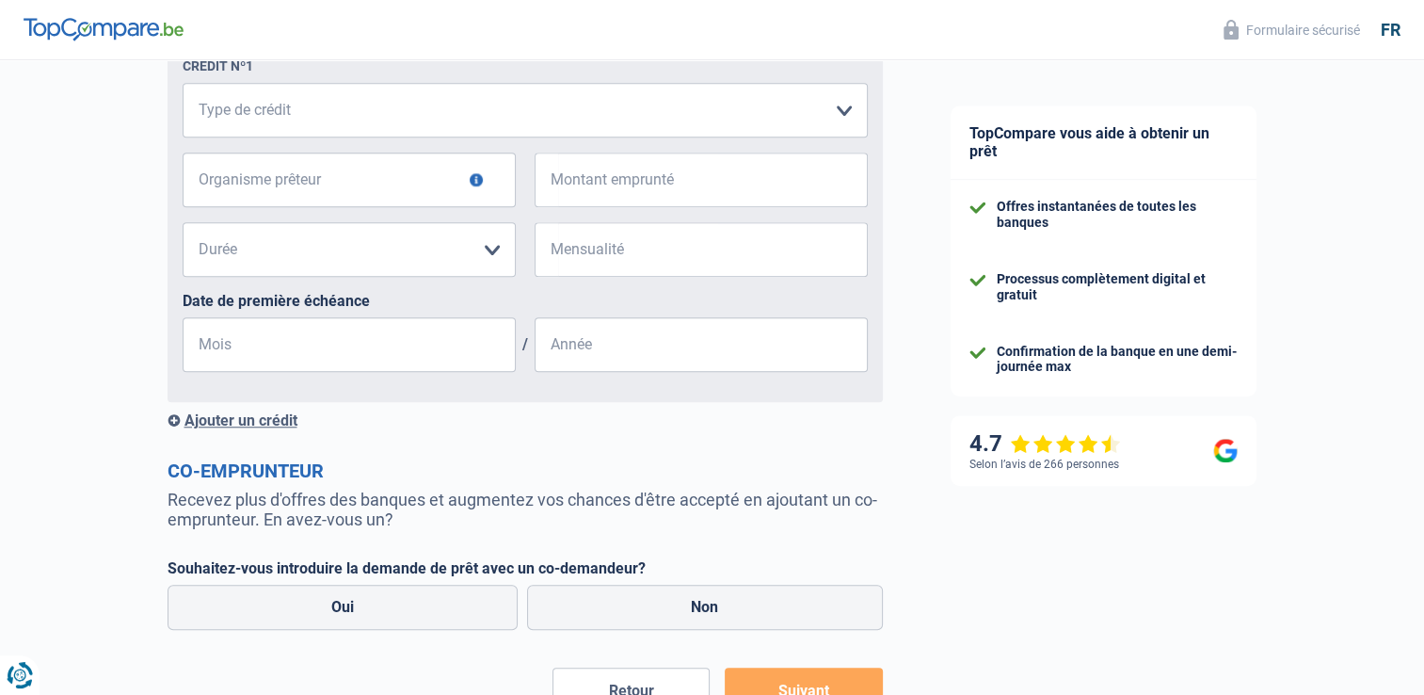
scroll to position [1660, 0]
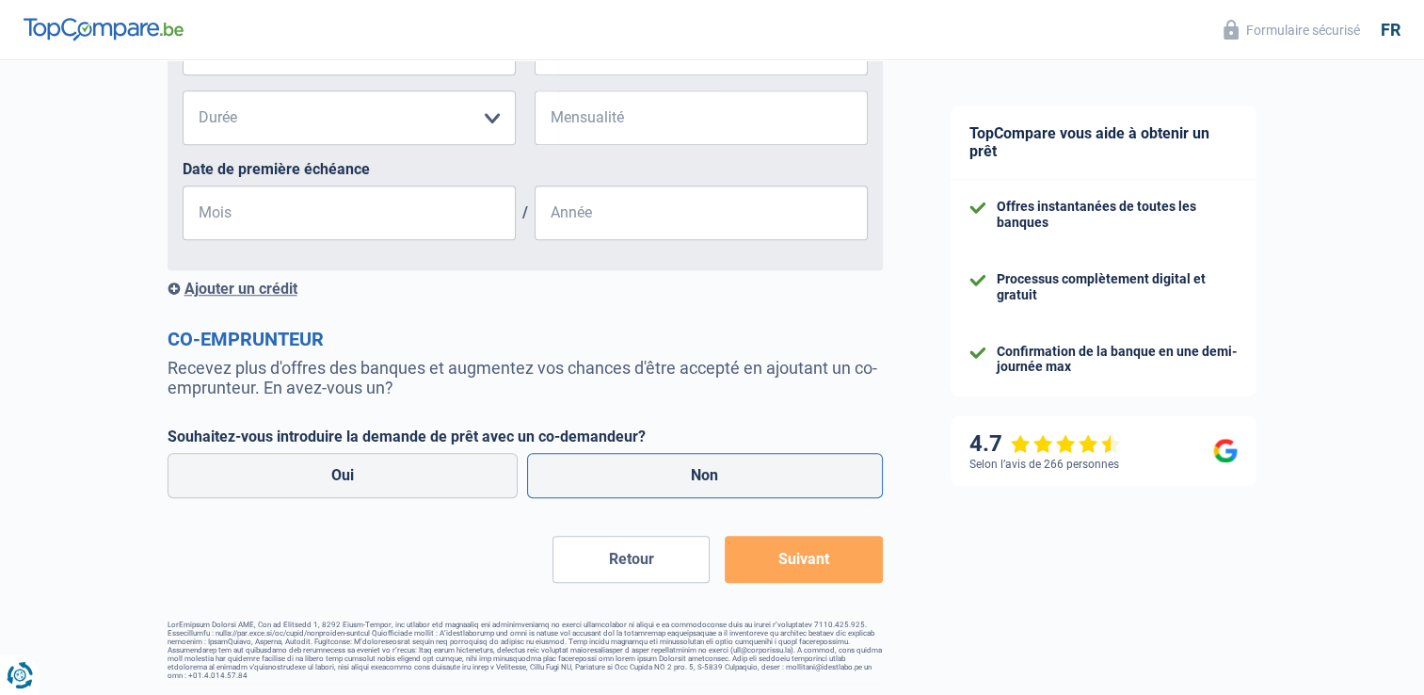
click at [707, 465] on label "Non" at bounding box center [705, 475] width 356 height 45
click at [707, 465] on input "Non" at bounding box center [705, 475] width 356 height 45
radio input "true"
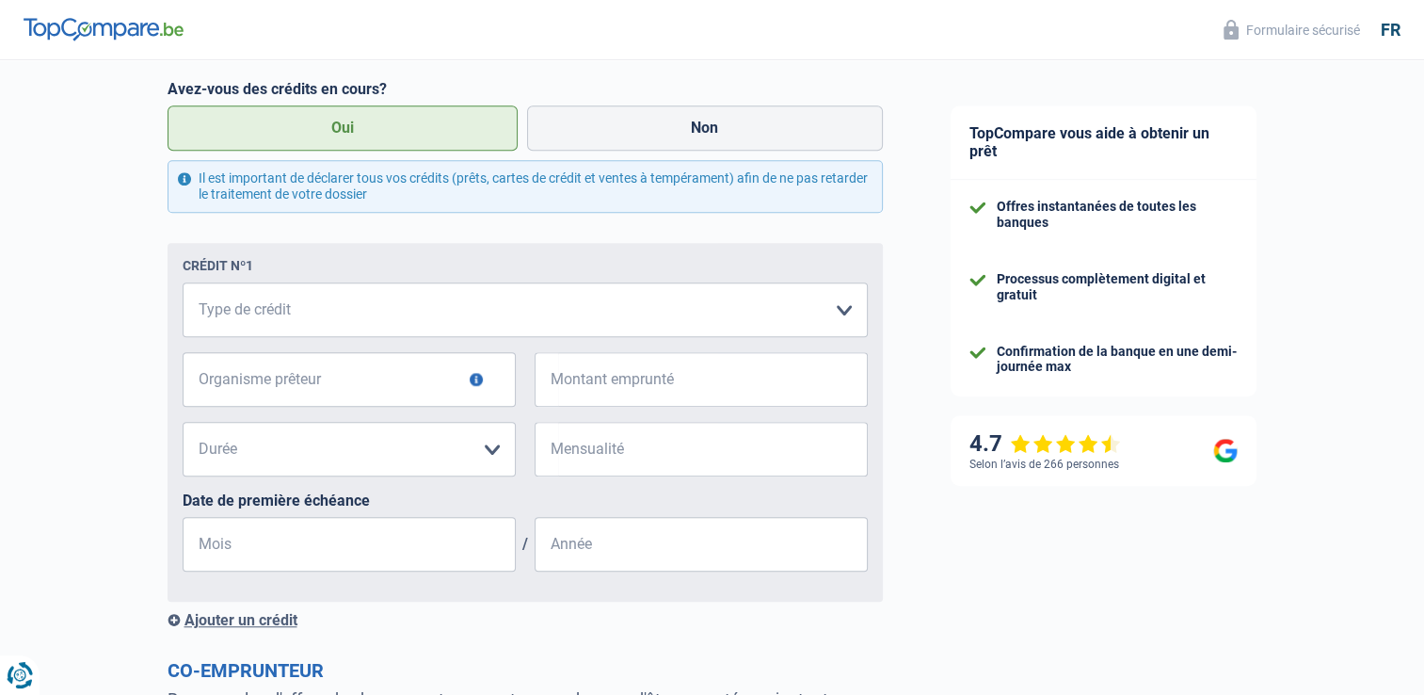
scroll to position [1303, 0]
